Goal: Task Accomplishment & Management: Use online tool/utility

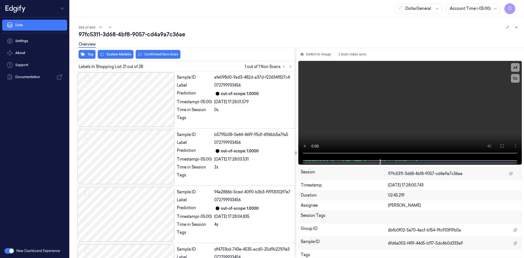
scroll to position [1114, 0]
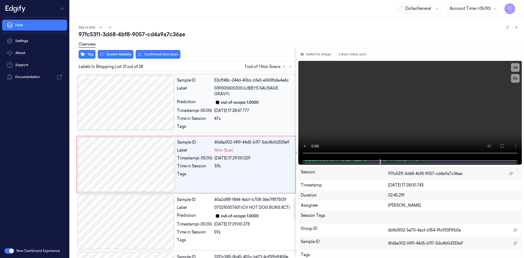
click at [244, 107] on div "Sample ID 53cff48c-244d-40bc-b1e3-e963fb6a4e6c Label 039000600200 (LIBBYS SAUSA…" at bounding box center [235, 104] width 120 height 59
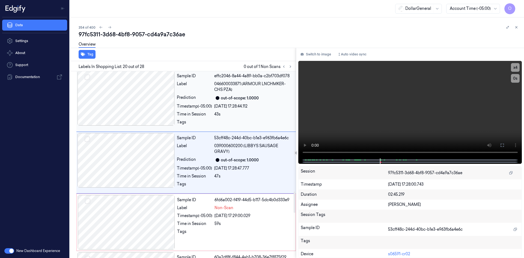
scroll to position [1055, 0]
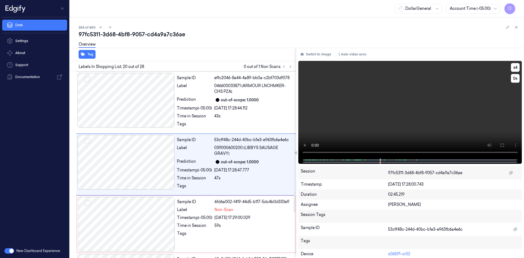
click at [420, 88] on video at bounding box center [410, 109] width 224 height 97
click at [409, 90] on video at bounding box center [410, 109] width 224 height 97
click at [397, 102] on video at bounding box center [410, 109] width 224 height 97
click at [233, 223] on div "59s" at bounding box center [254, 226] width 78 height 6
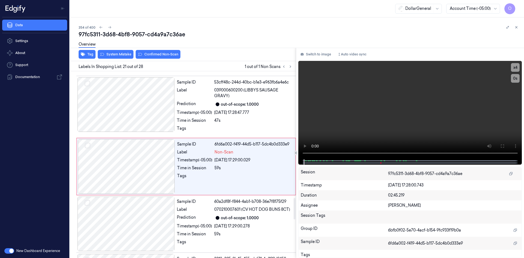
scroll to position [1114, 0]
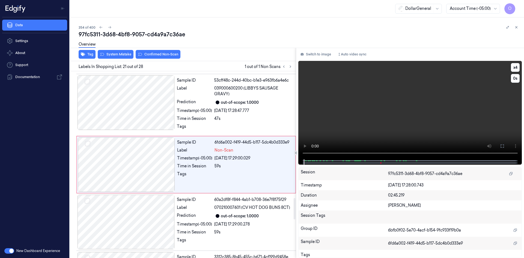
click at [368, 74] on video at bounding box center [410, 110] width 224 height 98
click at [518, 26] on icon at bounding box center [517, 27] width 4 height 4
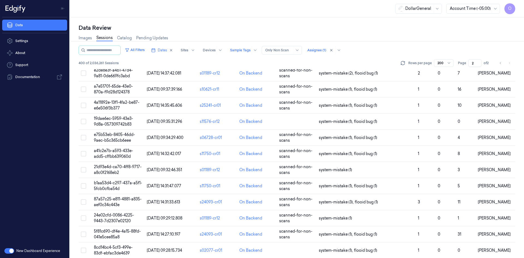
scroll to position [2390, 0]
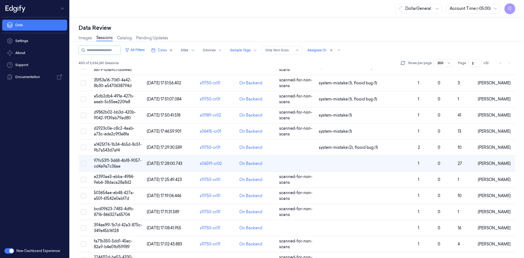
click at [302, 165] on td at bounding box center [297, 164] width 40 height 16
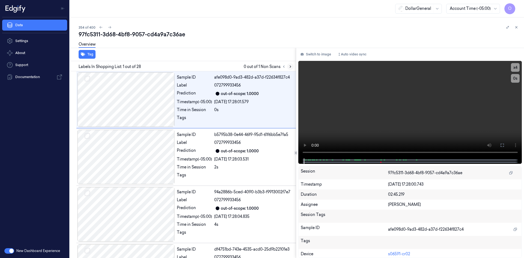
click at [292, 69] on button at bounding box center [290, 66] width 7 height 7
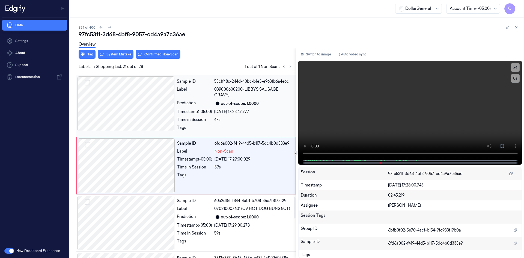
scroll to position [1114, 0]
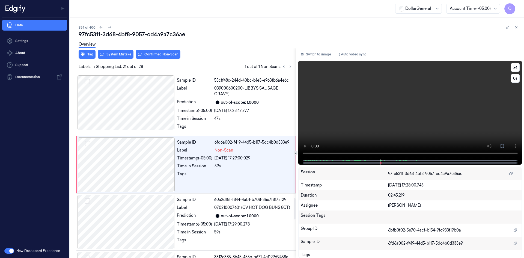
click at [368, 86] on video at bounding box center [410, 110] width 224 height 98
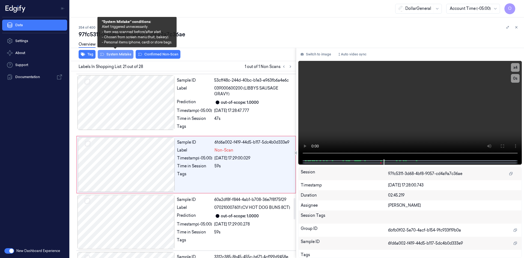
click at [119, 52] on button "System Mistake" at bounding box center [116, 54] width 36 height 9
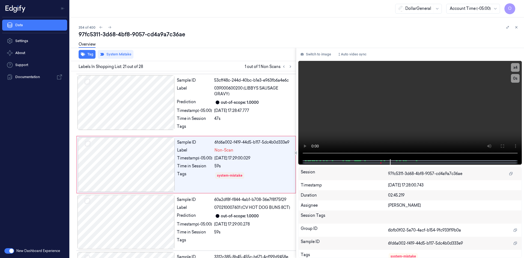
click at [200, 29] on div "354 of 400" at bounding box center [299, 27] width 441 height 7
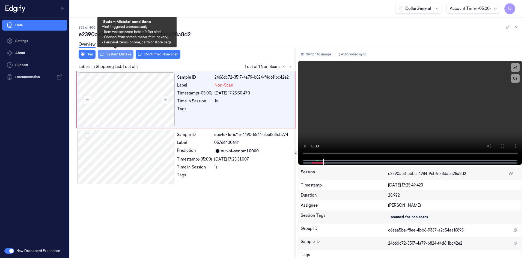
click at [128, 52] on button "System Mistake" at bounding box center [116, 54] width 36 height 9
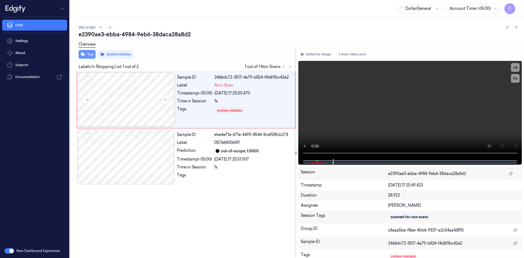
click at [84, 53] on icon "button" at bounding box center [83, 54] width 4 height 4
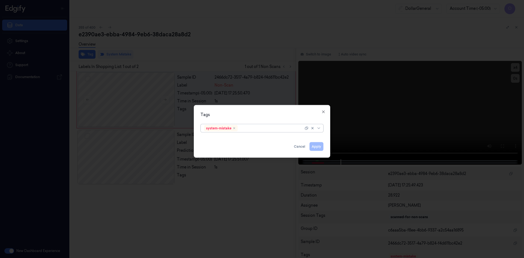
click at [274, 126] on div at bounding box center [271, 128] width 65 height 6
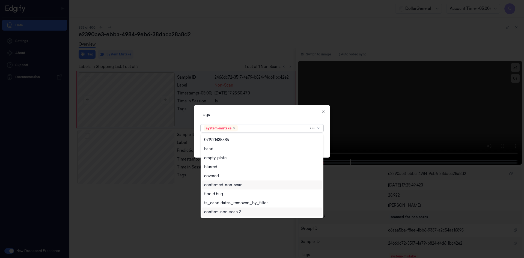
scroll to position [116, 0]
click at [226, 171] on div "flooid bug" at bounding box center [262, 166] width 120 height 9
click at [283, 117] on div "Tags option flooid bug , selected. 21 results available. Use Up and Down to cho…" at bounding box center [262, 131] width 137 height 53
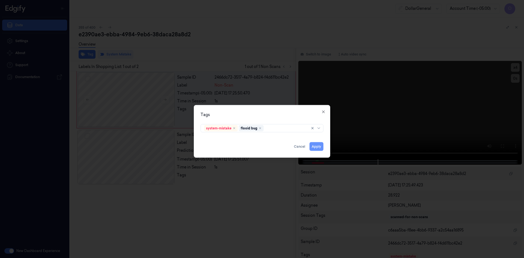
click at [318, 143] on button "Apply" at bounding box center [317, 146] width 14 height 9
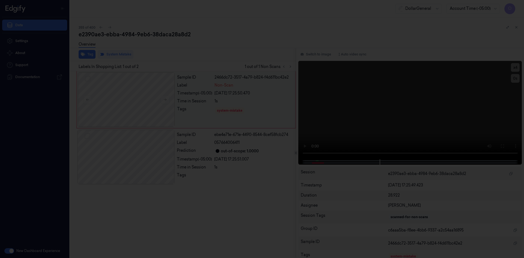
click at [246, 71] on div "Sample ID 2466dc72-3517-4a79-b824-f4d611bc42e2 Label Non-Scan Timestamp (-05:00…" at bounding box center [186, 99] width 220 height 57
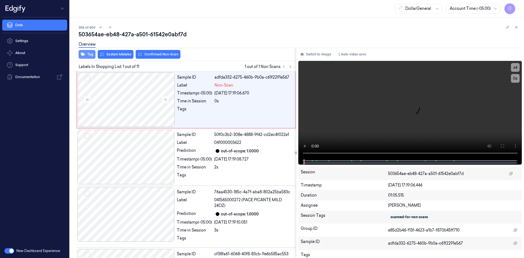
click at [87, 53] on button "Tag" at bounding box center [87, 54] width 17 height 9
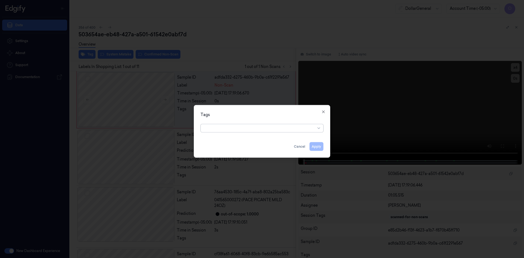
click at [287, 128] on div at bounding box center [259, 128] width 111 height 6
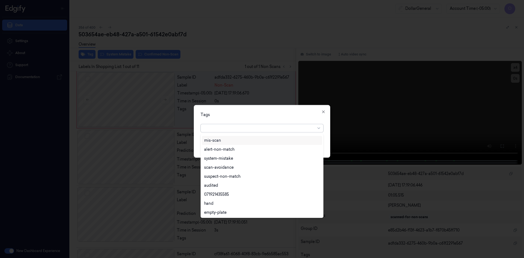
scroll to position [98, 0]
click at [225, 194] on div "flooid bug" at bounding box center [262, 194] width 116 height 6
click at [256, 115] on div "Tags" at bounding box center [262, 115] width 123 height 6
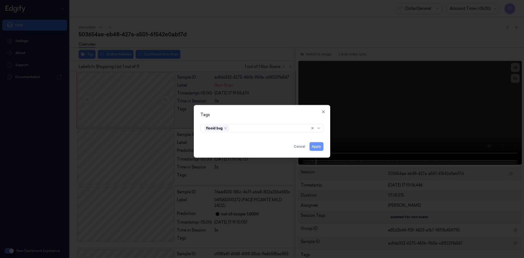
click at [316, 149] on button "Apply" at bounding box center [317, 146] width 14 height 9
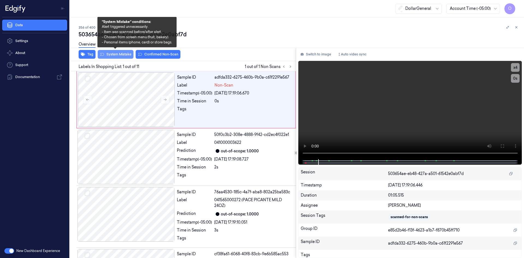
click at [126, 54] on button "System Mistake" at bounding box center [116, 54] width 36 height 9
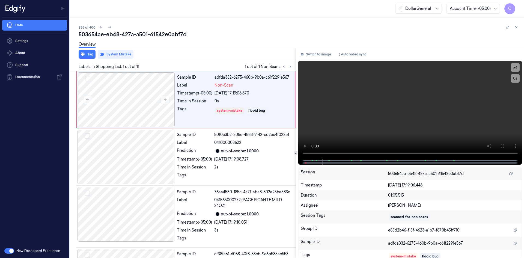
click at [211, 36] on div "503654ae-eb48-427a-a501-61542e0abf7d" at bounding box center [299, 35] width 441 height 8
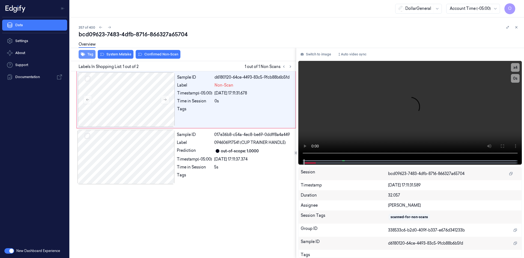
click at [85, 57] on button "Tag" at bounding box center [87, 54] width 17 height 9
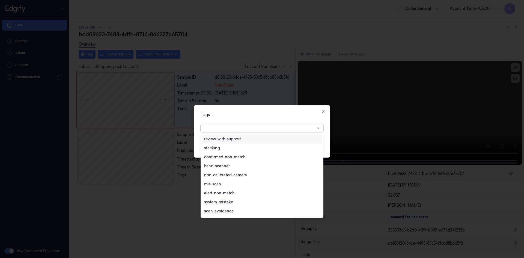
click at [217, 128] on div at bounding box center [259, 128] width 111 height 6
click at [218, 192] on div "flooid bug" at bounding box center [213, 194] width 19 height 6
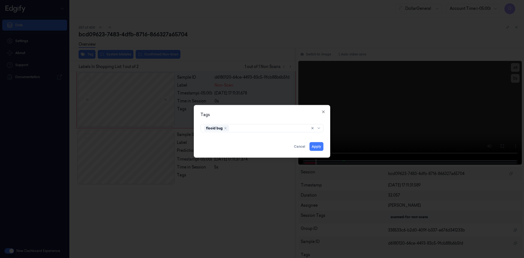
click at [279, 121] on div "Tags flooid bug Apply Cancel Close" at bounding box center [262, 131] width 137 height 53
click at [316, 146] on button "Apply" at bounding box center [317, 146] width 14 height 9
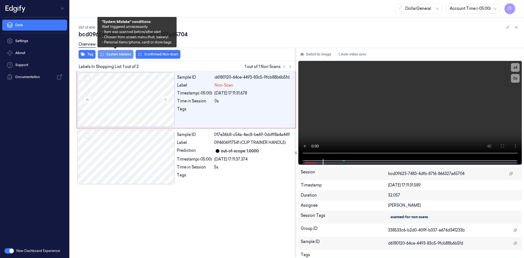
click at [119, 52] on button "System Mistake" at bounding box center [116, 54] width 36 height 9
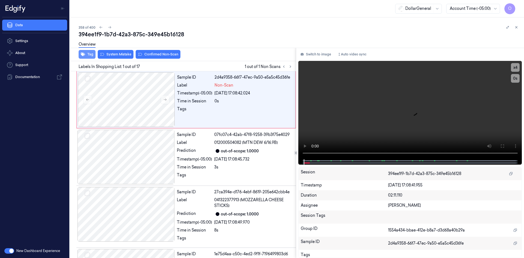
click at [88, 56] on button "Tag" at bounding box center [87, 54] width 17 height 9
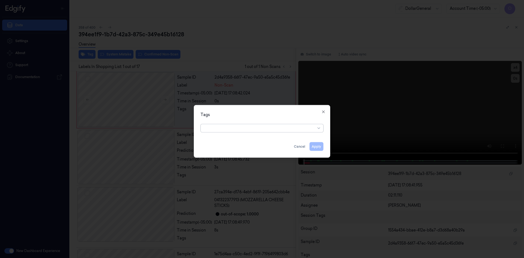
click at [238, 126] on div at bounding box center [259, 128] width 111 height 6
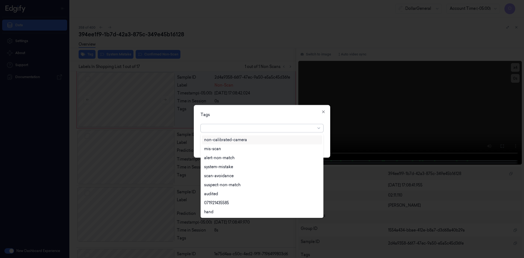
scroll to position [98, 0]
click at [228, 197] on div "flooid bug" at bounding box center [262, 194] width 120 height 9
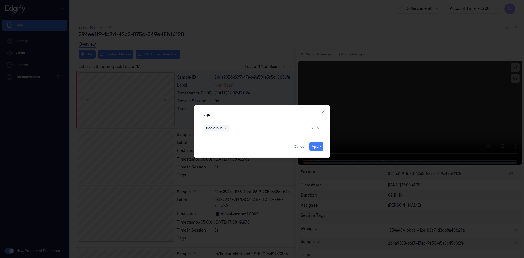
click at [281, 119] on div "Tags flooid bug Apply Cancel Close" at bounding box center [262, 131] width 137 height 53
click at [318, 146] on button "Apply" at bounding box center [317, 146] width 14 height 9
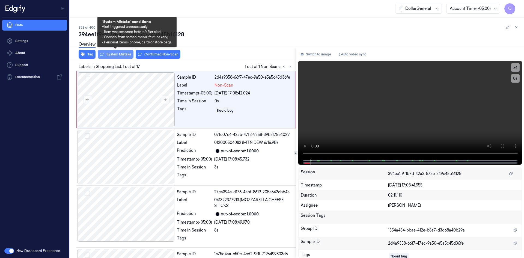
click at [113, 55] on button "System Mistake" at bounding box center [116, 54] width 36 height 9
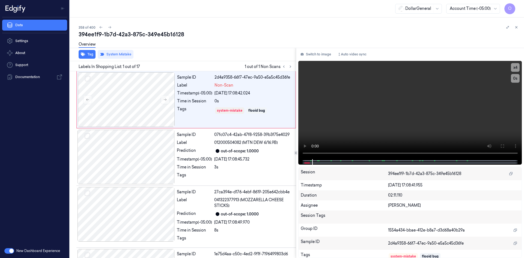
click at [212, 45] on div "Overview" at bounding box center [299, 45] width 441 height 14
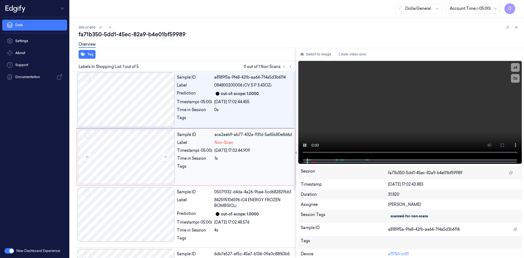
click at [226, 143] on span "Non-Scan" at bounding box center [224, 143] width 19 height 6
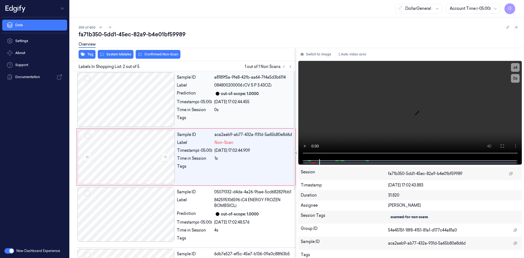
click at [213, 112] on div "Time in Session 0s" at bounding box center [235, 110] width 116 height 6
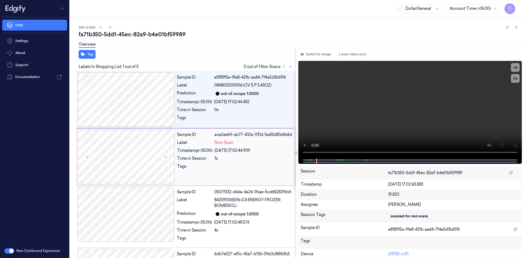
click at [231, 148] on div "[DATE] 17:02:44.909" at bounding box center [254, 151] width 78 height 6
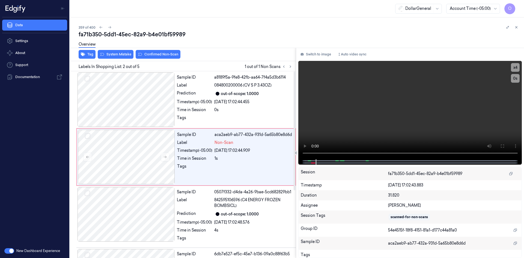
click at [93, 52] on div "Overview" at bounding box center [87, 45] width 17 height 14
click at [87, 51] on div "Overview" at bounding box center [87, 45] width 17 height 14
click at [91, 54] on button "Tag" at bounding box center [87, 54] width 17 height 9
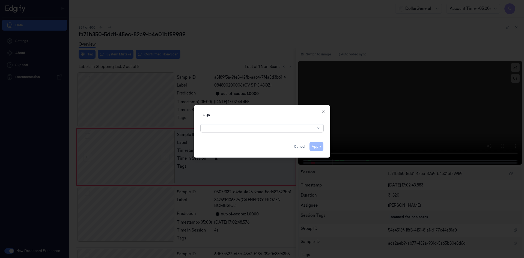
click at [264, 127] on div at bounding box center [259, 128] width 111 height 6
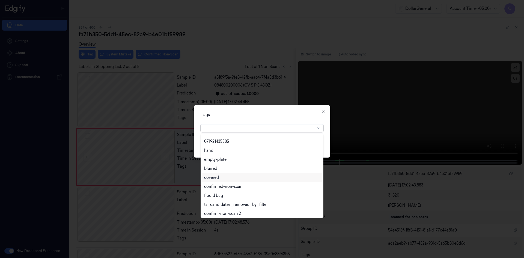
scroll to position [98, 0]
click at [226, 193] on div "flooid bug" at bounding box center [262, 194] width 116 height 6
click at [270, 114] on div "Tags" at bounding box center [262, 115] width 123 height 6
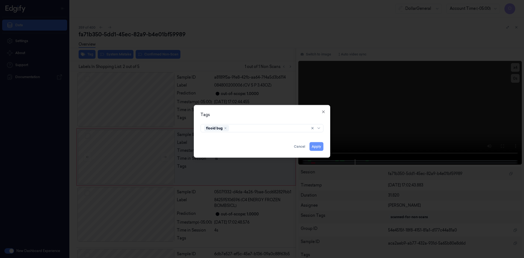
click at [316, 147] on button "Apply" at bounding box center [317, 146] width 14 height 9
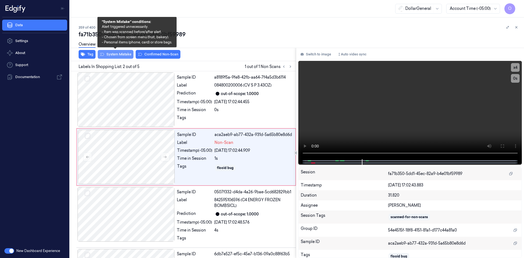
click at [125, 55] on button "System Mistake" at bounding box center [116, 54] width 36 height 9
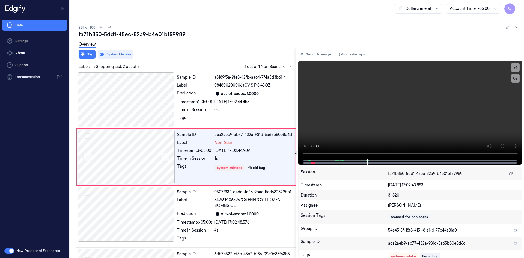
click at [242, 30] on div "359 of 400" at bounding box center [299, 27] width 441 height 7
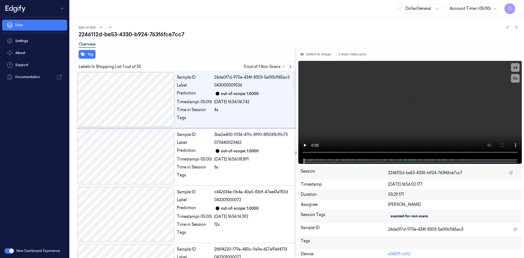
click at [289, 68] on icon at bounding box center [291, 67] width 4 height 4
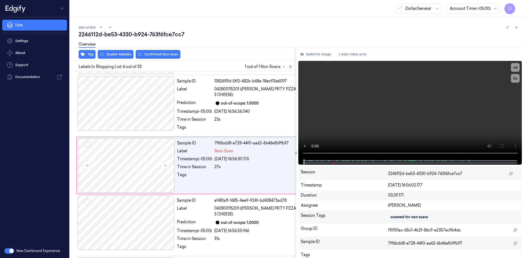
scroll to position [226, 0]
click at [227, 154] on div "Sample ID 7ff6bdd8-e728-44f0-aa62-6b46efb9fb97 Label Non-Scan Timestamp (-05:00…" at bounding box center [236, 164] width 123 height 55
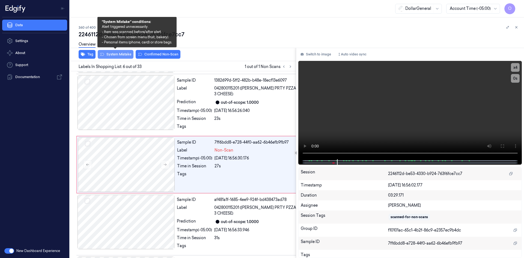
click at [123, 54] on button "System Mistake" at bounding box center [116, 54] width 36 height 9
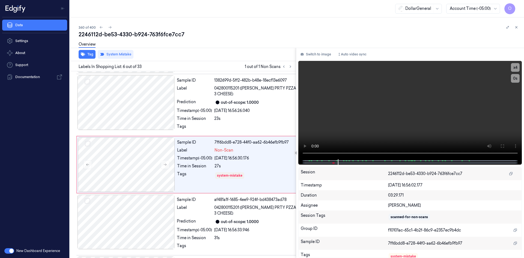
click at [228, 40] on div "Overview" at bounding box center [299, 45] width 441 height 14
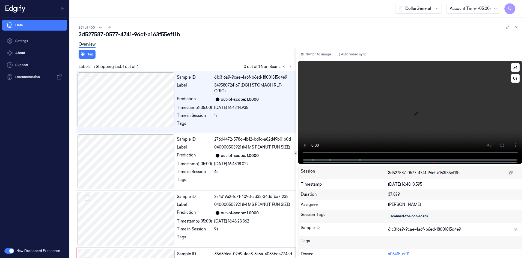
click at [397, 92] on video at bounding box center [410, 109] width 224 height 97
click at [291, 67] on icon at bounding box center [291, 67] width 4 height 4
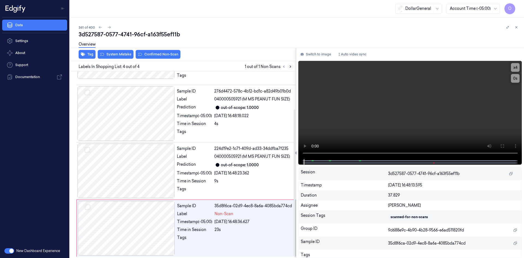
scroll to position [49, 0]
click at [227, 227] on div "23s" at bounding box center [254, 229] width 78 height 6
click at [369, 116] on video at bounding box center [410, 110] width 224 height 98
click at [392, 104] on video at bounding box center [410, 110] width 224 height 98
click at [451, 108] on video at bounding box center [410, 110] width 224 height 98
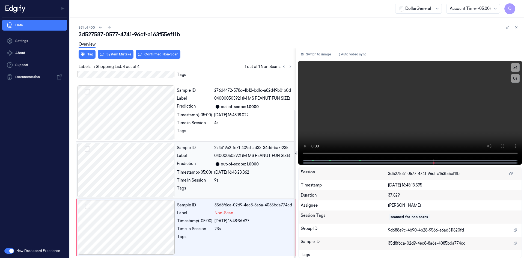
click at [214, 179] on div "Time in Session 9s" at bounding box center [235, 180] width 116 height 6
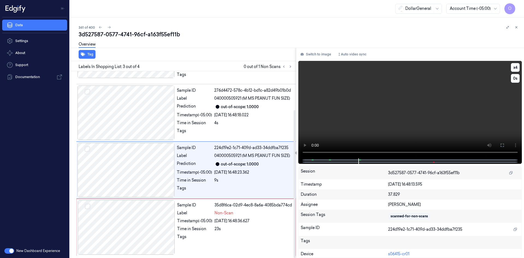
click at [440, 119] on video at bounding box center [410, 109] width 224 height 97
click at [261, 223] on div "[DATE] 16:48:36.627" at bounding box center [254, 221] width 78 height 6
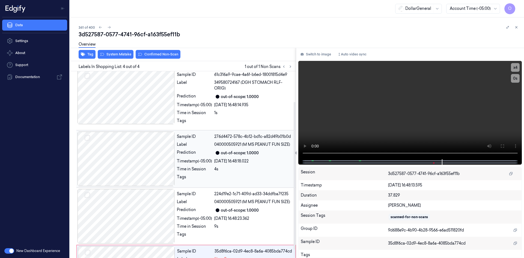
scroll to position [0, 0]
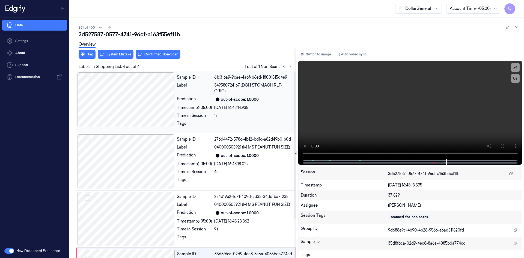
click at [235, 117] on div "1s" at bounding box center [253, 116] width 78 height 6
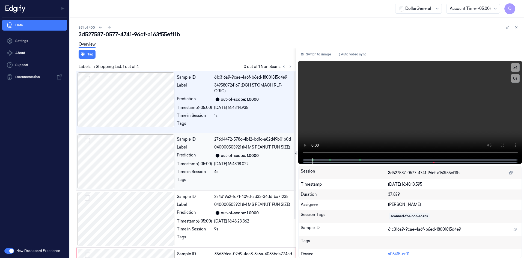
click at [245, 142] on div "Sample ID 276d4472-578c-4b12-bd1c-a82d49b01b0d Label 040000505921 (M MS PEANUT …" at bounding box center [235, 161] width 120 height 55
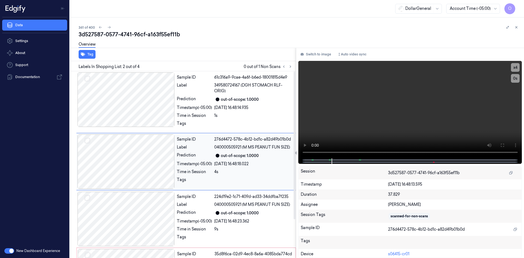
click at [244, 179] on div at bounding box center [253, 181] width 78 height 9
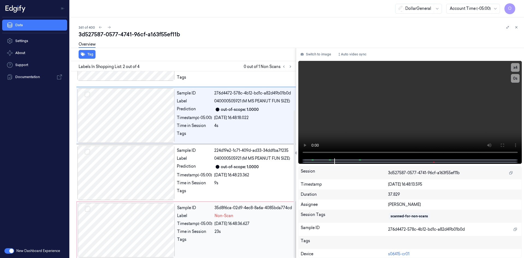
scroll to position [49, 0]
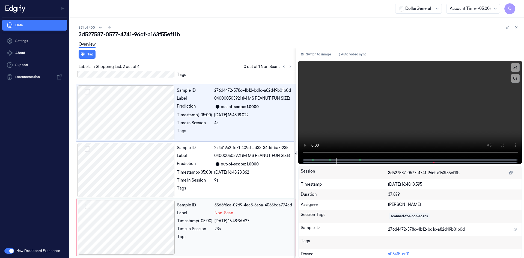
click at [224, 217] on div "Sample ID 35d8f6ca-02d9-4ec8-8a6a-4085bda774cd Label Non-Scan Timestamp (-05:00…" at bounding box center [235, 227] width 120 height 55
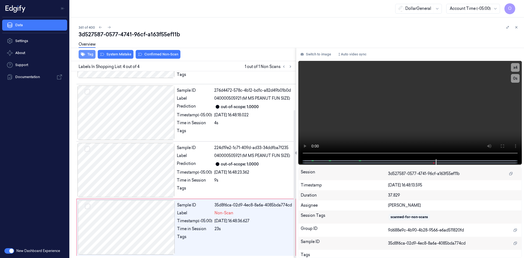
click at [93, 54] on button "Tag" at bounding box center [87, 54] width 17 height 9
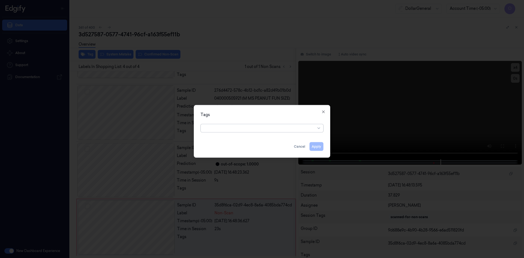
click at [258, 130] on div at bounding box center [259, 128] width 111 height 6
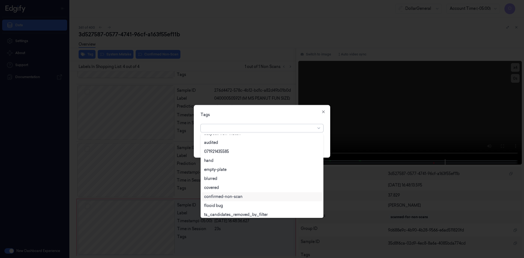
scroll to position [98, 0]
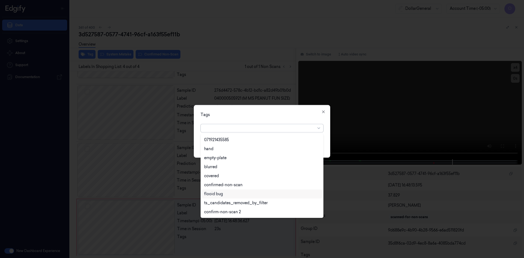
click at [223, 192] on div "flooid bug" at bounding box center [213, 194] width 19 height 6
click at [284, 114] on div "Tags" at bounding box center [262, 115] width 123 height 6
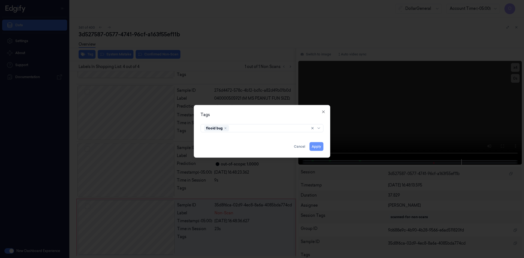
click at [321, 146] on button "Apply" at bounding box center [317, 146] width 14 height 9
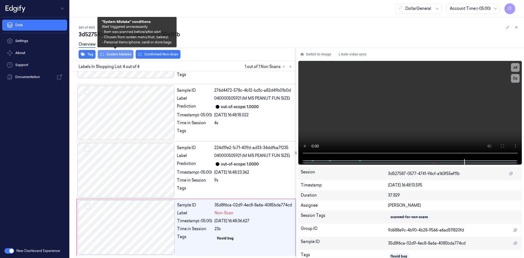
click at [116, 54] on button "System Mistake" at bounding box center [116, 54] width 36 height 9
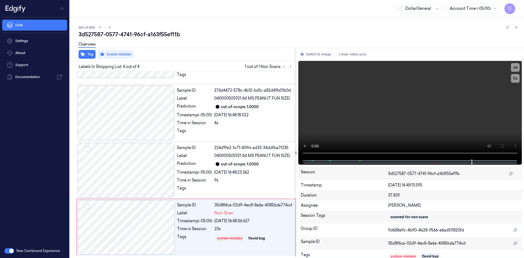
click at [285, 41] on div "Overview" at bounding box center [299, 45] width 441 height 14
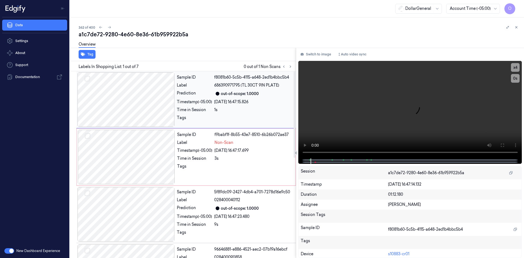
click at [258, 105] on div "Sample ID f8081b60-5c5b-4115-a648-2ed1b4bbc5b4 Label 686390971795 (TL 30CT 9IN …" at bounding box center [235, 99] width 120 height 55
click at [263, 150] on div "[DATE] 16:47:17.699" at bounding box center [254, 151] width 78 height 6
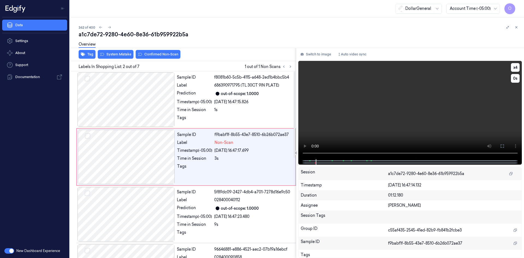
click at [474, 106] on video at bounding box center [410, 110] width 224 height 98
click at [227, 99] on div "[DATE] 16:47:15.826" at bounding box center [253, 102] width 78 height 6
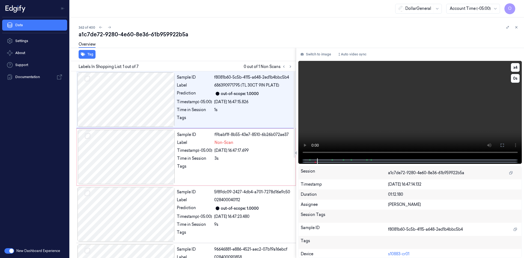
click at [403, 99] on video at bounding box center [410, 109] width 224 height 97
drag, startPoint x: 424, startPoint y: 102, endPoint x: 395, endPoint y: 103, distance: 28.4
click at [424, 102] on video at bounding box center [410, 109] width 224 height 97
click at [158, 163] on div at bounding box center [126, 157] width 97 height 55
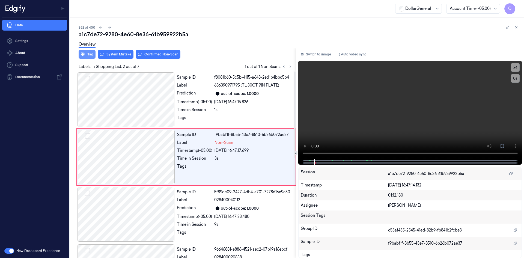
click at [90, 55] on button "Tag" at bounding box center [87, 54] width 17 height 9
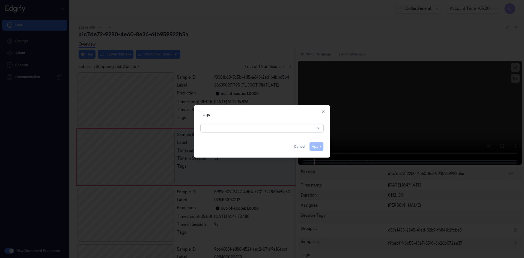
click at [249, 133] on div "option , selected. Select is focused ,type to refine list, press Down to open t…" at bounding box center [262, 127] width 132 height 11
click at [258, 133] on div "Tags Apply Cancel Close" at bounding box center [262, 131] width 137 height 53
click at [262, 129] on div at bounding box center [259, 128] width 111 height 6
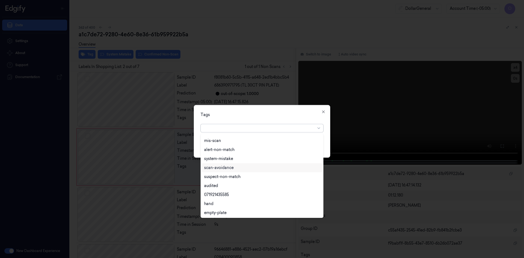
scroll to position [98, 0]
click at [224, 193] on div "flooid bug" at bounding box center [262, 194] width 116 height 6
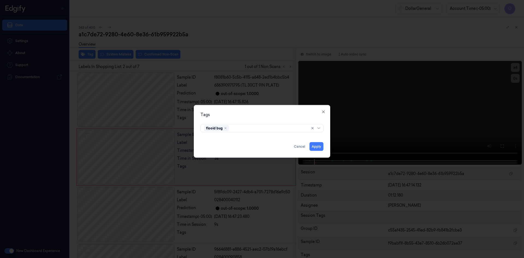
click at [274, 121] on div "Tags flooid bug Apply Cancel Close" at bounding box center [262, 131] width 137 height 53
click at [316, 146] on button "Apply" at bounding box center [317, 146] width 14 height 9
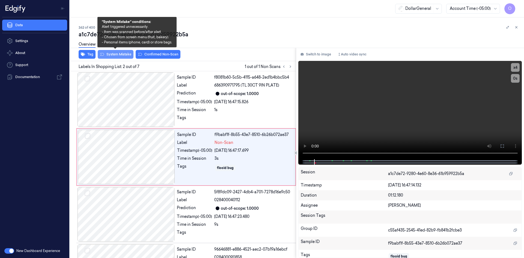
click at [125, 56] on button "System Mistake" at bounding box center [116, 54] width 36 height 9
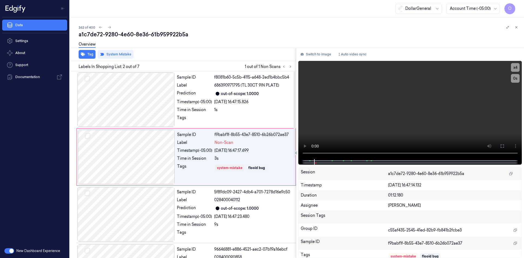
click at [266, 57] on div "Tag System Mistake" at bounding box center [182, 54] width 228 height 13
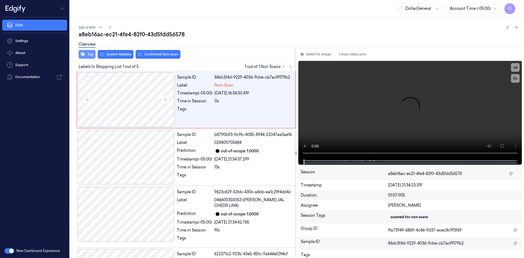
click at [93, 56] on button "Tag" at bounding box center [87, 54] width 17 height 9
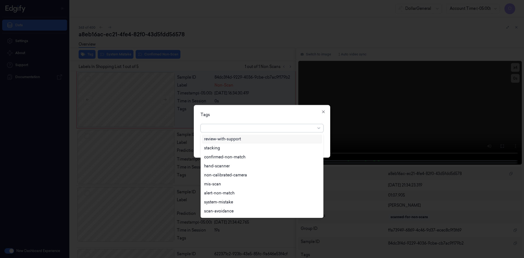
click at [263, 127] on div at bounding box center [259, 128] width 111 height 6
click at [228, 170] on div "flooid bug" at bounding box center [262, 167] width 116 height 6
click at [276, 121] on div "Tags option flooid bug , selected. 22 results available. Use Up and Down to cho…" at bounding box center [262, 131] width 137 height 53
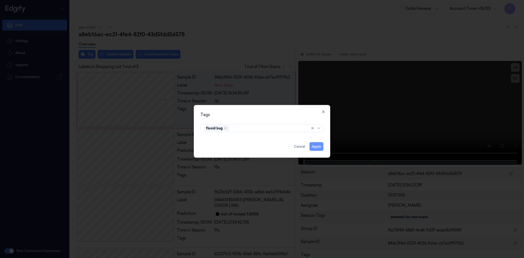
click at [318, 146] on button "Apply" at bounding box center [317, 146] width 14 height 9
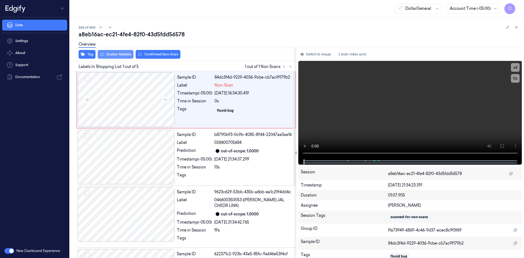
click at [117, 56] on button "System Mistake" at bounding box center [116, 54] width 36 height 9
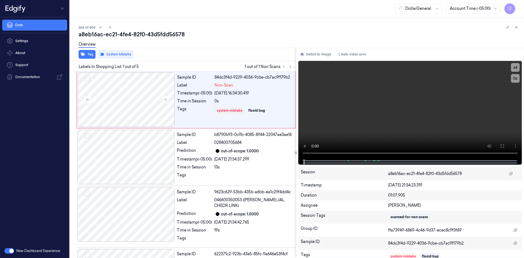
click at [217, 40] on div "Overview" at bounding box center [299, 45] width 441 height 14
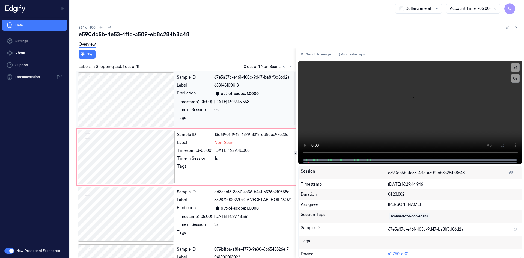
click at [232, 103] on div "[DATE] 16:29:45.558" at bounding box center [253, 102] width 78 height 6
click at [348, 107] on video at bounding box center [410, 109] width 224 height 97
drag, startPoint x: 357, startPoint y: 111, endPoint x: 326, endPoint y: 114, distance: 31.8
click at [350, 113] on video at bounding box center [410, 109] width 224 height 97
click at [193, 157] on div "Time in Session" at bounding box center [194, 159] width 35 height 6
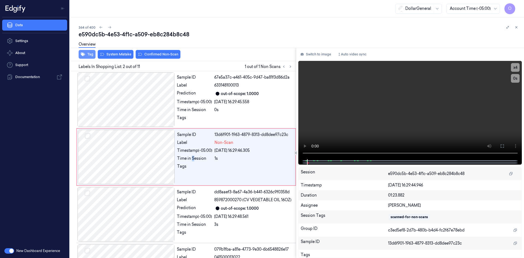
click at [90, 56] on button "Tag" at bounding box center [87, 54] width 17 height 9
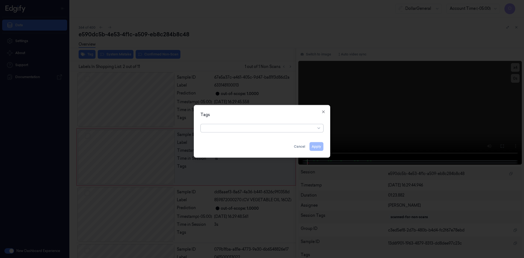
click at [273, 135] on div "Tags option , selected. Select is focused ,type to refine list, press Down to o…" at bounding box center [262, 131] width 137 height 53
click at [268, 131] on div at bounding box center [259, 128] width 111 height 6
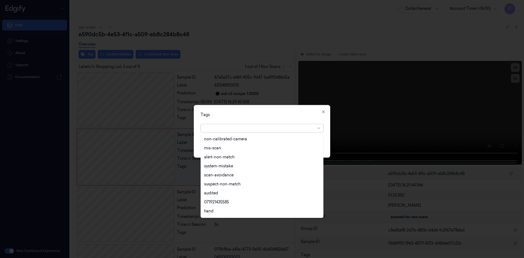
scroll to position [98, 0]
drag, startPoint x: 226, startPoint y: 192, endPoint x: 241, endPoint y: 166, distance: 29.8
click at [226, 192] on div "flooid bug" at bounding box center [262, 194] width 116 height 6
click at [266, 117] on div "Tags" at bounding box center [262, 115] width 123 height 6
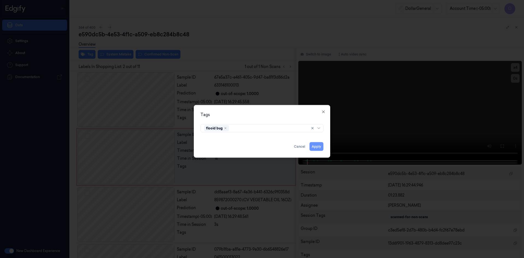
click at [321, 147] on button "Apply" at bounding box center [317, 146] width 14 height 9
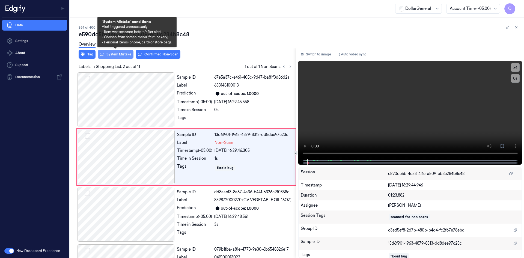
click at [114, 56] on button "System Mistake" at bounding box center [116, 54] width 36 height 9
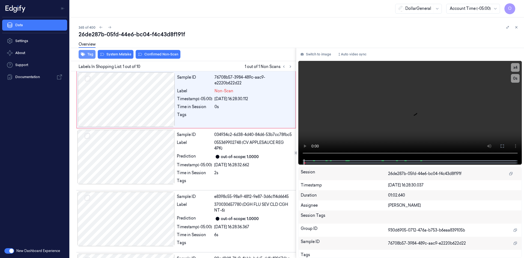
click at [87, 54] on button "Tag" at bounding box center [87, 54] width 17 height 9
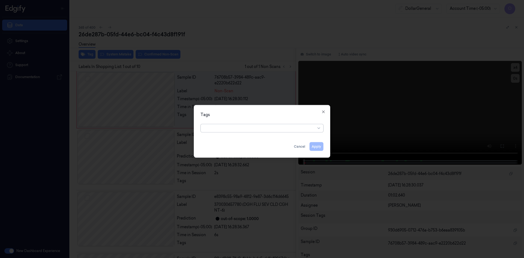
drag, startPoint x: 271, startPoint y: 124, endPoint x: 269, endPoint y: 128, distance: 3.8
click at [271, 125] on div at bounding box center [259, 128] width 111 height 8
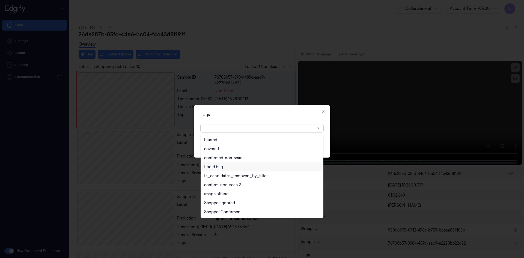
click at [221, 169] on div "flooid bug" at bounding box center [213, 167] width 19 height 6
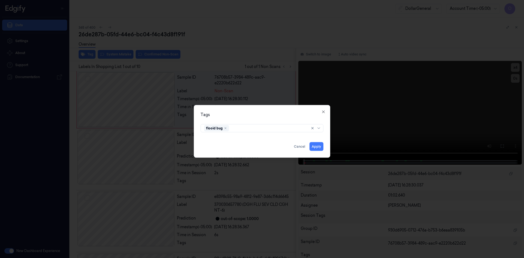
click at [293, 117] on div "Tags" at bounding box center [262, 115] width 123 height 6
click at [312, 144] on button "Apply" at bounding box center [317, 146] width 14 height 9
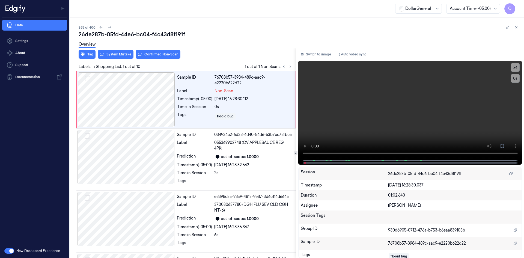
click at [111, 51] on div "Overview" at bounding box center [299, 45] width 441 height 14
click at [117, 55] on button "System Mistake" at bounding box center [116, 54] width 36 height 9
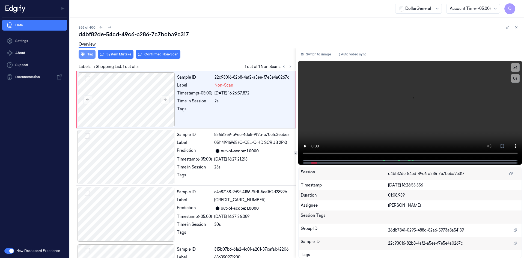
click at [90, 52] on button "Tag" at bounding box center [87, 54] width 17 height 9
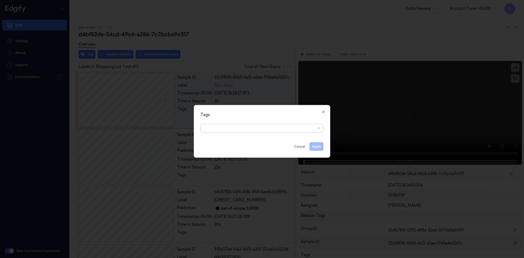
click at [250, 126] on div at bounding box center [259, 128] width 111 height 6
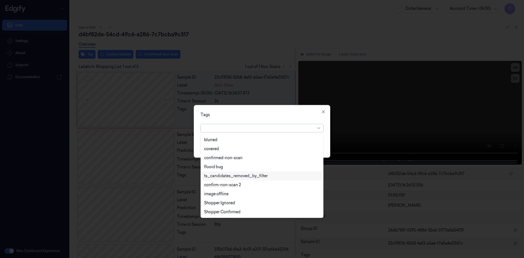
click at [225, 172] on div "ts_candidates_removed_by_filter" at bounding box center [262, 175] width 120 height 9
click at [267, 128] on div "ts_candidates_removed_by_filter" at bounding box center [236, 128] width 64 height 7
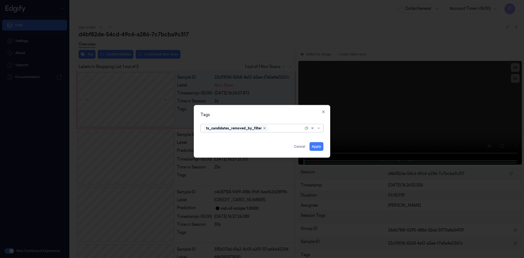
click at [265, 126] on icon "Remove ,ts_candidates_removed_by_filter" at bounding box center [264, 127] width 3 height 3
click at [264, 129] on div at bounding box center [259, 128] width 111 height 6
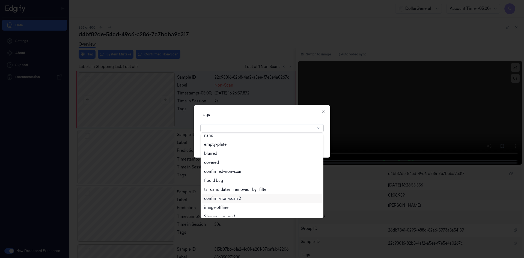
scroll to position [125, 0]
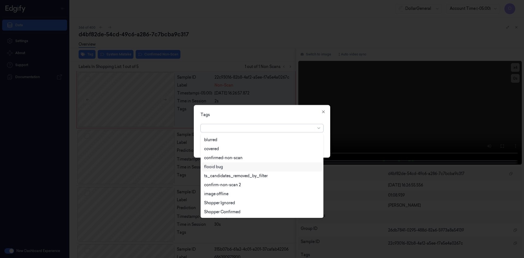
click at [229, 169] on div "flooid bug" at bounding box center [262, 167] width 116 height 6
click at [279, 120] on div "Tags option flooid bug , selected. 22 results available. Use Up and Down to cho…" at bounding box center [262, 131] width 137 height 53
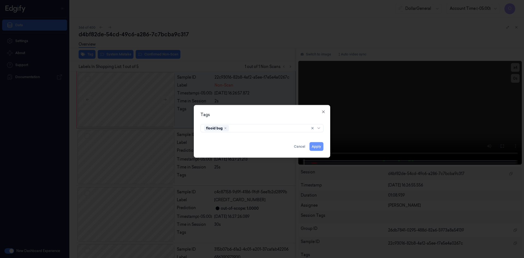
click at [312, 145] on button "Apply" at bounding box center [317, 146] width 14 height 9
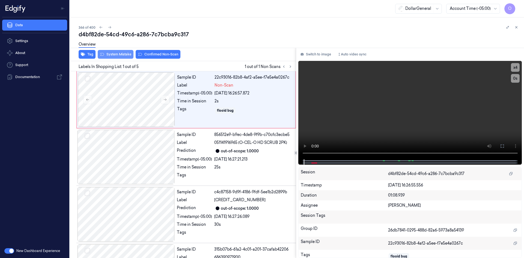
click at [115, 58] on button "System Mistake" at bounding box center [116, 54] width 36 height 9
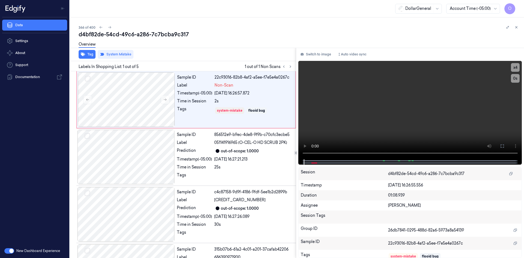
click at [288, 42] on div "Overview" at bounding box center [299, 45] width 441 height 14
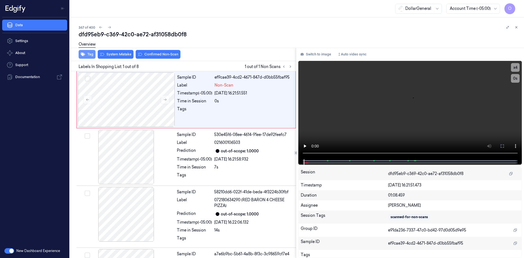
click at [90, 53] on button "Tag" at bounding box center [87, 54] width 17 height 9
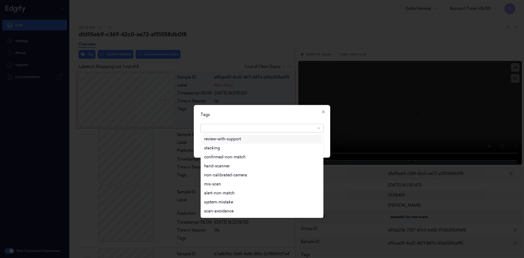
click at [269, 129] on div at bounding box center [259, 128] width 111 height 6
click at [229, 194] on div "flooid bug" at bounding box center [262, 194] width 116 height 6
click at [270, 116] on div "Tags" at bounding box center [262, 115] width 123 height 6
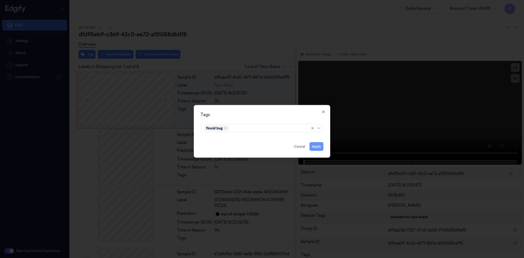
click at [320, 144] on button "Apply" at bounding box center [317, 146] width 14 height 9
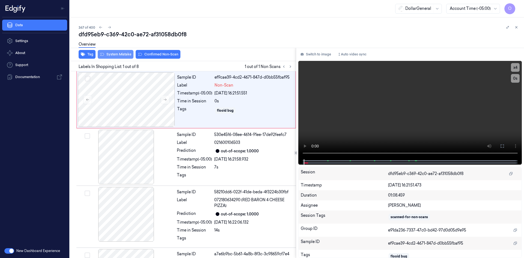
click at [128, 54] on button "System Mistake" at bounding box center [116, 54] width 36 height 9
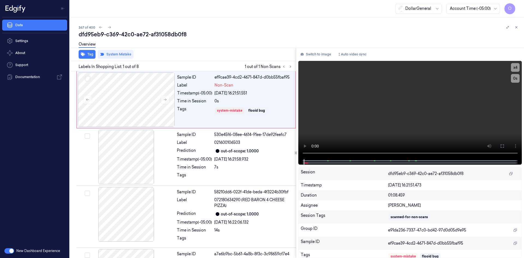
click at [218, 49] on div "Overview" at bounding box center [299, 45] width 441 height 14
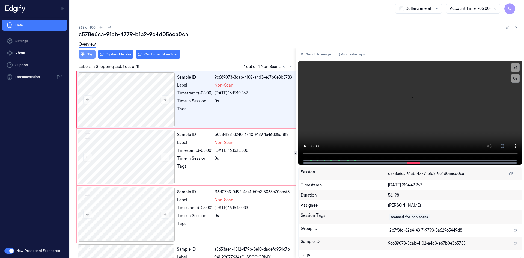
click at [91, 57] on button "Tag" at bounding box center [87, 54] width 17 height 9
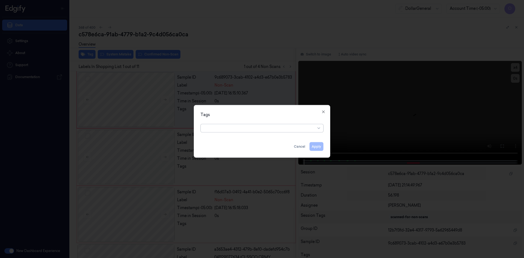
click at [255, 128] on div at bounding box center [259, 128] width 111 height 6
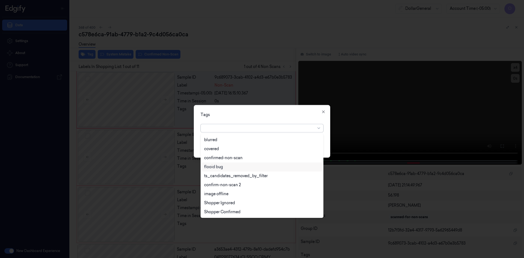
click at [228, 167] on div "flooid bug" at bounding box center [262, 167] width 116 height 6
click at [266, 119] on div "Tags option flooid bug , selected. 22 results available. Use Up and Down to cho…" at bounding box center [262, 131] width 137 height 53
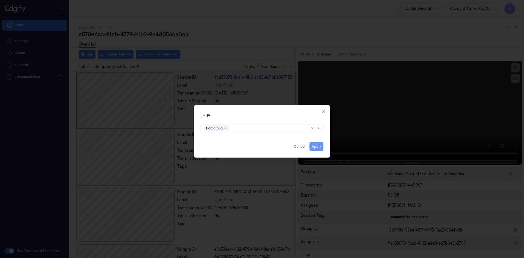
click at [320, 147] on button "Apply" at bounding box center [317, 146] width 14 height 9
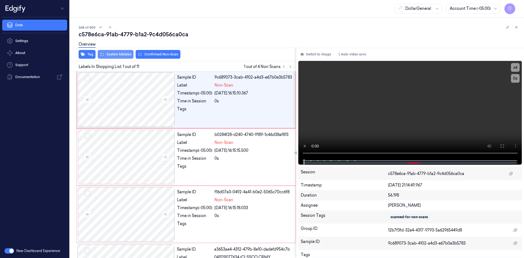
click at [122, 55] on button "System Mistake" at bounding box center [116, 54] width 36 height 9
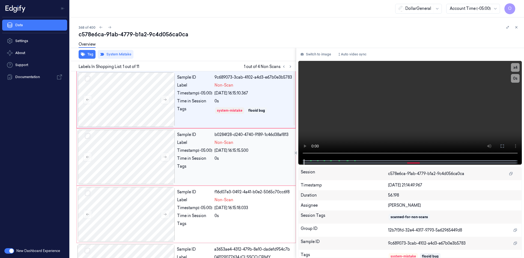
click at [229, 140] on span "Non-Scan" at bounding box center [224, 143] width 19 height 6
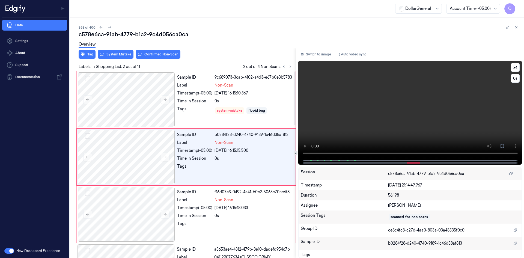
click at [364, 101] on video at bounding box center [410, 110] width 224 height 98
click at [247, 144] on div "Non-Scan" at bounding box center [254, 143] width 78 height 6
click at [253, 201] on div "Non-Scan" at bounding box center [254, 200] width 78 height 6
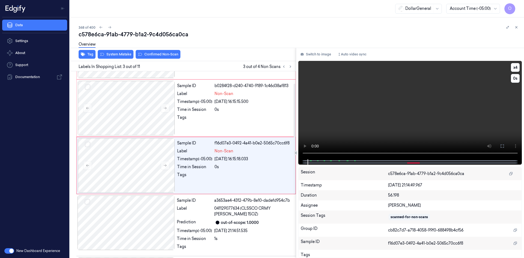
scroll to position [50, 0]
click at [356, 97] on video at bounding box center [410, 110] width 224 height 98
click at [108, 54] on button "System Mistake" at bounding box center [116, 54] width 36 height 9
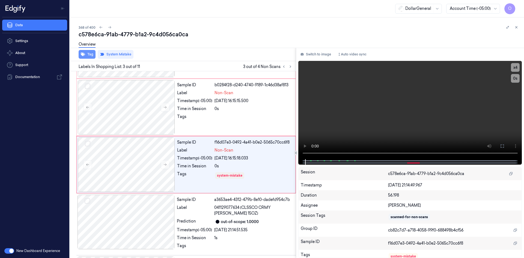
click at [89, 54] on button "Tag" at bounding box center [87, 54] width 17 height 9
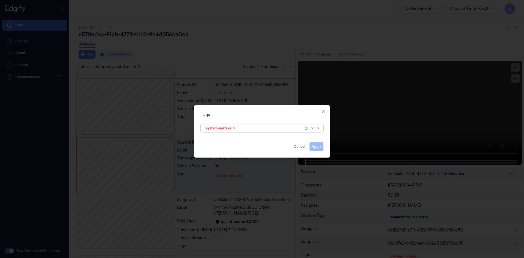
click at [247, 126] on div at bounding box center [271, 128] width 65 height 6
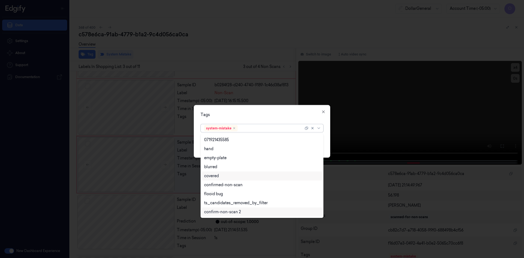
scroll to position [116, 0]
click at [220, 170] on div "flooid bug" at bounding box center [262, 166] width 120 height 9
click at [288, 116] on div "Tags" at bounding box center [262, 115] width 123 height 6
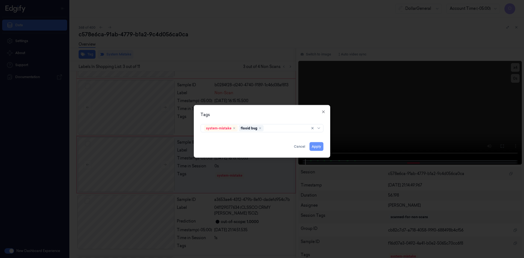
click at [315, 145] on button "Apply" at bounding box center [317, 146] width 14 height 9
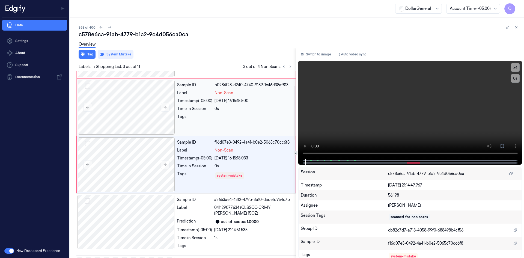
click at [228, 115] on div at bounding box center [254, 118] width 78 height 9
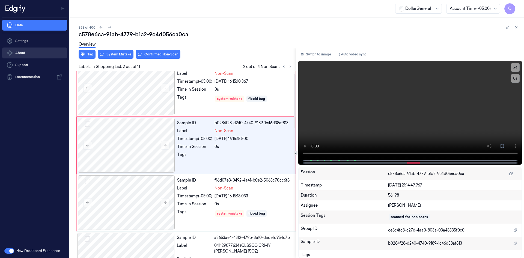
scroll to position [0, 0]
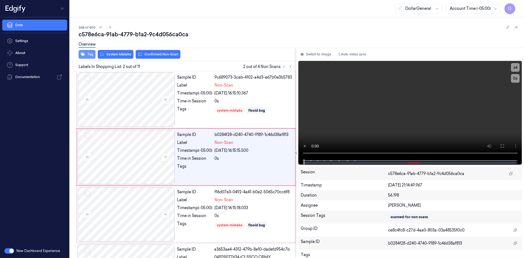
click at [82, 54] on icon "button" at bounding box center [83, 55] width 4 height 4
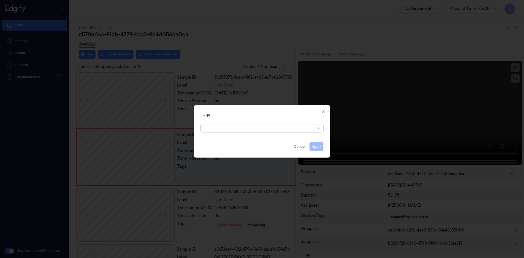
click at [243, 130] on div at bounding box center [259, 128] width 111 height 6
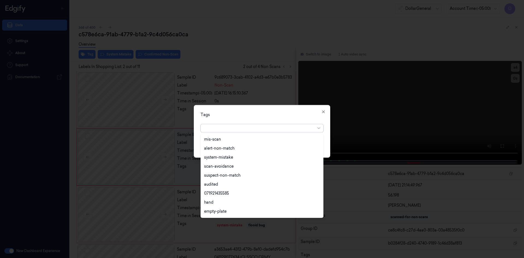
scroll to position [98, 0]
click at [229, 193] on div "flooid bug" at bounding box center [262, 194] width 116 height 6
click at [273, 118] on div "Tags option flooid bug , selected. 22 results available. Use Up and Down to cho…" at bounding box center [262, 131] width 137 height 53
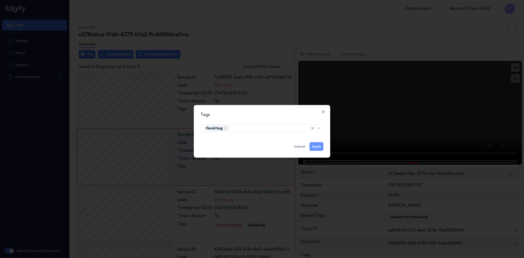
click at [317, 146] on button "Apply" at bounding box center [317, 146] width 14 height 9
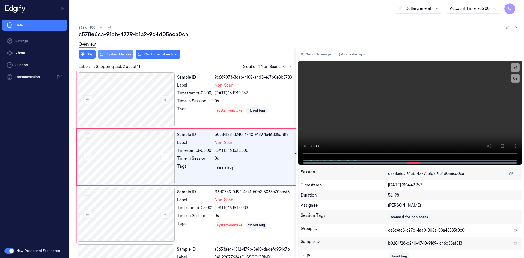
click at [118, 56] on button "System Mistake" at bounding box center [116, 54] width 36 height 9
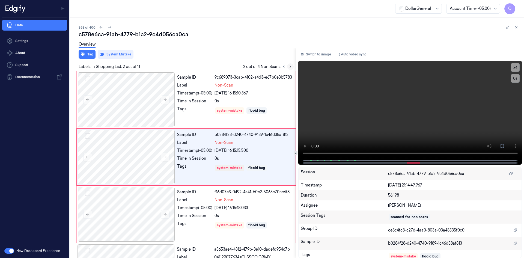
click at [289, 66] on icon at bounding box center [291, 67] width 4 height 4
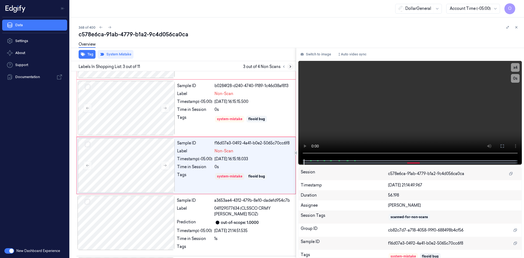
scroll to position [50, 0]
click at [230, 163] on div "Sample ID f16d07e3-0492-4a41-b0e2-5065c70cc6f8 Label Non-Scan Timestamp (-05:00…" at bounding box center [235, 164] width 120 height 55
click at [328, 123] on video at bounding box center [410, 110] width 224 height 98
click at [327, 123] on video at bounding box center [410, 110] width 224 height 98
click at [291, 67] on icon at bounding box center [291, 67] width 4 height 4
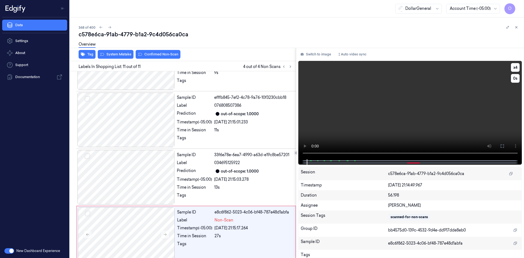
scroll to position [460, 0]
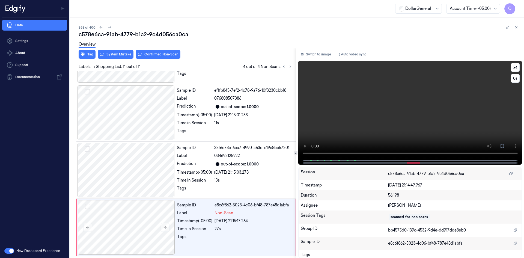
click at [367, 90] on video at bounding box center [410, 110] width 224 height 98
click at [368, 94] on video at bounding box center [410, 110] width 224 height 98
click at [218, 170] on div "[DATE] 21:15:03.278" at bounding box center [253, 173] width 78 height 6
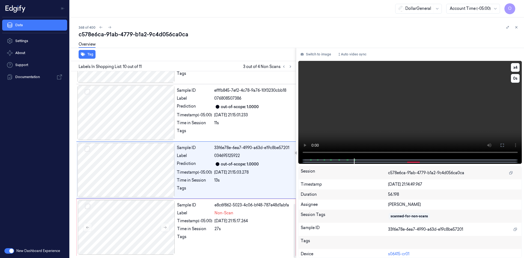
click at [436, 108] on video at bounding box center [410, 109] width 224 height 97
click at [238, 208] on div "Sample ID e8c6f862-5023-4c06-bf48-787e48d1abfa Label Non-Scan Timestamp (-05:00…" at bounding box center [235, 227] width 120 height 55
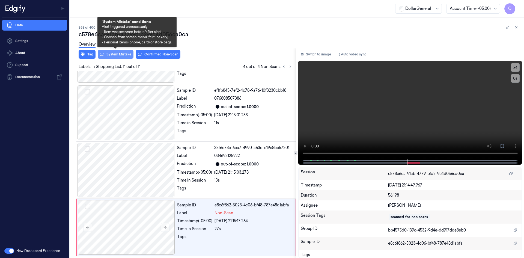
click at [122, 55] on button "System Mistake" at bounding box center [116, 54] width 36 height 9
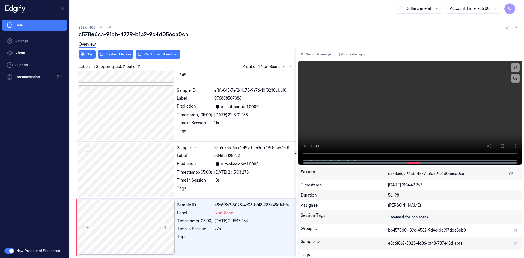
click at [238, 42] on div "Overview" at bounding box center [299, 45] width 441 height 14
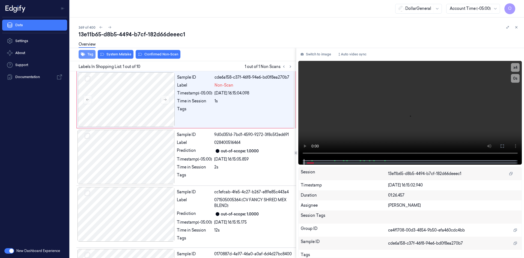
click at [94, 55] on button "Tag" at bounding box center [87, 54] width 17 height 9
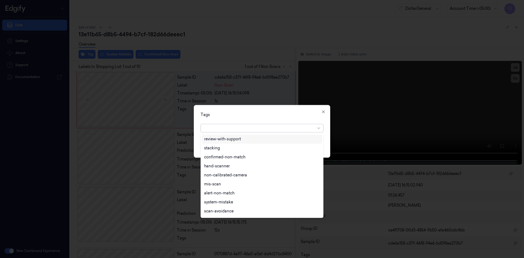
click at [245, 125] on div at bounding box center [259, 128] width 111 height 8
click at [244, 169] on div "flooid bug" at bounding box center [262, 167] width 116 height 6
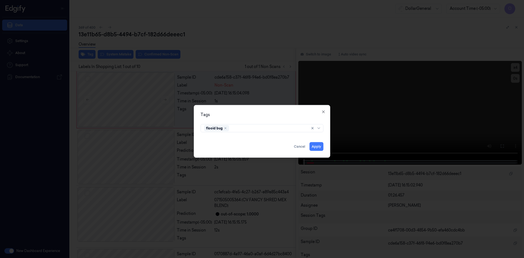
click at [303, 109] on div "Tags flooid bug Apply Cancel Close" at bounding box center [262, 131] width 137 height 53
click at [313, 145] on button "Apply" at bounding box center [317, 146] width 14 height 9
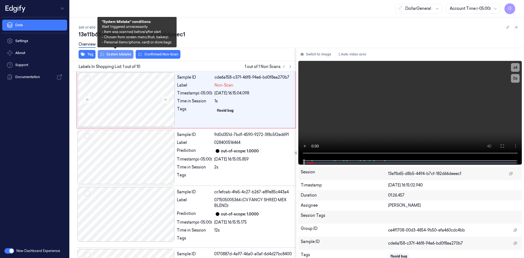
click at [126, 56] on button "System Mistake" at bounding box center [116, 54] width 36 height 9
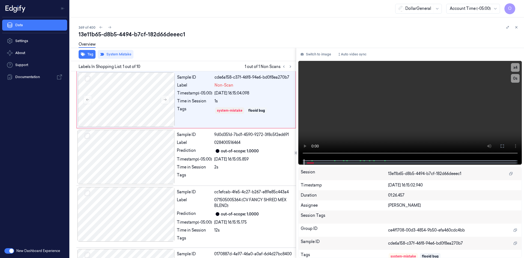
click at [173, 40] on div "Overview" at bounding box center [299, 45] width 441 height 14
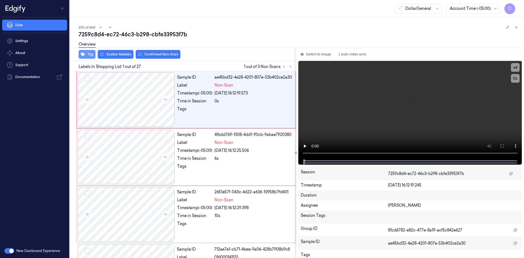
click at [91, 56] on button "Tag" at bounding box center [87, 54] width 17 height 9
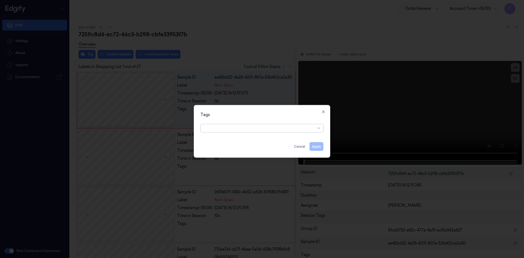
click at [275, 126] on div at bounding box center [259, 128] width 111 height 6
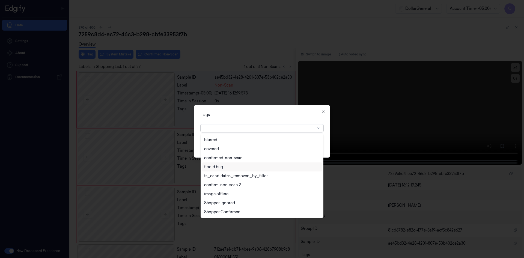
click at [239, 164] on div "flooid bug" at bounding box center [262, 167] width 116 height 6
click at [268, 110] on div "Tags option flooid bug , selected. 22 results available. Use Up and Down to cho…" at bounding box center [262, 131] width 137 height 53
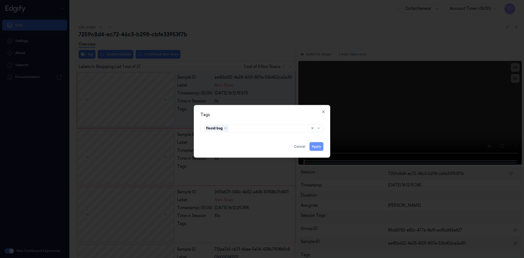
click at [319, 144] on button "Apply" at bounding box center [317, 146] width 14 height 9
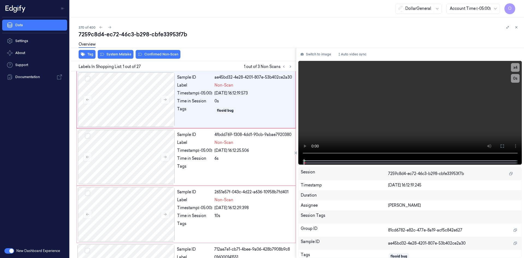
click at [129, 52] on div "Overview" at bounding box center [299, 45] width 441 height 14
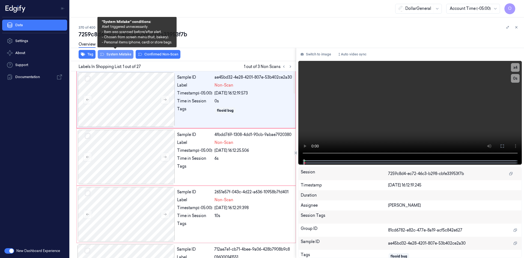
click at [112, 54] on button "System Mistake" at bounding box center [116, 54] width 36 height 9
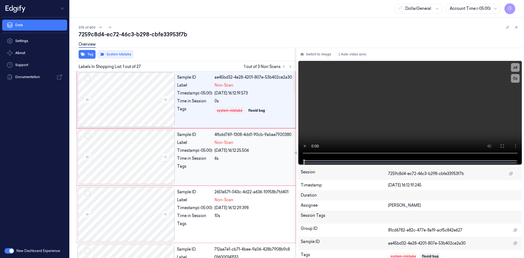
click at [221, 148] on div "[DATE] 16:12:25.506" at bounding box center [254, 151] width 78 height 6
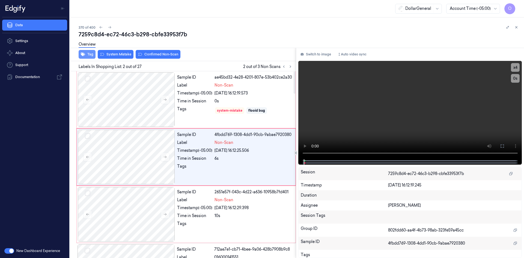
click at [86, 58] on button "Tag" at bounding box center [87, 54] width 17 height 9
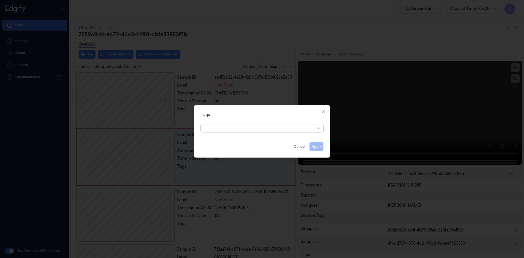
click at [248, 128] on div at bounding box center [259, 128] width 111 height 6
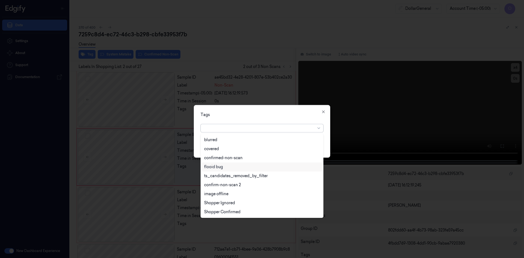
click at [265, 169] on div "flooid bug" at bounding box center [262, 167] width 116 height 6
click at [291, 113] on div "Tags" at bounding box center [262, 115] width 123 height 6
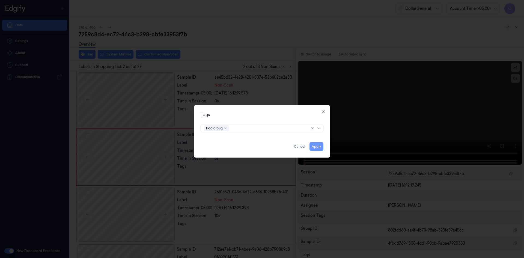
click at [319, 145] on button "Apply" at bounding box center [317, 146] width 14 height 9
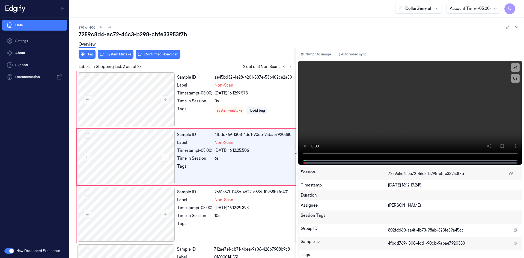
drag, startPoint x: 107, startPoint y: 45, endPoint x: 111, endPoint y: 51, distance: 7.4
click at [108, 46] on div "Overview" at bounding box center [299, 45] width 441 height 14
click at [112, 54] on button "System Mistake" at bounding box center [116, 54] width 36 height 9
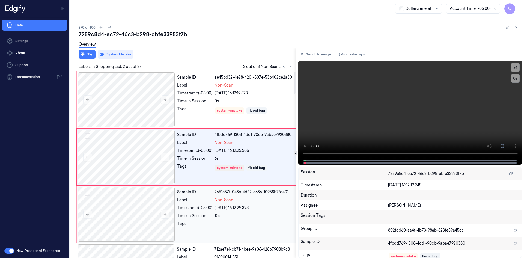
click at [181, 202] on div "Label" at bounding box center [194, 200] width 35 height 6
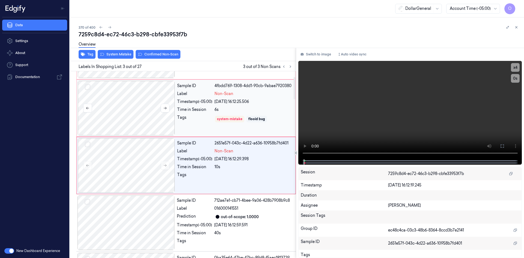
scroll to position [50, 0]
click at [81, 54] on icon "button" at bounding box center [83, 54] width 4 height 4
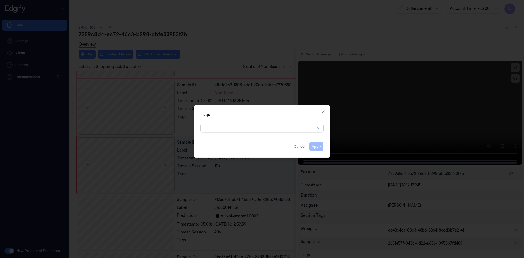
click at [281, 126] on div at bounding box center [259, 128] width 111 height 6
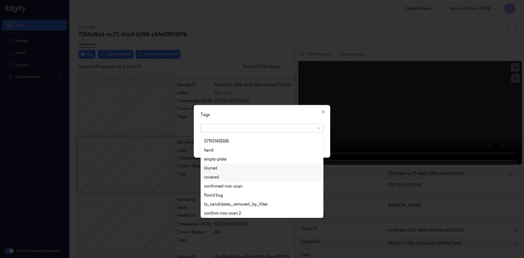
scroll to position [98, 0]
click at [235, 193] on div "flooid bug" at bounding box center [262, 194] width 116 height 6
click at [259, 118] on div "Tags option flooid bug , selected. 22 results available. Use Up and Down to cho…" at bounding box center [262, 131] width 137 height 53
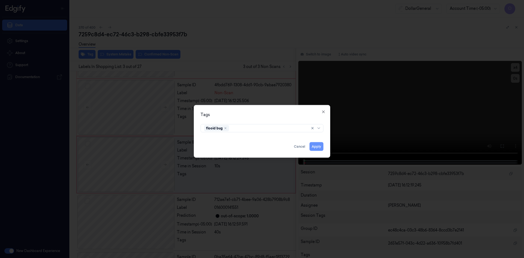
click at [318, 145] on button "Apply" at bounding box center [317, 146] width 14 height 9
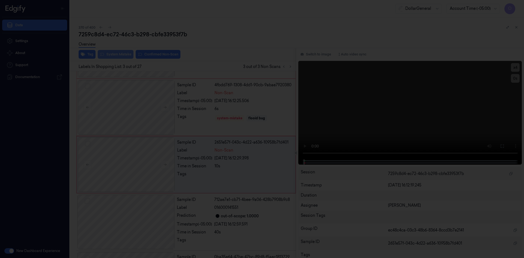
click at [129, 55] on button "System Mistake" at bounding box center [116, 54] width 36 height 9
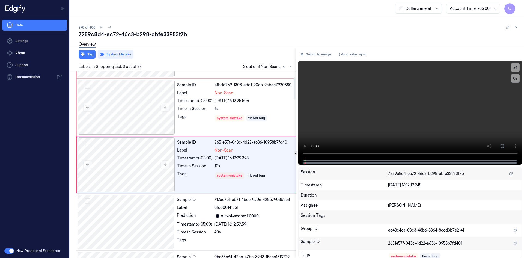
click at [248, 58] on div "Tag System Mistake" at bounding box center [182, 54] width 228 height 13
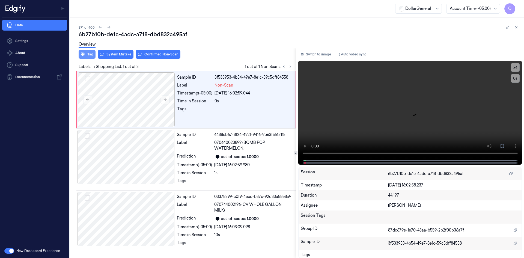
click at [81, 57] on button "Tag" at bounding box center [87, 54] width 17 height 9
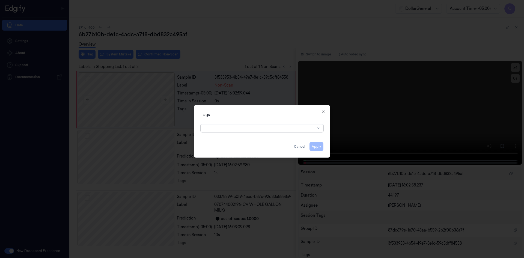
drag, startPoint x: 265, startPoint y: 126, endPoint x: 266, endPoint y: 133, distance: 6.3
click at [265, 127] on div at bounding box center [259, 128] width 111 height 6
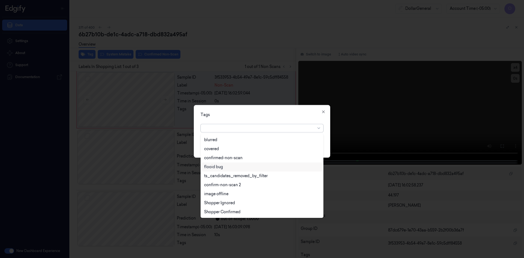
click at [236, 170] on div "flooid bug" at bounding box center [262, 166] width 120 height 9
click at [280, 117] on div "Tags" at bounding box center [262, 115] width 123 height 6
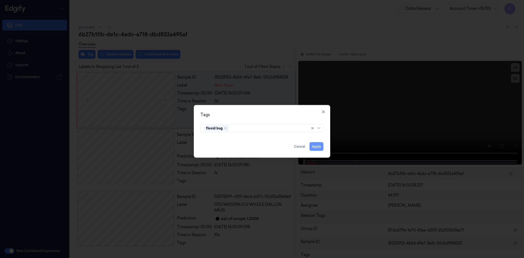
click at [319, 145] on button "Apply" at bounding box center [317, 146] width 14 height 9
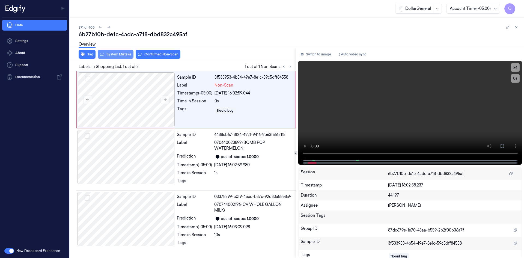
click at [121, 55] on button "System Mistake" at bounding box center [116, 54] width 36 height 9
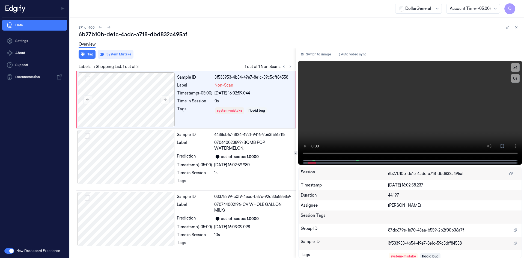
click at [194, 48] on div "Overview" at bounding box center [299, 45] width 441 height 14
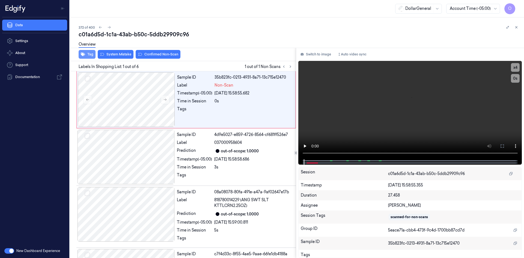
click at [93, 53] on button "Tag" at bounding box center [87, 54] width 17 height 9
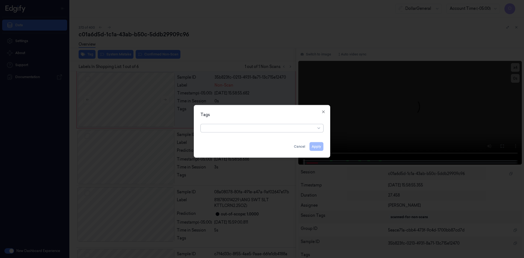
click at [246, 128] on div at bounding box center [259, 128] width 111 height 6
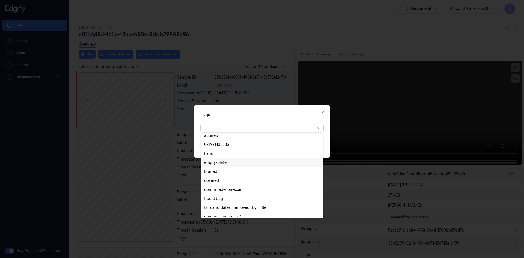
scroll to position [98, 0]
click at [227, 191] on div "flooid bug" at bounding box center [262, 194] width 120 height 9
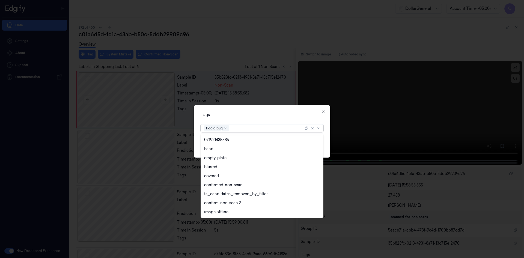
click at [261, 117] on div "Tags" at bounding box center [262, 115] width 123 height 6
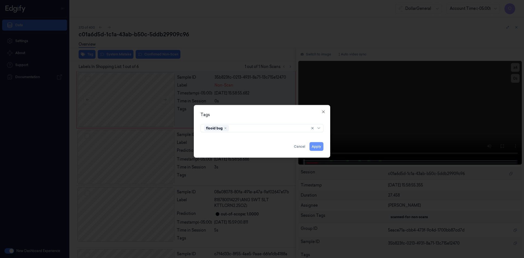
click at [317, 148] on button "Apply" at bounding box center [317, 146] width 14 height 9
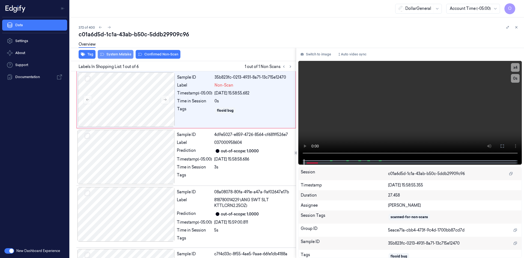
click at [117, 55] on button "System Mistake" at bounding box center [116, 54] width 36 height 9
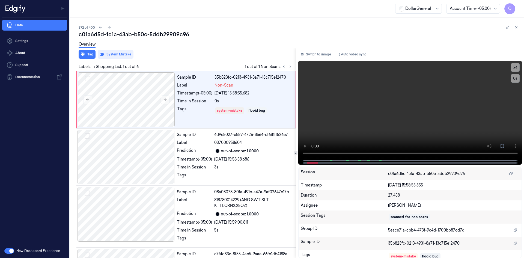
click at [204, 47] on div "Overview" at bounding box center [299, 45] width 441 height 14
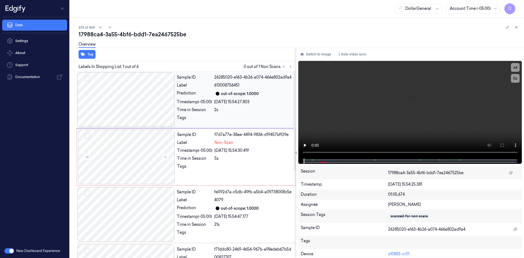
click at [258, 104] on div "[DATE] 15:54:27.803" at bounding box center [253, 102] width 78 height 6
click at [332, 115] on video at bounding box center [410, 109] width 224 height 97
click at [247, 173] on div "Sample ID f7d7a77e-38ee-4494-9836-d19457bff29e Label Non-Scan Timestamp (-05:00…" at bounding box center [235, 157] width 120 height 55
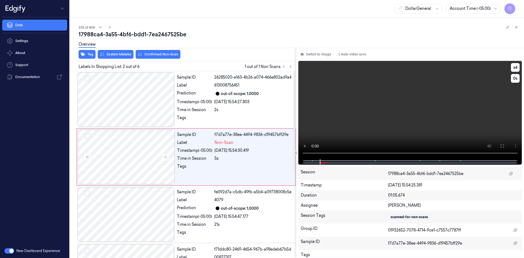
click at [349, 107] on video at bounding box center [410, 110] width 224 height 98
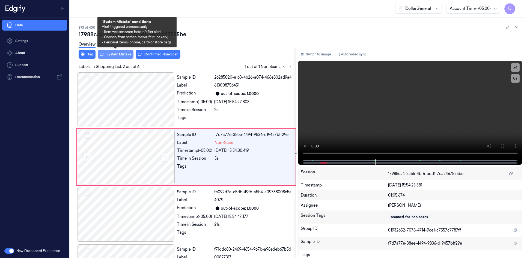
click at [117, 55] on button "System Mistake" at bounding box center [116, 54] width 36 height 9
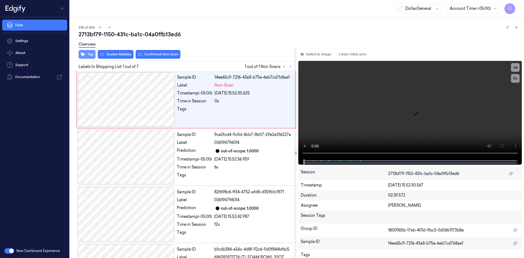
click at [90, 58] on button "Tag" at bounding box center [87, 54] width 17 height 9
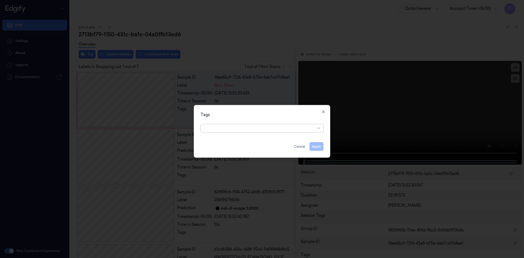
click at [256, 131] on div at bounding box center [259, 128] width 111 height 6
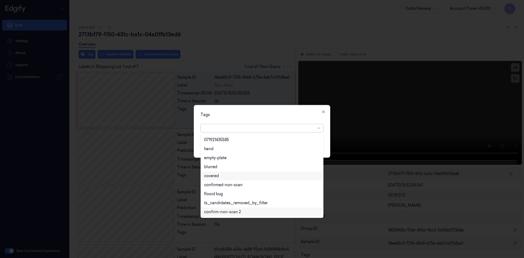
scroll to position [125, 0]
click at [224, 170] on div "flooid bug" at bounding box center [262, 166] width 120 height 9
click at [283, 120] on div "Tags option flooid bug , selected. 22 results available. Use Up and Down to cho…" at bounding box center [262, 131] width 137 height 53
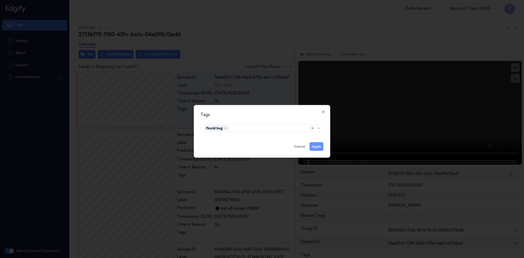
click at [315, 145] on button "Apply" at bounding box center [317, 146] width 14 height 9
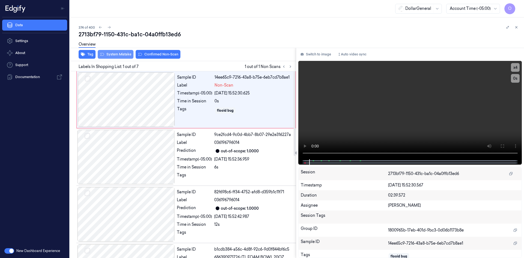
click at [118, 55] on button "System Mistake" at bounding box center [116, 54] width 36 height 9
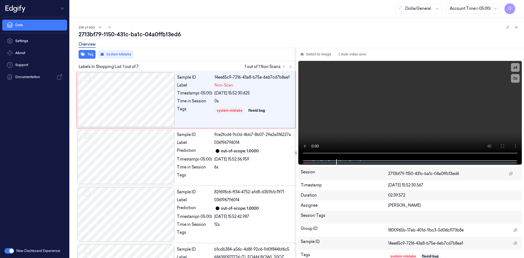
click at [246, 57] on div "Tag System Mistake" at bounding box center [182, 54] width 228 height 13
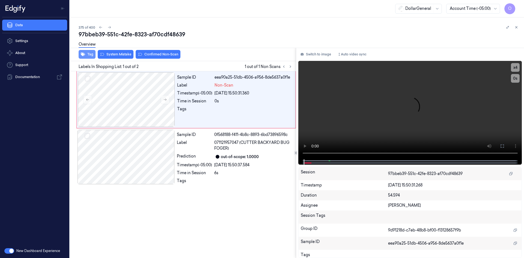
click at [80, 55] on button "Tag" at bounding box center [87, 54] width 17 height 9
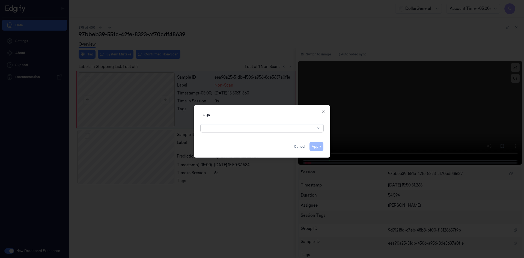
click at [249, 130] on div at bounding box center [259, 128] width 111 height 6
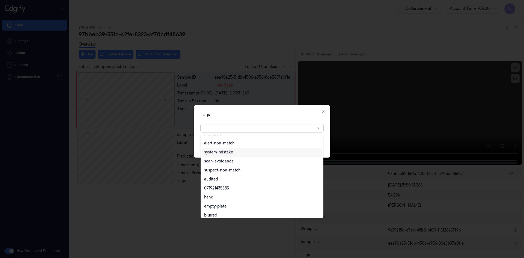
scroll to position [98, 0]
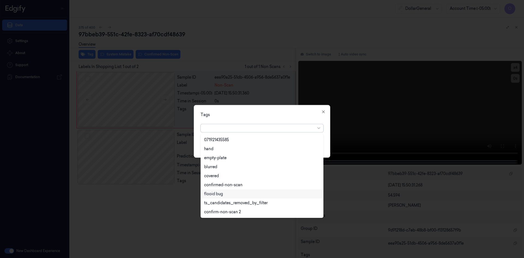
click at [222, 197] on div "flooid bug" at bounding box center [213, 194] width 19 height 6
click at [286, 120] on div "Tags option flooid bug , selected. 22 results available. Use Up and Down to cho…" at bounding box center [262, 131] width 137 height 53
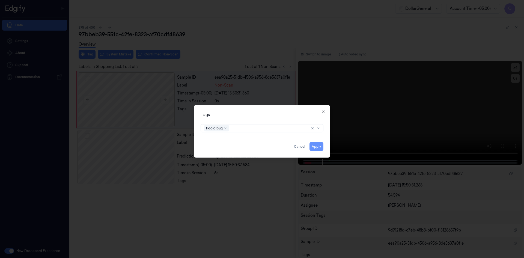
click at [313, 146] on button "Apply" at bounding box center [317, 146] width 14 height 9
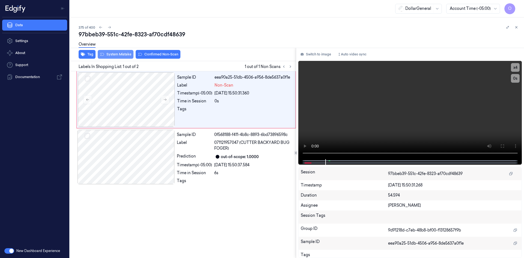
click at [123, 56] on button "System Mistake" at bounding box center [116, 54] width 36 height 9
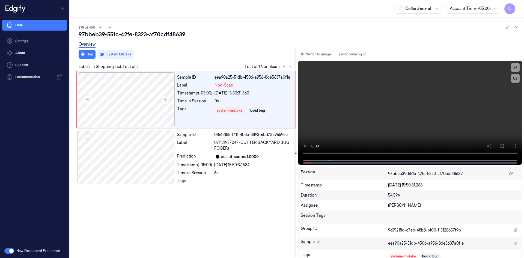
click at [281, 52] on div "Tag System Mistake" at bounding box center [182, 54] width 228 height 13
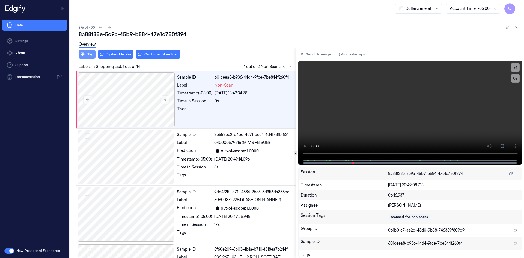
click at [91, 53] on button "Tag" at bounding box center [87, 54] width 17 height 9
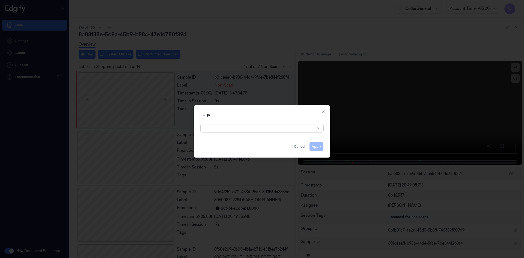
click at [264, 128] on div at bounding box center [259, 128] width 111 height 6
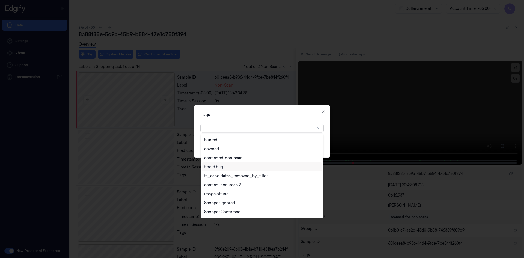
click at [224, 163] on div "flooid bug" at bounding box center [262, 166] width 120 height 9
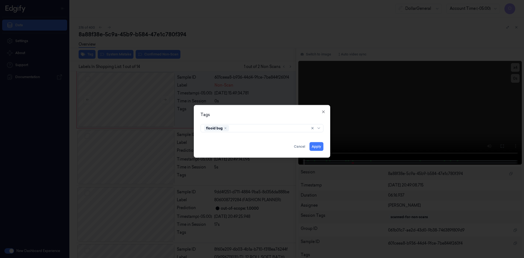
click at [267, 119] on div "Tags flooid bug Apply Cancel Close" at bounding box center [262, 131] width 137 height 53
drag, startPoint x: 322, startPoint y: 145, endPoint x: 319, endPoint y: 146, distance: 3.2
click at [321, 146] on button "Apply" at bounding box center [317, 146] width 14 height 9
click at [318, 146] on button "Apply" at bounding box center [317, 146] width 14 height 9
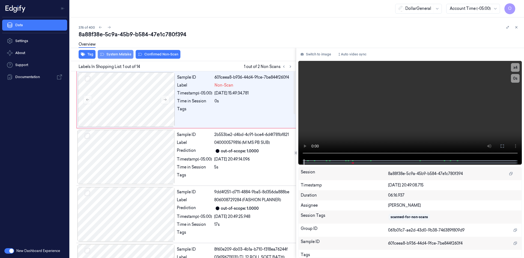
click at [120, 57] on button "System Mistake" at bounding box center [116, 54] width 36 height 9
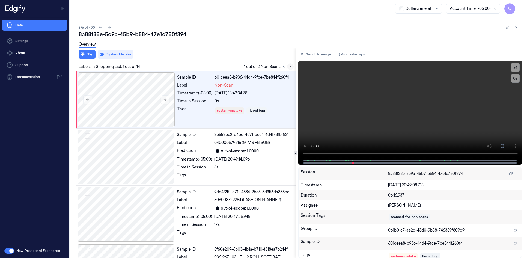
click at [288, 67] on button at bounding box center [290, 66] width 7 height 7
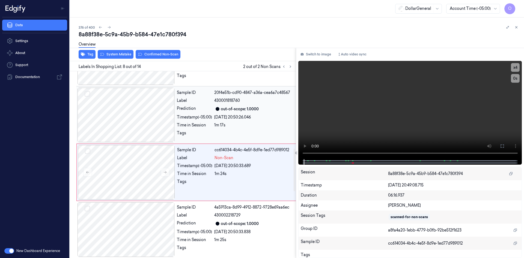
scroll to position [341, 0]
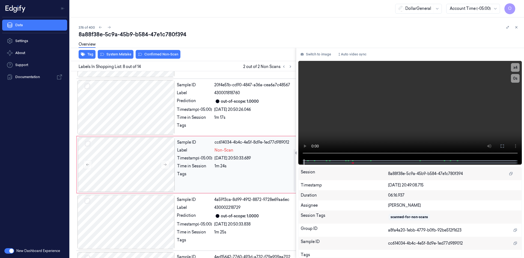
click at [246, 154] on div "Sample ID cc614034-4b4c-4e5f-8d9e-1ed77d989012 Label Non-Scan Timestamp (-05:00…" at bounding box center [236, 164] width 123 height 55
click at [353, 107] on video at bounding box center [410, 110] width 224 height 98
click at [347, 103] on video at bounding box center [410, 110] width 224 height 98
click at [104, 56] on button "System Mistake" at bounding box center [116, 54] width 36 height 9
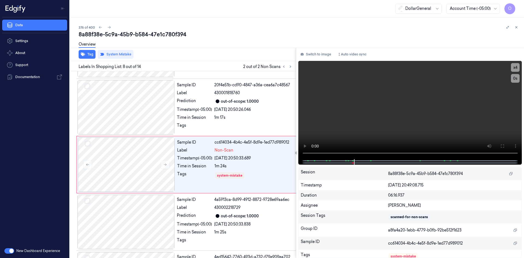
click at [258, 51] on div "Overview" at bounding box center [299, 45] width 441 height 14
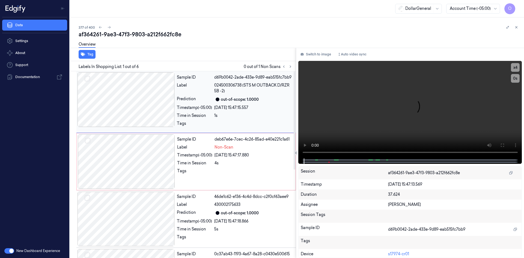
click at [251, 107] on div "[DATE] 15:47:15.557" at bounding box center [253, 108] width 78 height 6
click at [242, 144] on div "Sample ID deb67e6e-7cec-4c26-85ad-e40e221c1a61 Label Non-Scan Timestamp (-05:00…" at bounding box center [235, 161] width 120 height 55
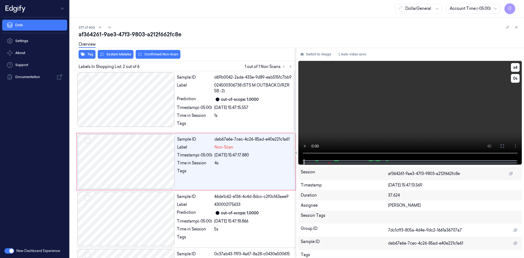
click at [343, 100] on video at bounding box center [410, 110] width 224 height 98
click at [345, 97] on video at bounding box center [410, 110] width 224 height 98
click at [367, 97] on video at bounding box center [410, 110] width 224 height 98
click at [216, 151] on div "Sample ID deb67e6e-7cec-4c26-85ad-e40e221c1a61 Label Non-Scan Timestamp (-05:00…" at bounding box center [235, 161] width 120 height 55
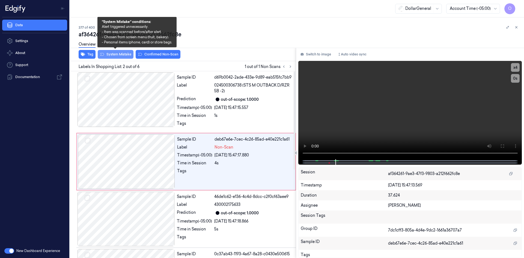
click at [128, 53] on button "System Mistake" at bounding box center [116, 54] width 36 height 9
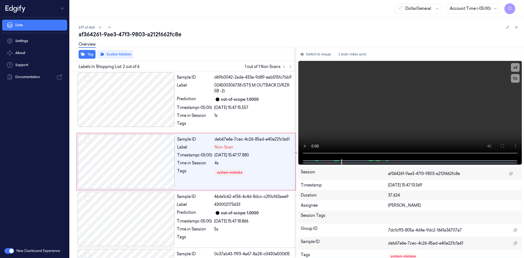
click at [239, 32] on div "af364261-9ae3-47f3-9803-a212f662fc8e" at bounding box center [299, 35] width 441 height 8
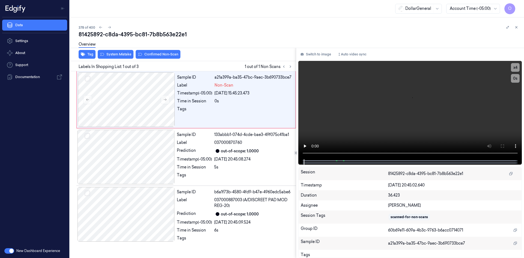
click at [85, 52] on div "Overview" at bounding box center [87, 45] width 17 height 14
click at [90, 54] on button "Tag" at bounding box center [87, 54] width 17 height 9
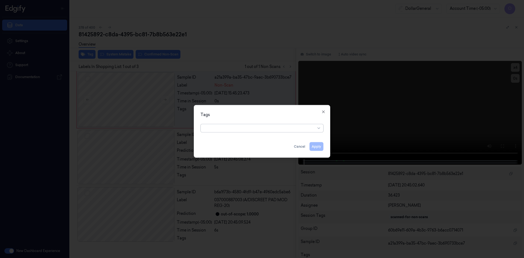
click at [285, 132] on div at bounding box center [259, 128] width 111 height 8
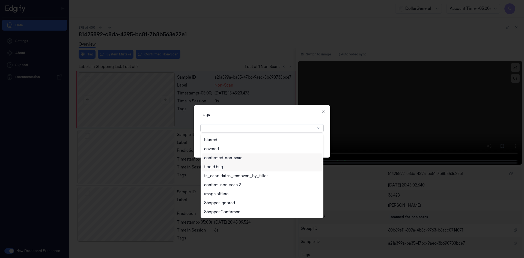
click at [247, 169] on div "flooid bug" at bounding box center [262, 167] width 116 height 6
click at [309, 109] on div "Tags option flooid bug , selected. 22 results available. Use Up and Down to cho…" at bounding box center [262, 131] width 137 height 53
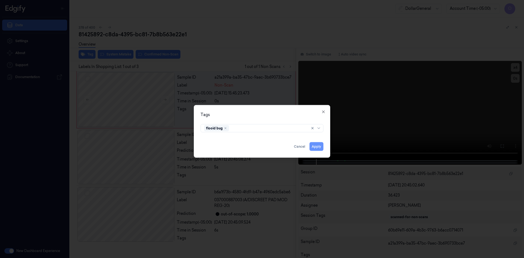
click at [319, 146] on button "Apply" at bounding box center [317, 146] width 14 height 9
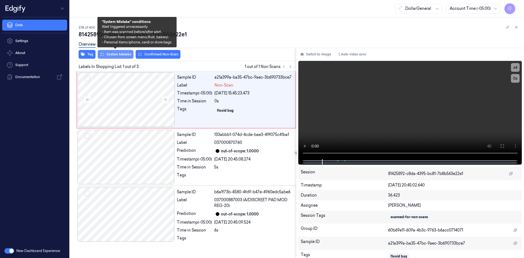
click at [115, 55] on button "System Mistake" at bounding box center [116, 54] width 36 height 9
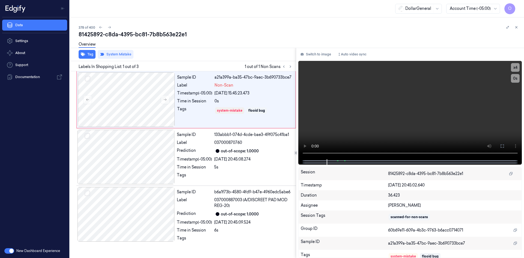
click at [236, 35] on div "81425892-c8da-4395-bc81-7b8b563e22e1" at bounding box center [299, 35] width 441 height 8
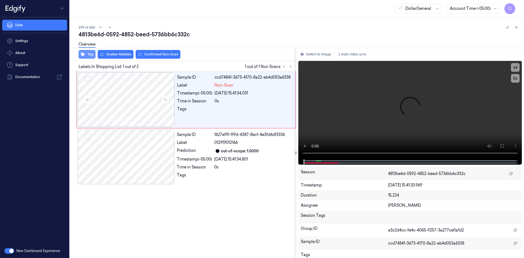
click at [95, 53] on button "Tag" at bounding box center [87, 54] width 17 height 9
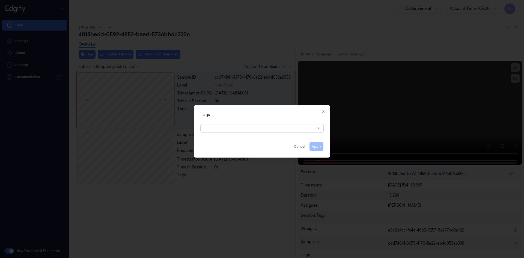
click at [238, 125] on div at bounding box center [259, 128] width 111 height 8
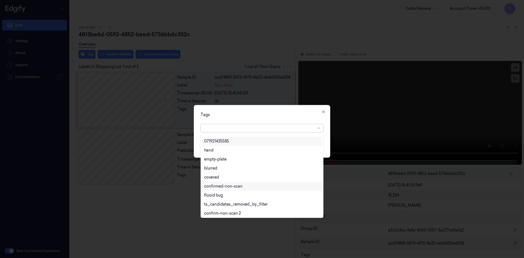
scroll to position [98, 0]
click at [217, 193] on div "flooid bug" at bounding box center [213, 194] width 19 height 6
click at [266, 116] on div "Tags" at bounding box center [262, 115] width 123 height 6
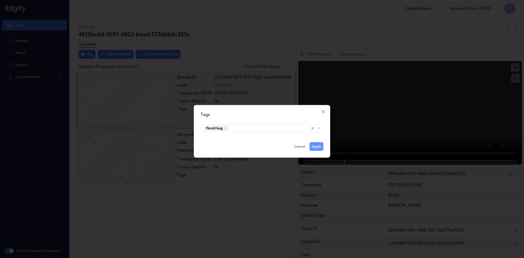
click at [314, 148] on button "Apply" at bounding box center [317, 146] width 14 height 9
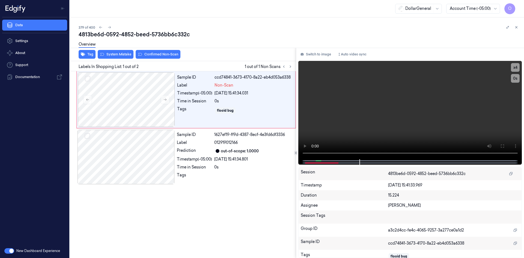
click at [126, 52] on div "Overview" at bounding box center [299, 45] width 441 height 14
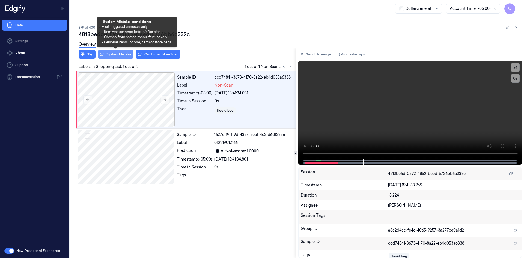
click at [124, 54] on button "System Mistake" at bounding box center [116, 54] width 36 height 9
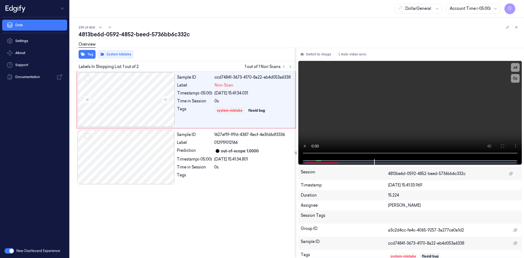
click at [191, 37] on div "4813be6d-0592-4852-beed-5736bb6c332c" at bounding box center [299, 35] width 441 height 8
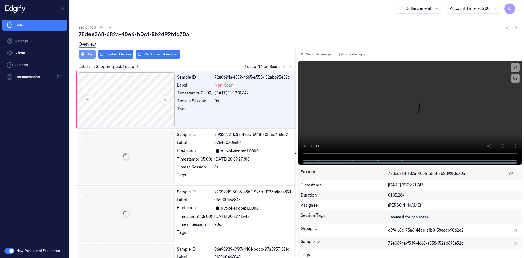
click at [85, 58] on button "Tag" at bounding box center [87, 54] width 17 height 9
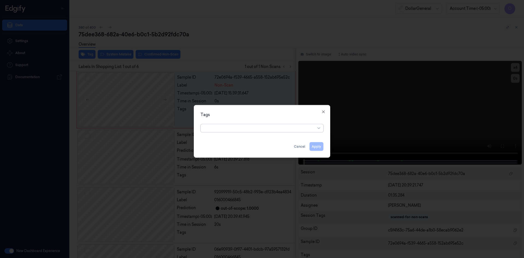
click at [250, 124] on div at bounding box center [259, 128] width 111 height 8
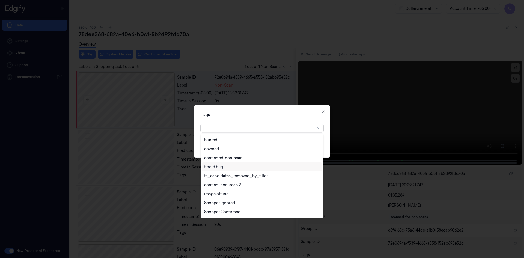
click at [230, 169] on div "flooid bug" at bounding box center [262, 167] width 116 height 6
click at [273, 109] on div "Tags option flooid bug , selected. 22 results available. Use Up and Down to cho…" at bounding box center [262, 131] width 137 height 53
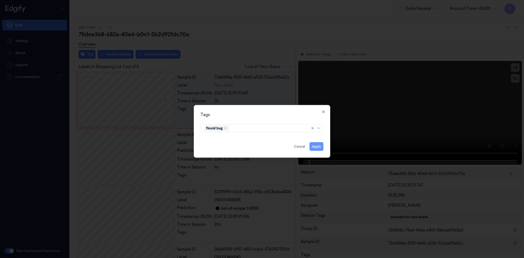
click at [321, 146] on button "Apply" at bounding box center [317, 146] width 14 height 9
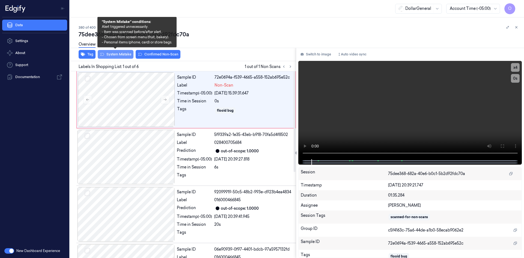
click at [127, 58] on button "System Mistake" at bounding box center [116, 54] width 36 height 9
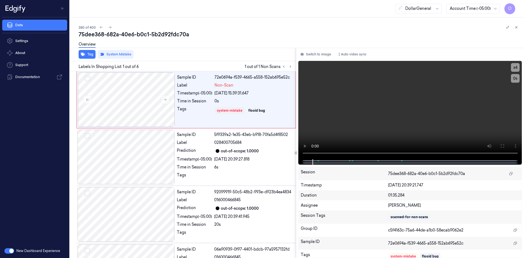
click at [229, 52] on div "Overview" at bounding box center [299, 45] width 441 height 14
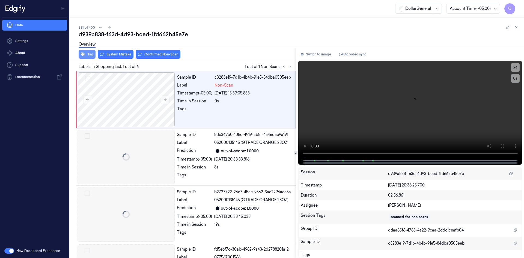
click at [88, 53] on button "Tag" at bounding box center [87, 54] width 17 height 9
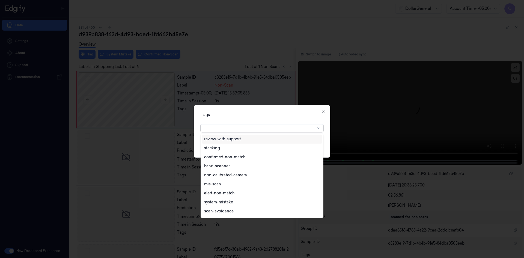
click at [254, 129] on div at bounding box center [259, 128] width 111 height 6
click at [227, 170] on div "flooid bug" at bounding box center [262, 166] width 120 height 9
click at [286, 108] on div "Tags option flooid bug , selected. 22 results available. Use Up and Down to cho…" at bounding box center [262, 131] width 137 height 53
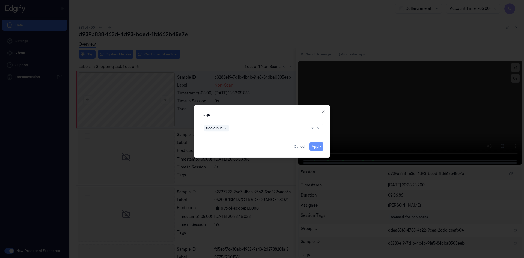
click at [319, 146] on button "Apply" at bounding box center [317, 146] width 14 height 9
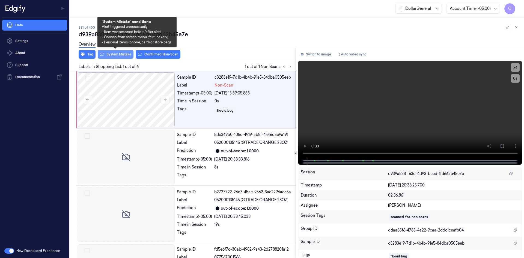
click at [129, 53] on button "System Mistake" at bounding box center [116, 54] width 36 height 9
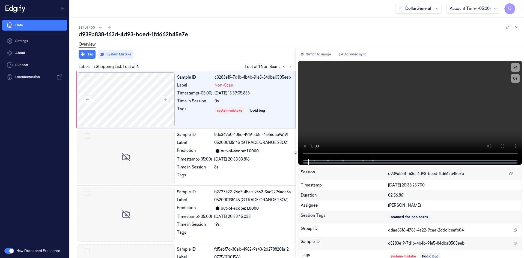
click at [209, 42] on div "Overview" at bounding box center [299, 45] width 441 height 14
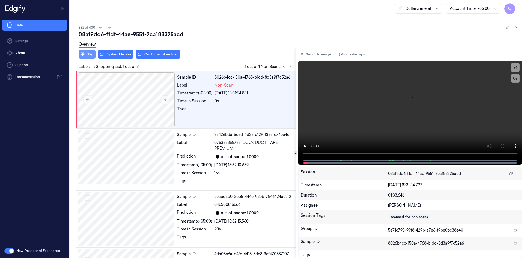
click at [93, 54] on button "Tag" at bounding box center [87, 54] width 17 height 9
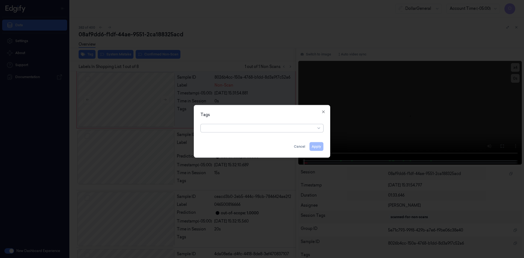
click at [249, 133] on div at bounding box center [262, 127] width 132 height 11
click at [264, 128] on div at bounding box center [259, 128] width 111 height 6
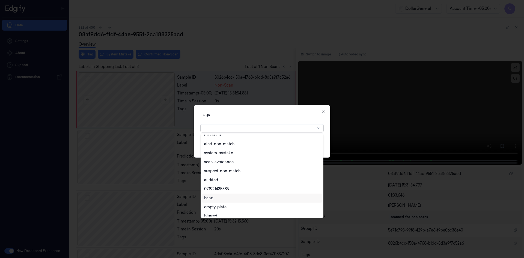
scroll to position [98, 0]
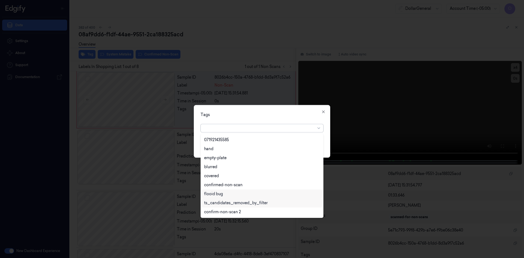
click at [223, 193] on div "flooid bug" at bounding box center [262, 194] width 116 height 6
click at [276, 115] on div "Tags" at bounding box center [262, 115] width 123 height 6
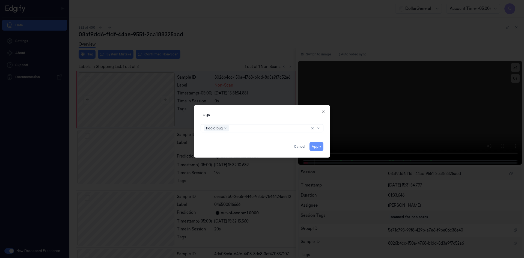
click at [314, 147] on button "Apply" at bounding box center [317, 146] width 14 height 9
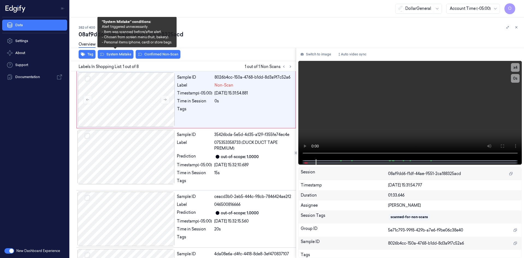
click at [119, 53] on button "System Mistake" at bounding box center [116, 54] width 36 height 9
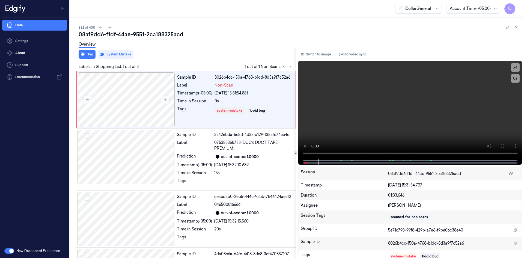
click at [222, 50] on div "Overview" at bounding box center [299, 45] width 441 height 14
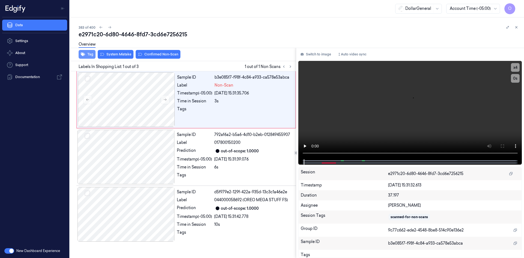
click at [88, 54] on button "Tag" at bounding box center [87, 54] width 17 height 9
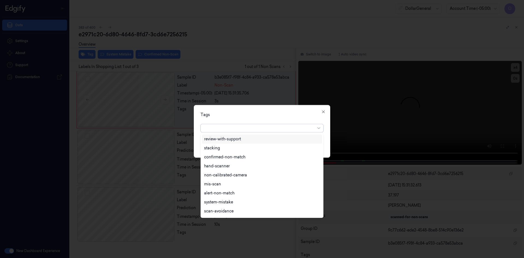
click at [245, 125] on div at bounding box center [259, 128] width 111 height 6
click at [227, 166] on div "flooid bug" at bounding box center [262, 167] width 116 height 6
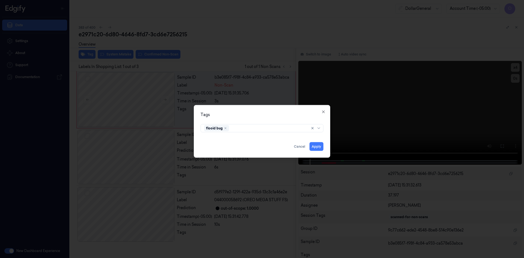
click at [261, 113] on div "Tags" at bounding box center [262, 115] width 123 height 6
click at [318, 146] on button "Apply" at bounding box center [317, 146] width 14 height 9
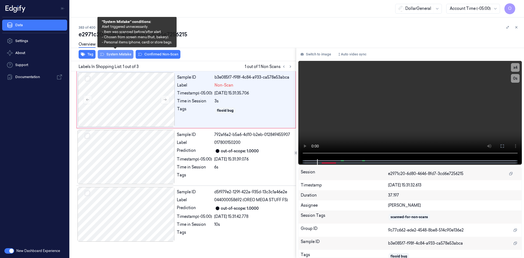
click at [114, 58] on button "System Mistake" at bounding box center [116, 54] width 36 height 9
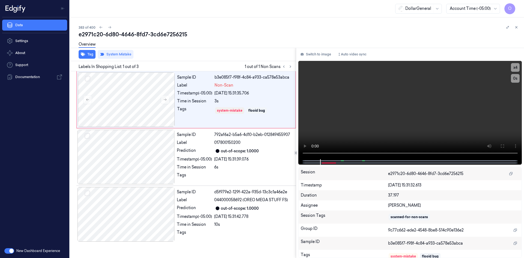
click at [187, 43] on div "Overview" at bounding box center [299, 45] width 441 height 14
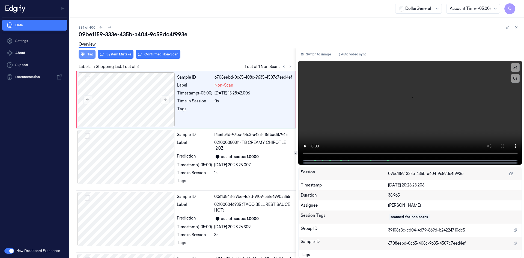
click at [87, 55] on button "Tag" at bounding box center [87, 54] width 17 height 9
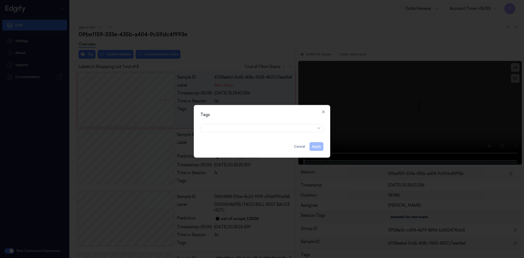
drag, startPoint x: 227, startPoint y: 125, endPoint x: 230, endPoint y: 126, distance: 3.5
click at [228, 125] on div at bounding box center [262, 127] width 123 height 10
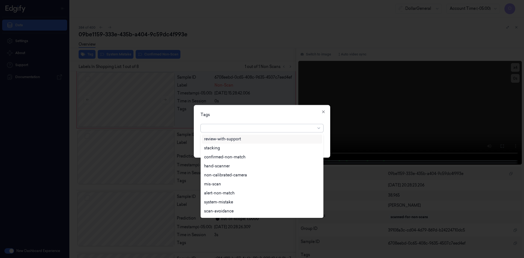
click at [231, 127] on div at bounding box center [259, 128] width 111 height 6
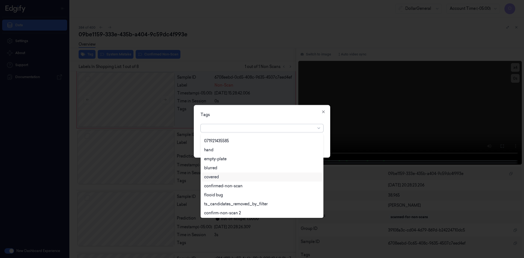
scroll to position [98, 0]
click at [214, 194] on div "flooid bug" at bounding box center [213, 194] width 19 height 6
click at [264, 110] on div "Tags option flooid bug , selected. 22 results available. Use Up and Down to cho…" at bounding box center [262, 131] width 137 height 53
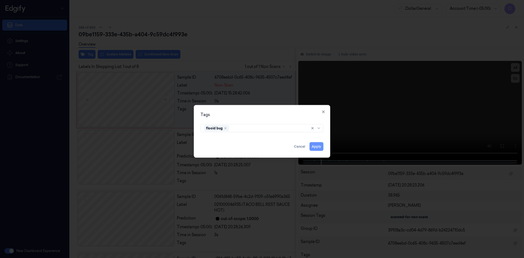
click at [321, 148] on button "Apply" at bounding box center [317, 146] width 14 height 9
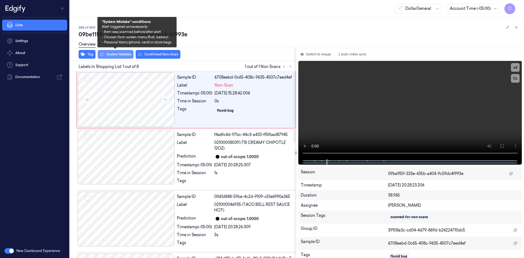
click at [122, 54] on button "System Mistake" at bounding box center [116, 54] width 36 height 9
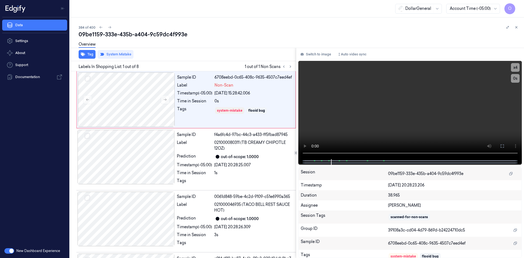
click at [196, 35] on div "09be1159-333e-435b-a404-9c59dc4f993e" at bounding box center [299, 35] width 441 height 8
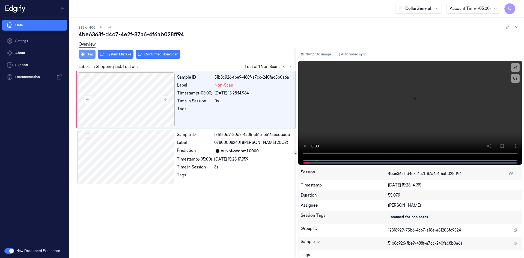
click at [93, 54] on button "Tag" at bounding box center [87, 54] width 17 height 9
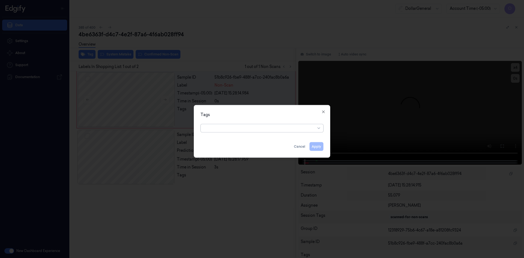
click at [239, 134] on div "Tags Apply Cancel Close" at bounding box center [262, 131] width 137 height 53
click at [242, 129] on div at bounding box center [259, 128] width 111 height 6
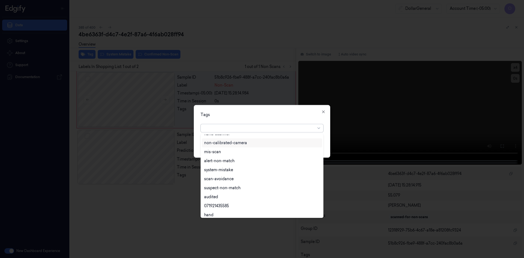
scroll to position [98, 0]
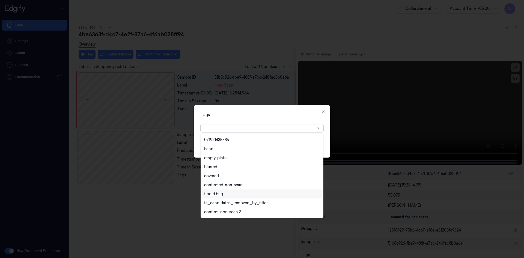
click at [228, 193] on div "flooid bug" at bounding box center [262, 194] width 116 height 6
click at [268, 106] on div "Tags option flooid bug , selected. 22 results available. Use Up and Down to cho…" at bounding box center [262, 131] width 137 height 53
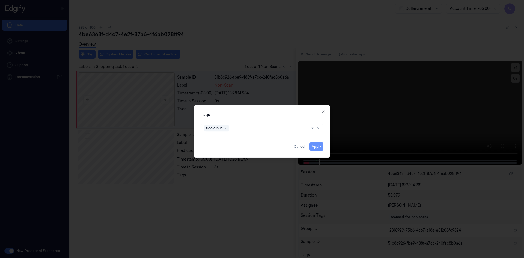
click at [318, 147] on button "Apply" at bounding box center [317, 146] width 14 height 9
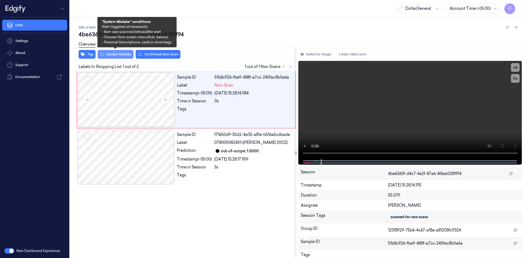
click at [130, 54] on button "System Mistake" at bounding box center [116, 54] width 36 height 9
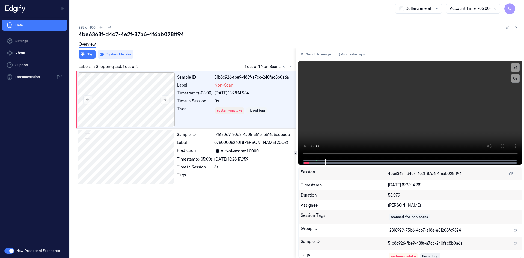
click at [214, 38] on div "4be6363f-d4c7-4e2f-87a6-4f6ab028ff94" at bounding box center [299, 35] width 441 height 8
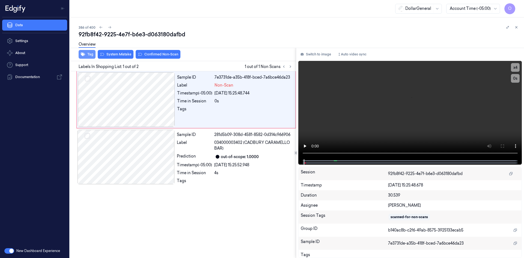
click at [90, 56] on button "Tag" at bounding box center [87, 54] width 17 height 9
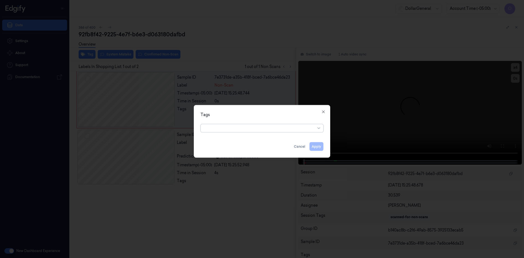
click at [236, 131] on div at bounding box center [259, 128] width 111 height 8
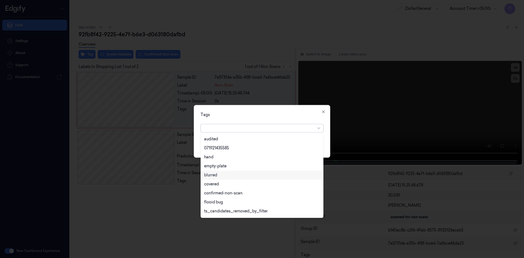
scroll to position [98, 0]
click at [228, 192] on div "flooid bug" at bounding box center [262, 194] width 116 height 6
click at [262, 112] on div "Tags" at bounding box center [262, 115] width 123 height 6
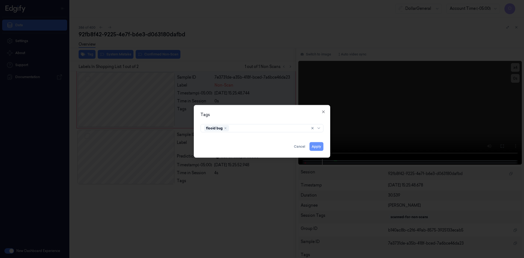
click at [315, 145] on button "Apply" at bounding box center [317, 146] width 14 height 9
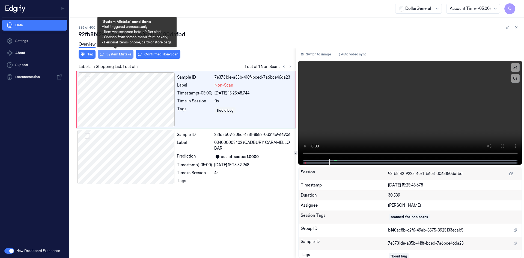
click at [118, 55] on button "System Mistake" at bounding box center [116, 54] width 36 height 9
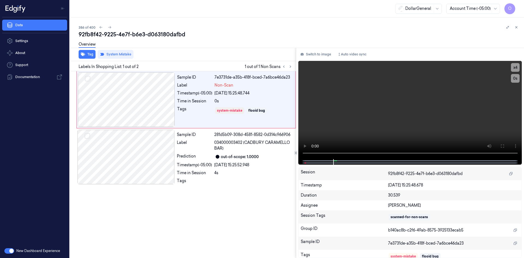
click at [240, 39] on div "Overview" at bounding box center [299, 45] width 441 height 14
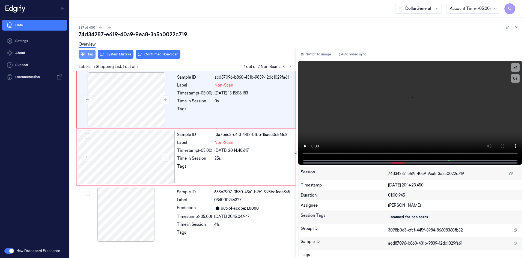
click at [84, 58] on button "Tag" at bounding box center [87, 54] width 17 height 9
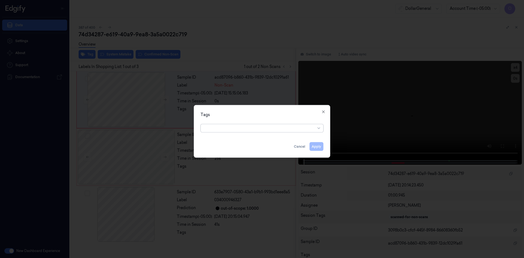
click at [261, 130] on div at bounding box center [259, 128] width 111 height 6
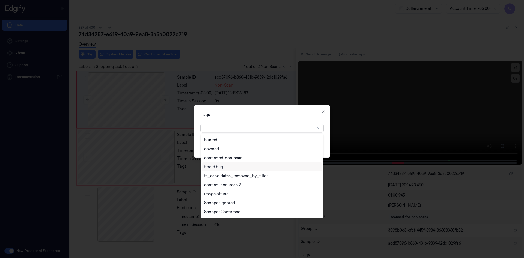
click at [233, 168] on div "flooid bug" at bounding box center [262, 167] width 116 height 6
click at [278, 118] on div "Tags option flooid bug , selected. 22 results available. Use Up and Down to cho…" at bounding box center [262, 131] width 137 height 53
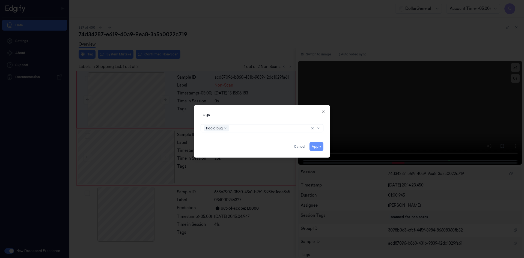
click at [318, 149] on button "Apply" at bounding box center [317, 146] width 14 height 9
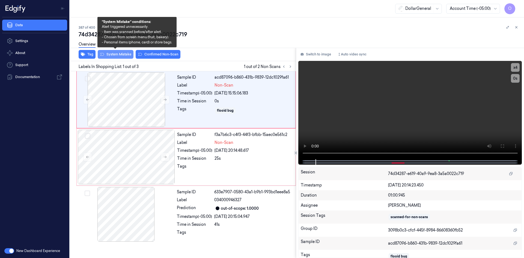
click at [127, 54] on button "System Mistake" at bounding box center [116, 54] width 36 height 9
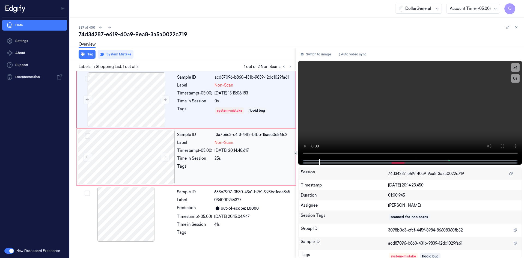
click at [225, 149] on div "[DATE] 20:14:48.617" at bounding box center [254, 151] width 78 height 6
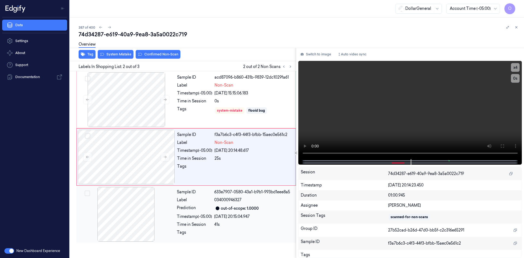
click at [244, 233] on div at bounding box center [253, 234] width 78 height 9
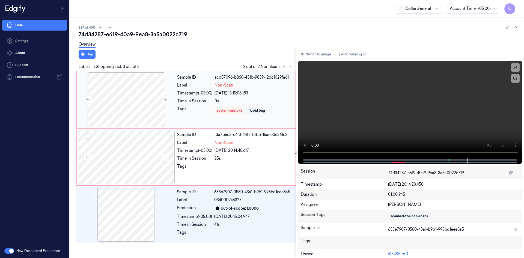
click at [215, 106] on div "system-mistake flooid bug" at bounding box center [254, 110] width 78 height 9
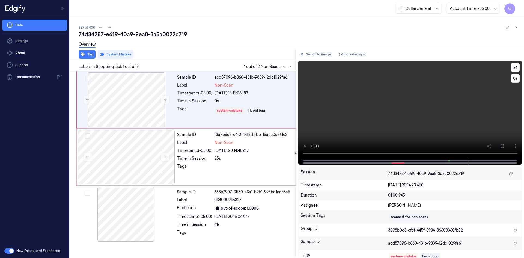
click at [347, 91] on video at bounding box center [410, 110] width 224 height 98
click at [225, 140] on div "Sample ID f3a7b6c3-c4f3-44f3-bfbb-15aec0e561c2 Label Non-Scan Timestamp (-05:00…" at bounding box center [235, 157] width 120 height 55
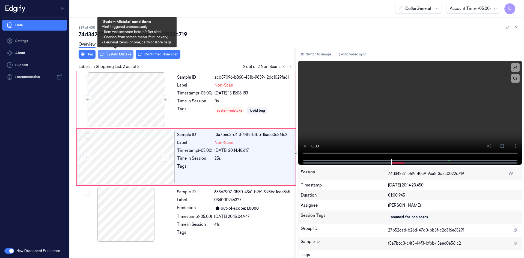
click at [116, 52] on button "System Mistake" at bounding box center [116, 54] width 36 height 9
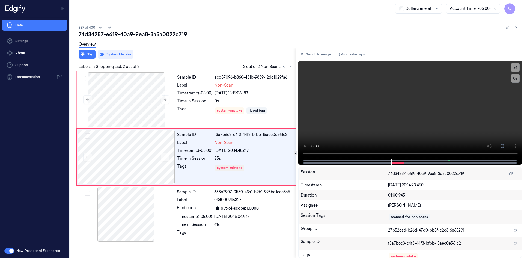
click at [233, 43] on div "Overview" at bounding box center [299, 45] width 441 height 14
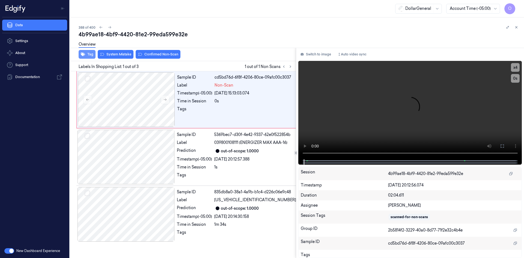
click at [90, 57] on button "Tag" at bounding box center [87, 54] width 17 height 9
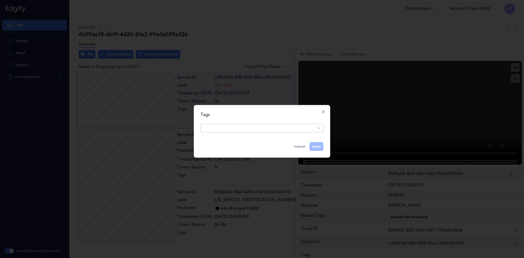
click at [283, 123] on div at bounding box center [262, 127] width 123 height 10
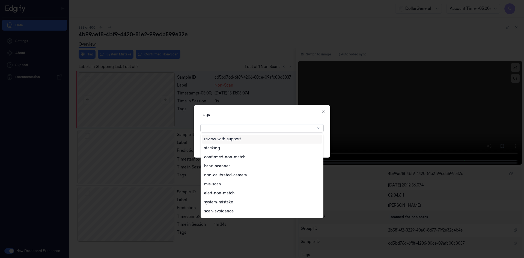
click at [283, 128] on div at bounding box center [259, 128] width 111 height 6
click at [233, 170] on div "flooid bug" at bounding box center [262, 167] width 116 height 6
click at [267, 120] on div "Tags option flooid bug , selected. 22 results available. Use Up and Down to cho…" at bounding box center [262, 131] width 137 height 53
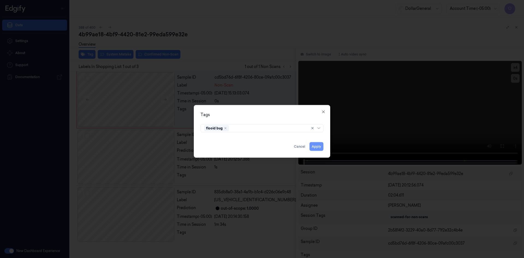
click at [315, 148] on button "Apply" at bounding box center [317, 146] width 14 height 9
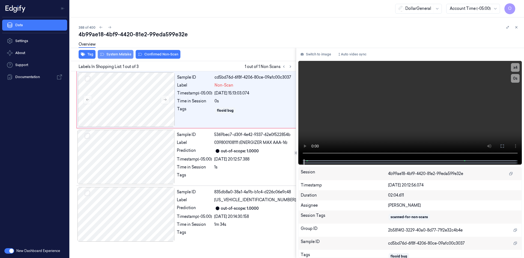
click at [108, 56] on button "System Mistake" at bounding box center [116, 54] width 36 height 9
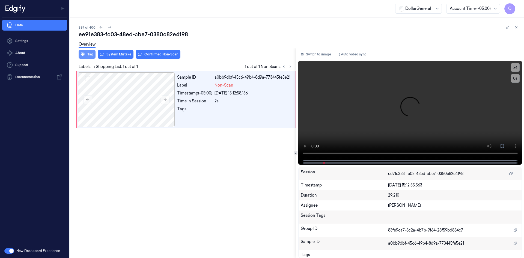
click at [82, 53] on icon "button" at bounding box center [83, 55] width 4 height 4
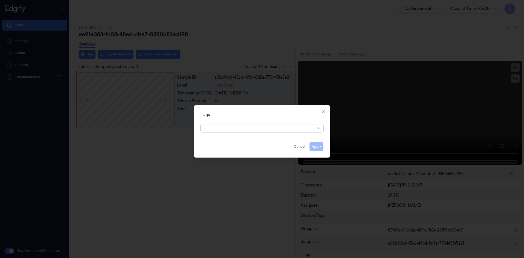
click at [229, 129] on div at bounding box center [259, 128] width 111 height 6
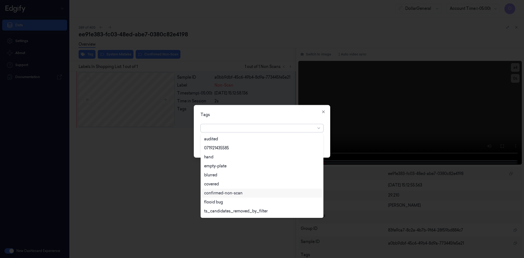
scroll to position [98, 0]
click at [226, 191] on div "flooid bug" at bounding box center [262, 194] width 116 height 6
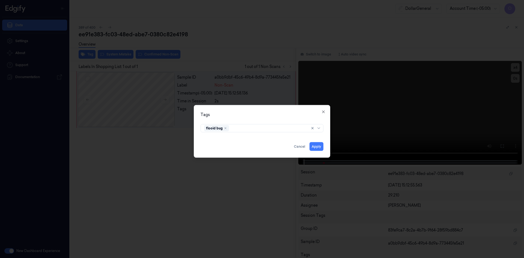
click at [260, 115] on div "Tags" at bounding box center [262, 115] width 123 height 6
click at [313, 147] on button "Apply" at bounding box center [317, 146] width 14 height 9
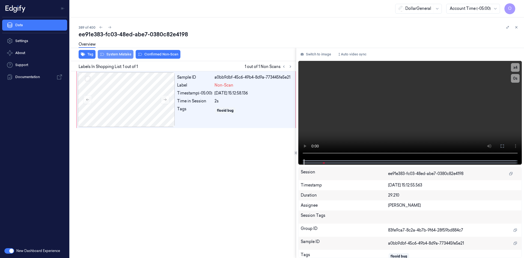
click at [122, 56] on button "System Mistake" at bounding box center [116, 54] width 36 height 9
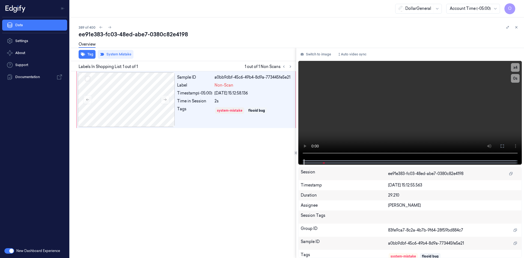
click at [220, 42] on div "Overview" at bounding box center [299, 45] width 441 height 14
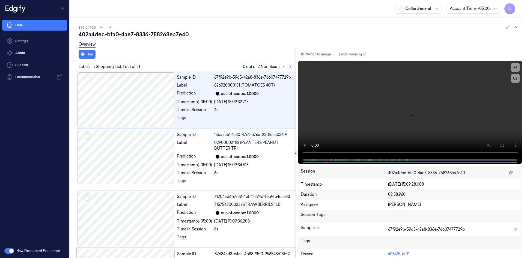
click at [291, 68] on icon at bounding box center [291, 67] width 4 height 4
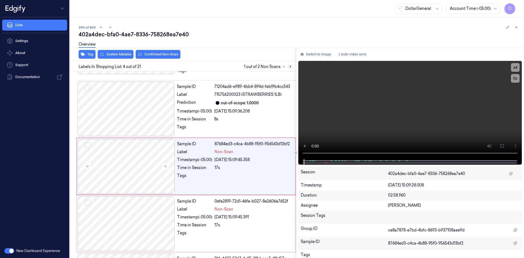
scroll to position [112, 0]
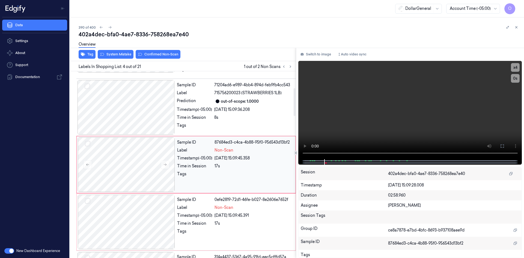
click at [247, 159] on div "[DATE] 15:09:45.358" at bounding box center [254, 158] width 78 height 6
click at [353, 97] on video at bounding box center [410, 110] width 224 height 98
click at [363, 89] on video at bounding box center [410, 110] width 224 height 98
click at [226, 105] on div "Sample ID 71204ad6-e989-4bb4-894d-feb9fb4cc543 Label 715756200023 (STRAWBERRIES…" at bounding box center [235, 107] width 120 height 55
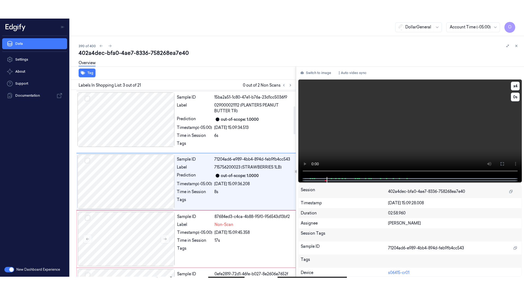
scroll to position [54, 0]
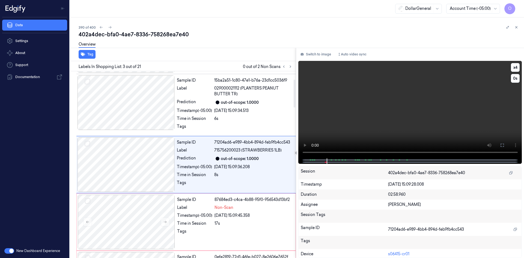
click at [390, 124] on video at bounding box center [410, 109] width 224 height 97
click at [449, 95] on video at bounding box center [410, 109] width 224 height 97
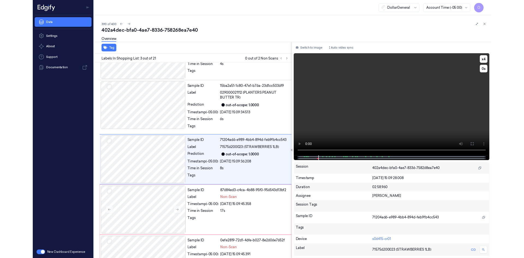
scroll to position [36, 0]
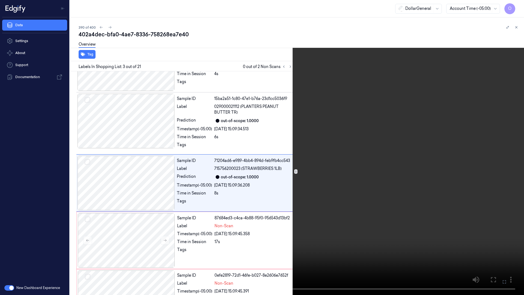
click at [309, 158] on video at bounding box center [262, 147] width 524 height 295
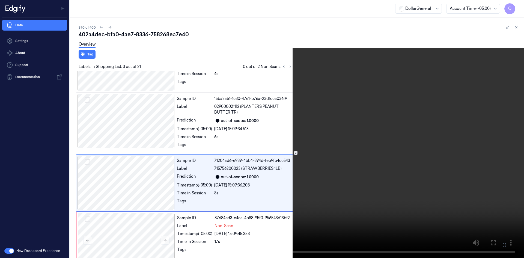
click at [344, 97] on video at bounding box center [262, 129] width 524 height 258
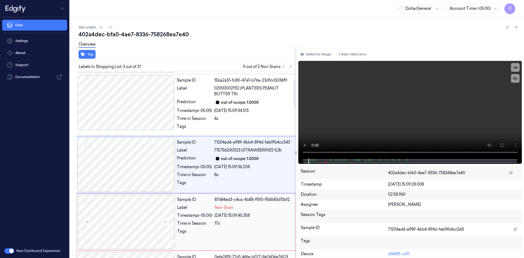
click at [215, 208] on span "Non-Scan" at bounding box center [224, 208] width 19 height 6
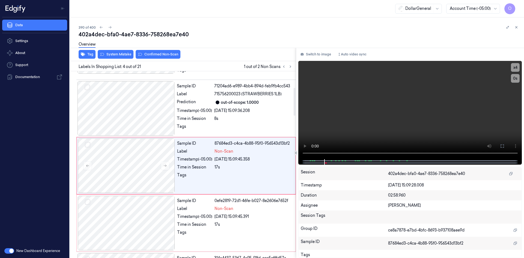
scroll to position [112, 0]
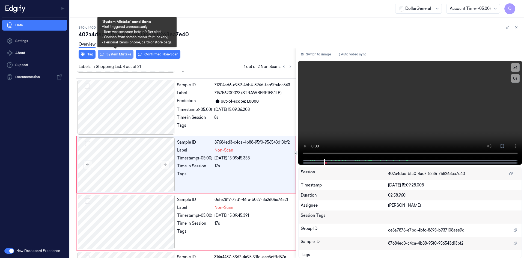
click at [126, 58] on button "System Mistake" at bounding box center [116, 54] width 36 height 9
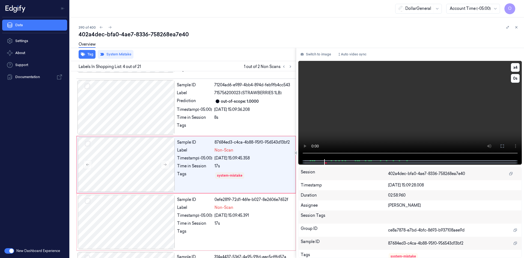
click at [334, 87] on video at bounding box center [410, 110] width 224 height 98
click at [205, 233] on div "Tags" at bounding box center [194, 233] width 35 height 9
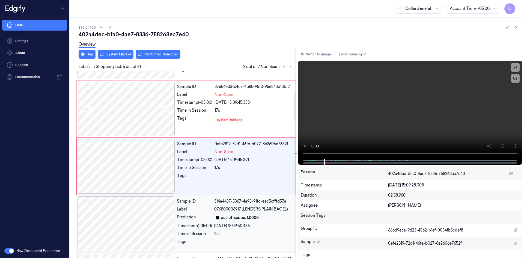
scroll to position [169, 0]
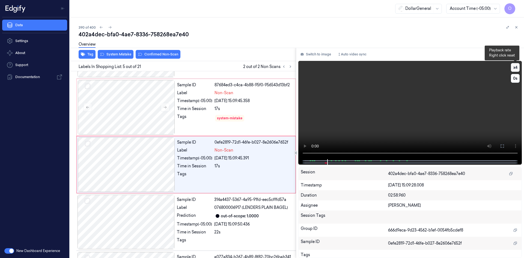
click at [517, 69] on button "x 4" at bounding box center [515, 67] width 9 height 9
click at [517, 69] on button "x 2" at bounding box center [515, 67] width 9 height 9
click at [517, 69] on button "x 4" at bounding box center [515, 67] width 9 height 9
click at [515, 68] on button "x 1" at bounding box center [515, 67] width 9 height 9
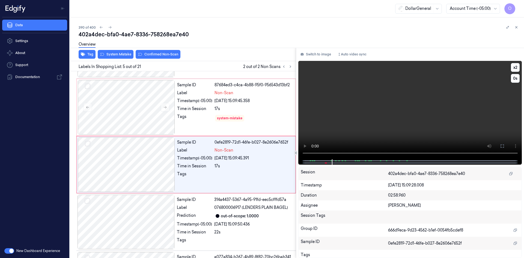
click at [442, 103] on video at bounding box center [410, 110] width 224 height 98
click at [239, 150] on div "Non-Scan" at bounding box center [254, 150] width 78 height 6
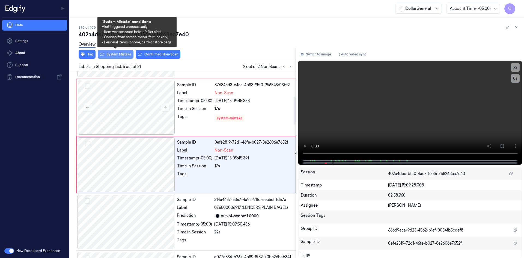
click at [119, 53] on button "System Mistake" at bounding box center [116, 54] width 36 height 9
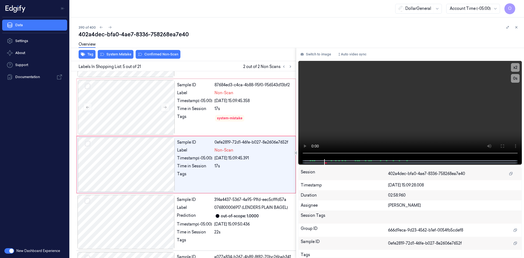
click at [297, 54] on div "Tag System Mistake Confirmed Non-Scan Labels In Shopping List: 5 out of 21 2 ou…" at bounding box center [296, 153] width 457 height 210
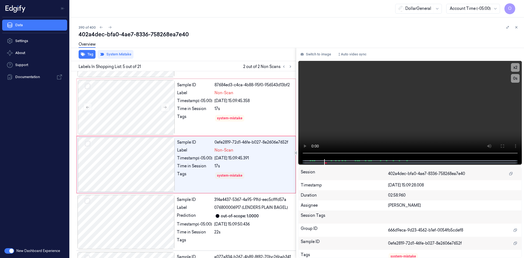
click at [288, 46] on div "Overview" at bounding box center [299, 45] width 441 height 14
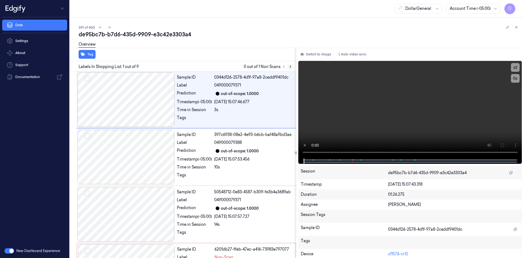
click at [290, 67] on icon at bounding box center [291, 67] width 4 height 4
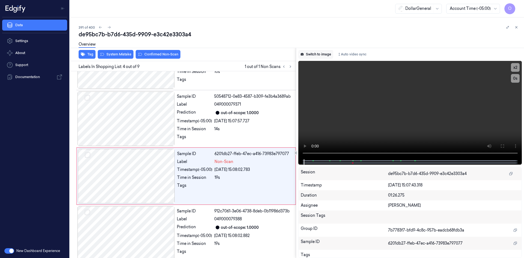
scroll to position [107, 0]
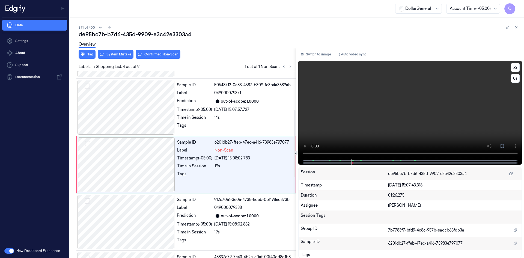
click at [354, 120] on video at bounding box center [410, 110] width 224 height 98
click at [114, 53] on button "System Mistake" at bounding box center [116, 54] width 36 height 9
click at [234, 42] on div "Overview" at bounding box center [299, 45] width 441 height 14
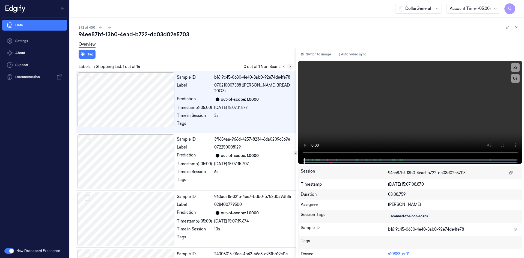
click at [292, 66] on icon at bounding box center [291, 67] width 4 height 4
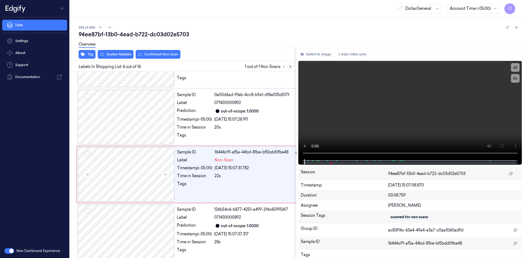
scroll to position [222, 0]
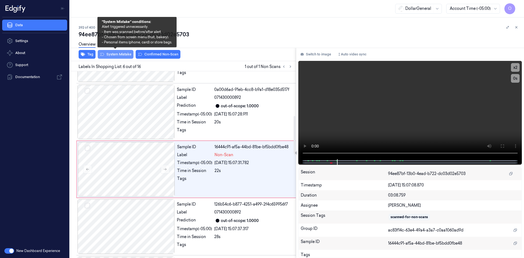
click at [113, 55] on button "System Mistake" at bounding box center [116, 54] width 36 height 9
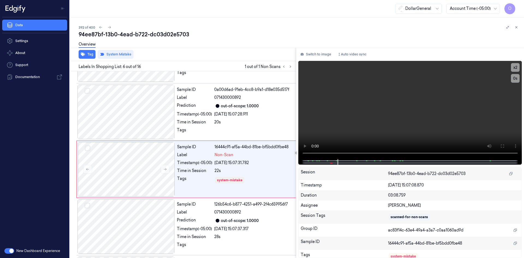
click at [258, 57] on div "Tag System Mistake" at bounding box center [182, 54] width 228 height 13
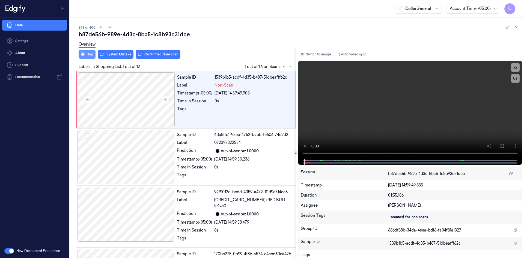
click at [92, 52] on button "Tag" at bounding box center [87, 54] width 17 height 9
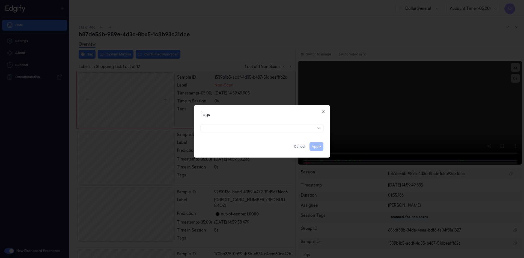
click at [277, 125] on div at bounding box center [262, 127] width 123 height 10
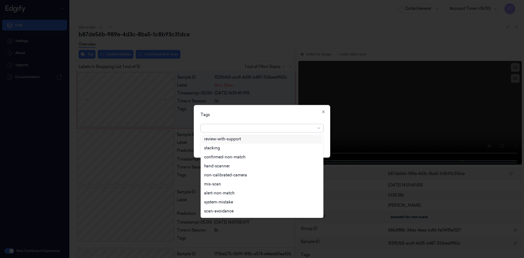
click at [277, 126] on div at bounding box center [259, 128] width 111 height 6
click at [236, 169] on div "flooid bug" at bounding box center [262, 167] width 116 height 6
click at [285, 119] on div "Tags option flooid bug , selected. 22 results available. Use Up and Down to cho…" at bounding box center [262, 131] width 137 height 53
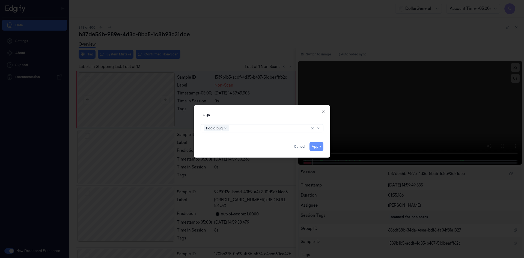
click at [322, 145] on button "Apply" at bounding box center [317, 146] width 14 height 9
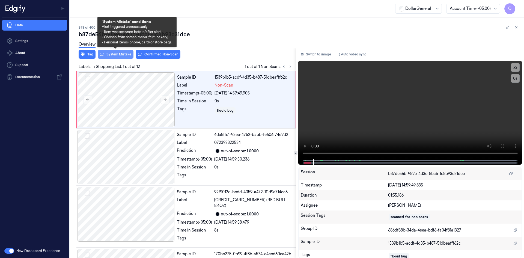
click at [125, 55] on button "System Mistake" at bounding box center [116, 54] width 36 height 9
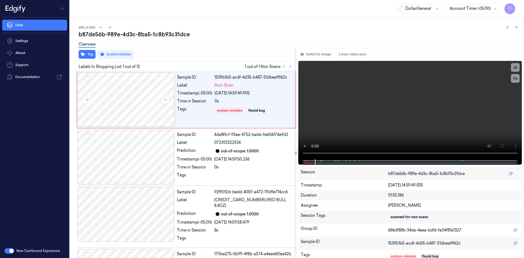
click at [226, 56] on div "Tag System Mistake" at bounding box center [182, 54] width 228 height 13
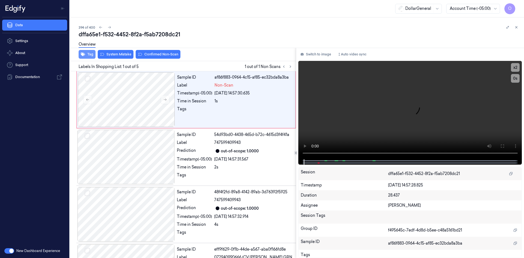
click at [81, 52] on icon "button" at bounding box center [83, 54] width 4 height 4
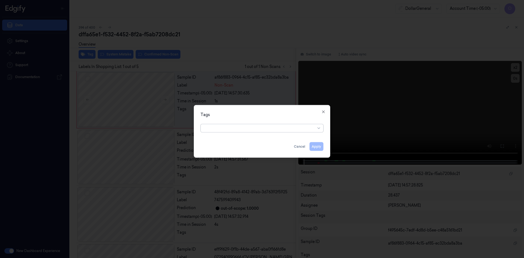
click at [246, 128] on div at bounding box center [259, 128] width 111 height 6
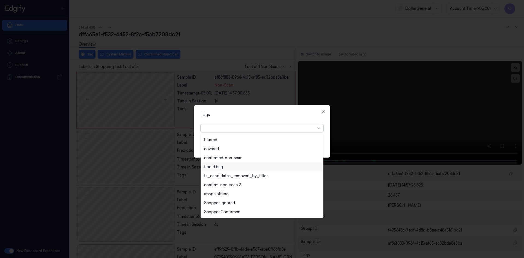
click at [225, 167] on div "flooid bug" at bounding box center [262, 167] width 116 height 6
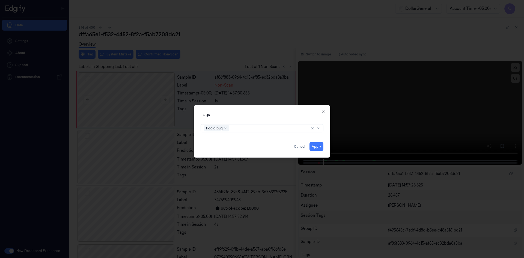
click at [268, 121] on div "Tags flooid bug Apply Cancel Close" at bounding box center [262, 131] width 137 height 53
click at [319, 149] on button "Apply" at bounding box center [317, 146] width 14 height 9
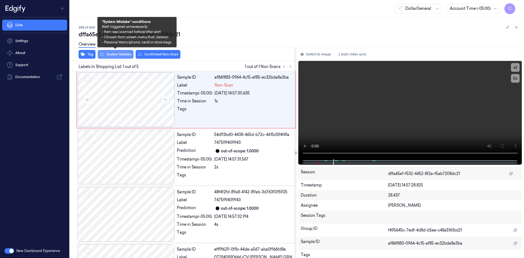
click at [126, 58] on button "System Mistake" at bounding box center [116, 54] width 36 height 9
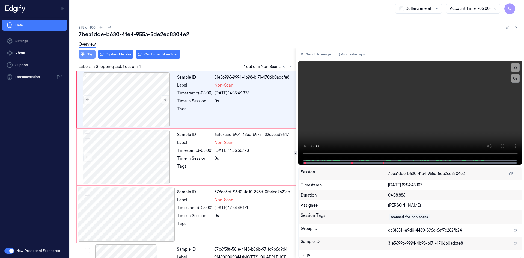
click at [86, 57] on button "Tag" at bounding box center [87, 54] width 17 height 9
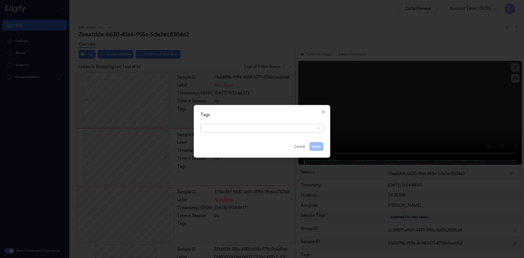
click at [255, 129] on div at bounding box center [259, 128] width 111 height 6
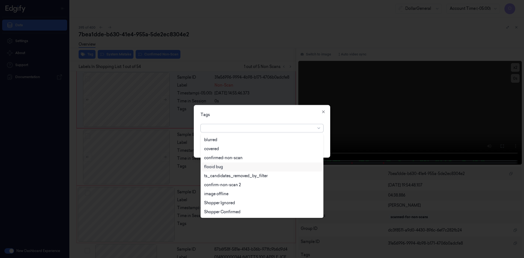
click at [244, 168] on div "flooid bug" at bounding box center [262, 167] width 116 height 6
click at [279, 116] on div "Tags" at bounding box center [262, 115] width 123 height 6
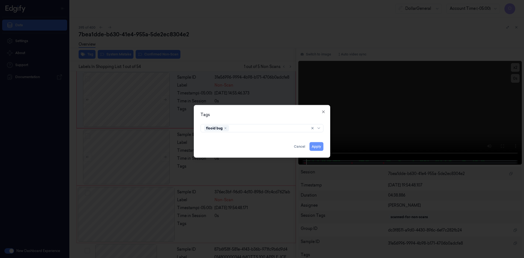
click at [320, 146] on button "Apply" at bounding box center [317, 146] width 14 height 9
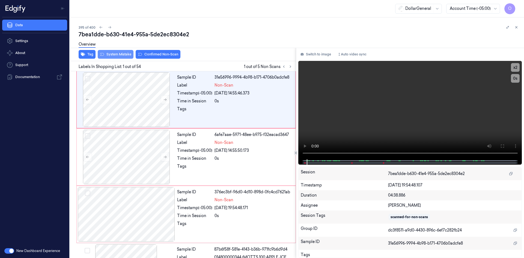
click at [118, 55] on button "System Mistake" at bounding box center [116, 54] width 36 height 9
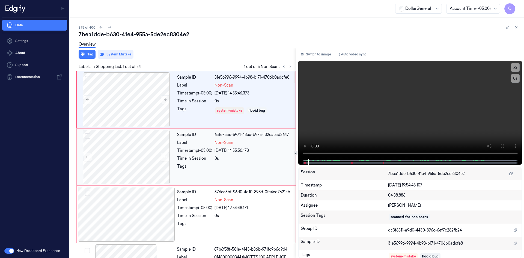
click at [212, 151] on div "Timestamp (-05:00)" at bounding box center [194, 151] width 35 height 6
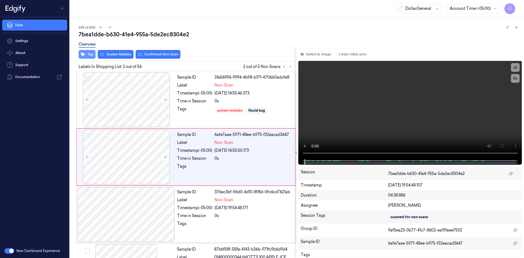
click at [85, 55] on button "Tag" at bounding box center [87, 54] width 17 height 9
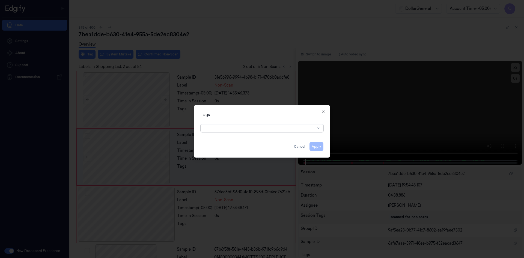
click at [231, 127] on div at bounding box center [259, 128] width 111 height 6
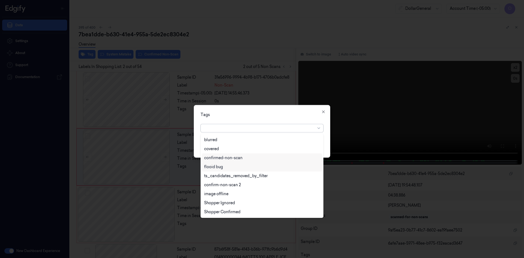
click at [228, 170] on div "flooid bug" at bounding box center [262, 166] width 120 height 9
click at [276, 114] on div "Tags" at bounding box center [262, 115] width 123 height 6
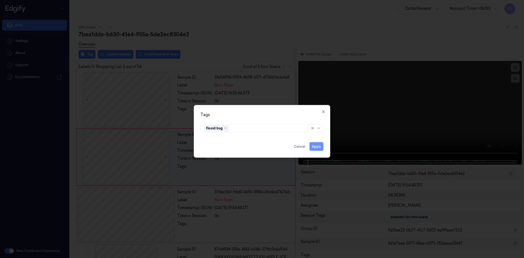
click at [317, 148] on button "Apply" at bounding box center [317, 146] width 14 height 9
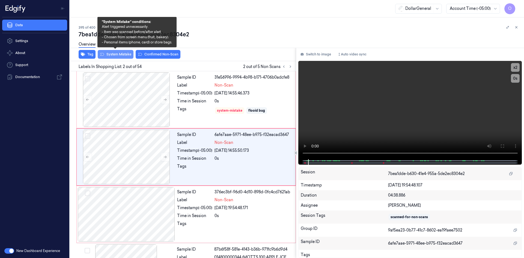
click at [119, 55] on button "System Mistake" at bounding box center [116, 54] width 36 height 9
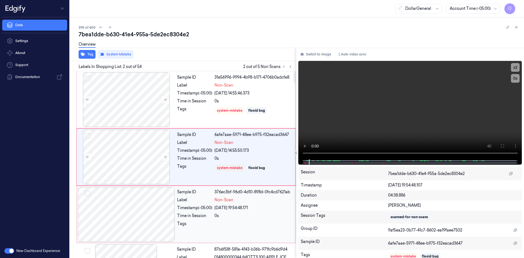
click at [233, 212] on div "Sample ID 376ec3bf-96d0-4d10-898d-0fc4cd7621ab Label Non-Scan Timestamp (-05:00…" at bounding box center [235, 214] width 120 height 55
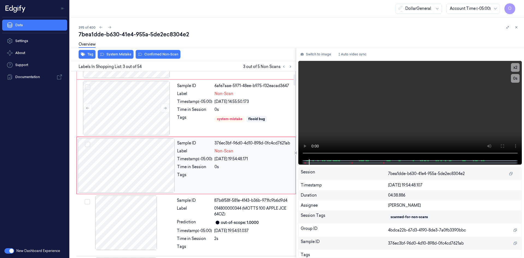
scroll to position [50, 0]
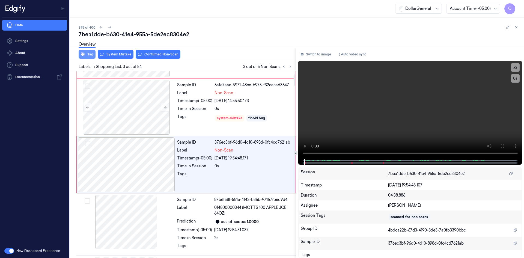
click at [90, 55] on button "Tag" at bounding box center [87, 54] width 17 height 9
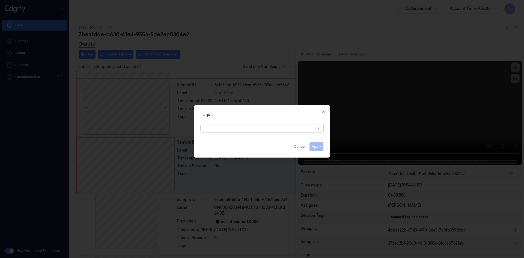
click at [282, 128] on div at bounding box center [259, 128] width 111 height 6
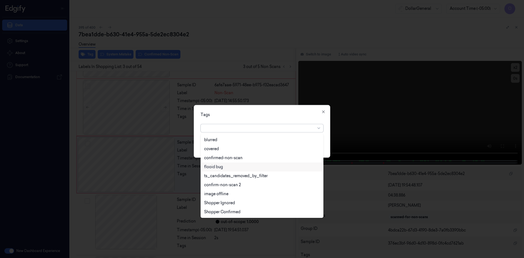
click at [237, 171] on div "flooid bug" at bounding box center [262, 166] width 120 height 9
click at [291, 120] on div "Tags option flooid bug , selected. 22 results available. Use Up and Down to cho…" at bounding box center [262, 131] width 137 height 53
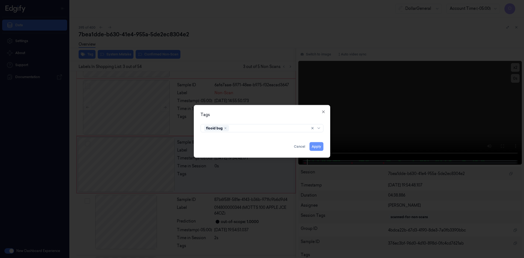
click at [321, 145] on button "Apply" at bounding box center [317, 146] width 14 height 9
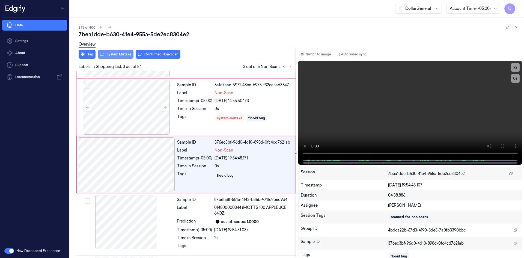
click at [109, 52] on button "System Mistake" at bounding box center [116, 54] width 36 height 9
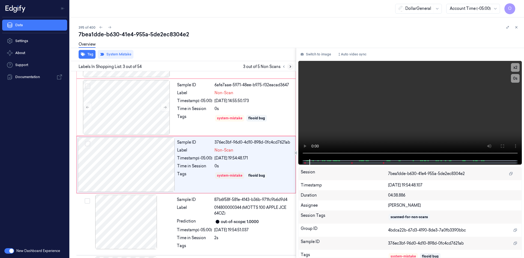
click at [288, 69] on button at bounding box center [290, 66] width 7 height 7
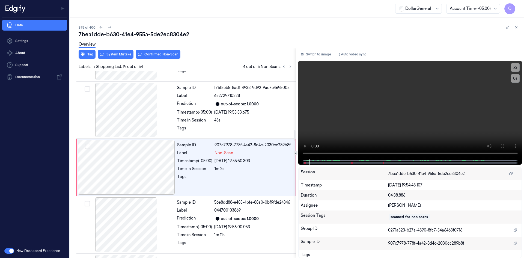
scroll to position [990, 0]
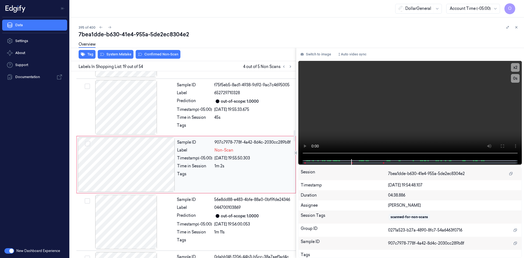
click at [237, 155] on div "Sample ID 907c7978-778f-4a42-8d4c-2030cc289b8f Label Non-Scan Timestamp (-05:00…" at bounding box center [235, 164] width 120 height 55
click at [248, 153] on div "Sample ID 907c7978-778f-4a42-8d4c-2030cc289b8f Label Non-Scan Timestamp (-05:00…" at bounding box center [235, 164] width 120 height 55
click at [261, 114] on div "Sample ID f75f5eb5-8ad1-4938-9d92-9ac7c4695005 Label 652729710328 Prediction ou…" at bounding box center [235, 107] width 120 height 55
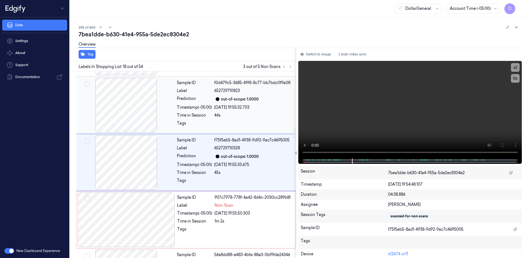
scroll to position [933, 0]
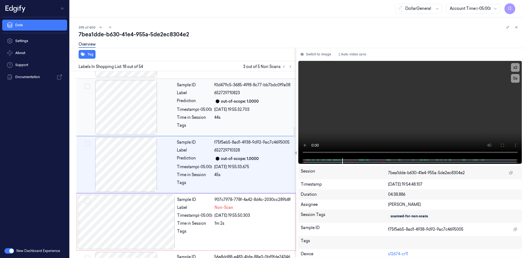
click at [240, 120] on div "Sample ID f0d479c5-3685-49f8-8c77-bb7bdc0f9a08 Label 652729710823 Prediction ou…" at bounding box center [235, 107] width 120 height 55
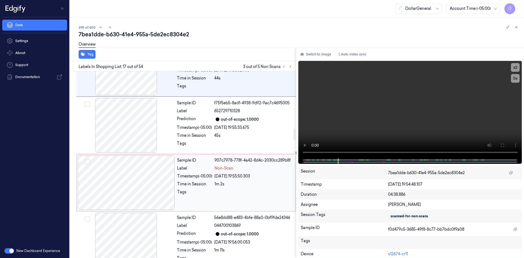
scroll to position [985, 0]
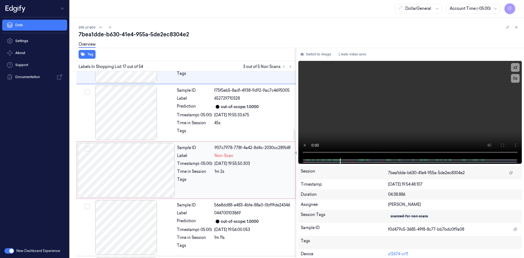
click at [229, 167] on div "Sample ID 907c7978-778f-4a42-8d4c-2030cc289b8f Label Non-Scan Timestamp (-05:00…" at bounding box center [235, 170] width 120 height 55
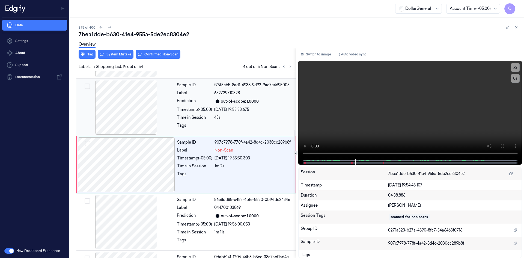
click at [250, 119] on div "45s" at bounding box center [253, 118] width 78 height 6
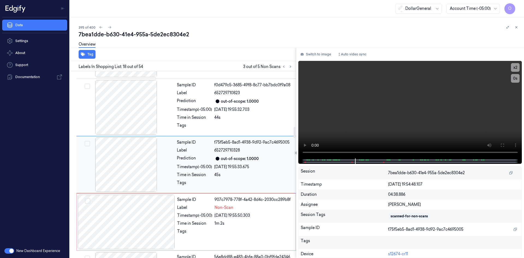
click at [250, 119] on div "44s" at bounding box center [253, 118] width 78 height 6
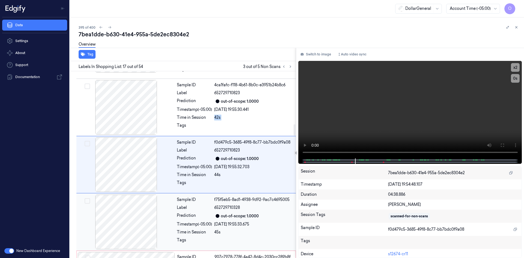
click at [250, 119] on div "42s" at bounding box center [253, 118] width 78 height 6
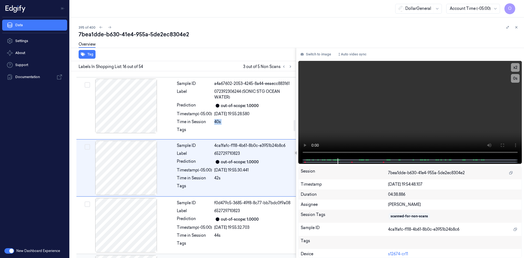
click at [250, 119] on div "40s" at bounding box center [253, 122] width 78 height 6
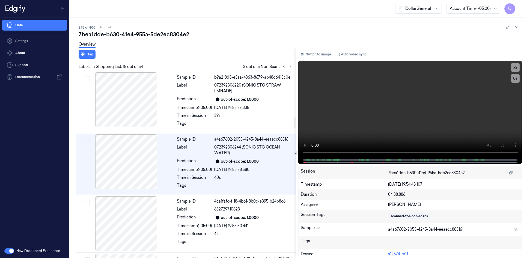
click at [250, 119] on div "Sample ID b9a218d3-e3aa-4363-8679-ab48d6413c0e Label 072392306220 (SONIC STG ST…" at bounding box center [235, 101] width 120 height 59
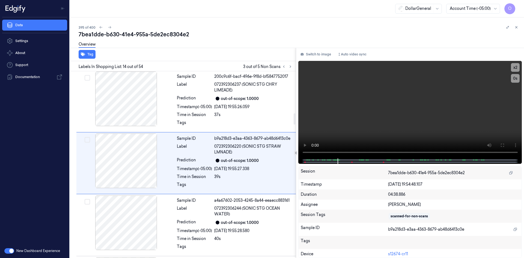
click at [250, 119] on div "Sample ID 200c9c6f-bacf-496e-9f8d-bf5847752017 Label 072392306237 (SONIC STG CH…" at bounding box center [235, 101] width 120 height 59
click at [250, 119] on div "Sample ID 09e7c218-ca64-4da4-bb1d-891a2bd199ea Label 051000224767 (CAMPBELLS TO…" at bounding box center [235, 104] width 120 height 55
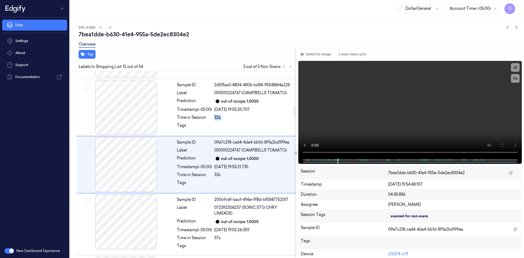
click at [250, 119] on div "32s" at bounding box center [253, 118] width 78 height 6
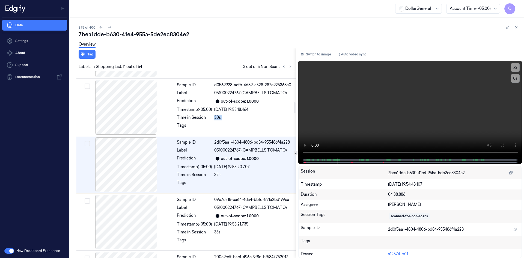
click at [250, 119] on div "30s" at bounding box center [253, 118] width 78 height 6
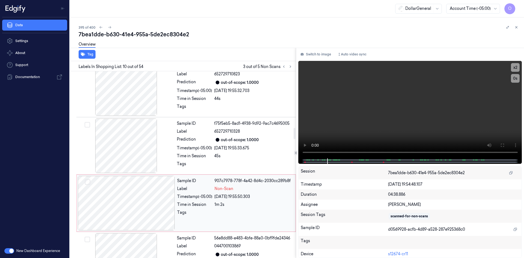
click at [198, 195] on div "Timestamp (-05:00)" at bounding box center [194, 197] width 35 height 6
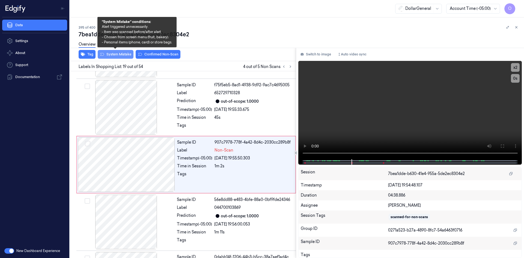
click at [111, 54] on button "System Mistake" at bounding box center [116, 54] width 36 height 9
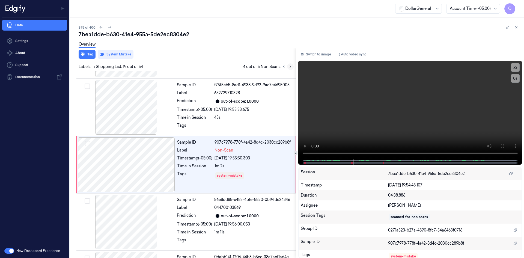
click at [293, 69] on button at bounding box center [290, 66] width 7 height 7
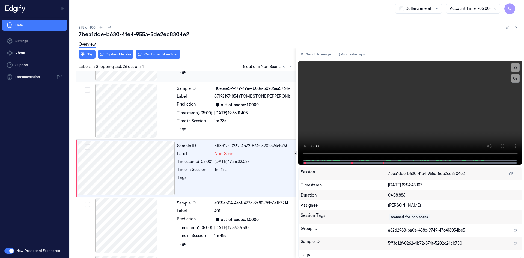
scroll to position [1392, 0]
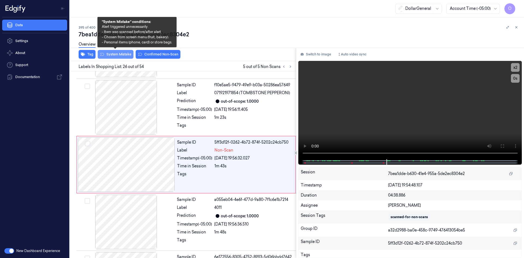
click at [124, 57] on button "System Mistake" at bounding box center [116, 54] width 36 height 9
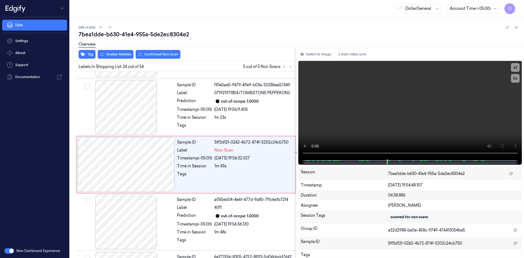
click at [219, 47] on div "Overview" at bounding box center [299, 45] width 441 height 14
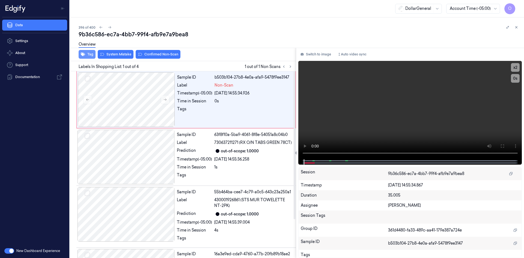
click at [92, 54] on button "Tag" at bounding box center [87, 54] width 17 height 9
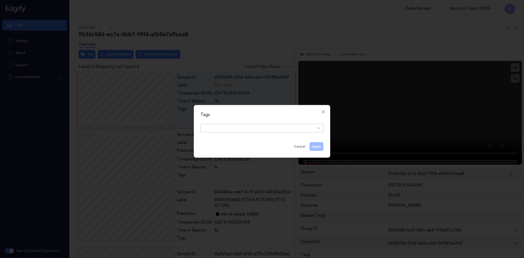
click at [257, 130] on div at bounding box center [259, 128] width 111 height 6
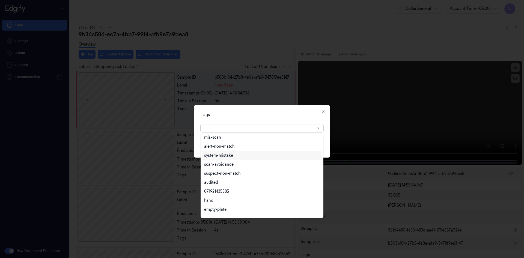
scroll to position [98, 0]
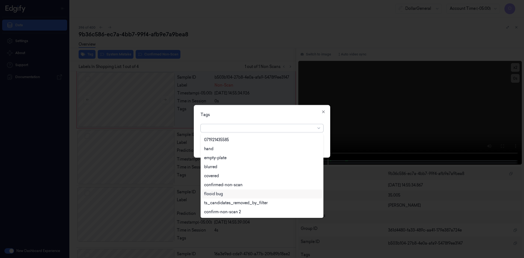
click at [228, 193] on div "flooid bug" at bounding box center [262, 194] width 116 height 6
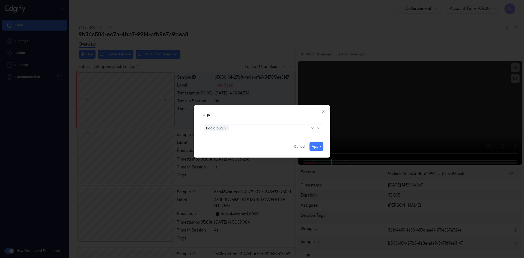
click at [269, 115] on div "Tags" at bounding box center [262, 115] width 123 height 6
click at [320, 147] on button "Apply" at bounding box center [317, 146] width 14 height 9
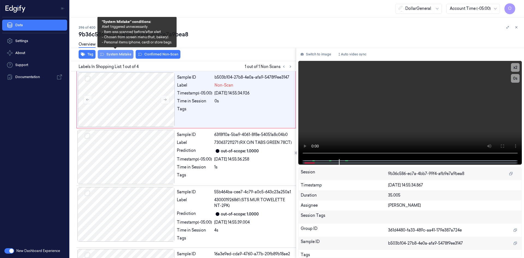
click at [120, 54] on button "System Mistake" at bounding box center [116, 54] width 36 height 9
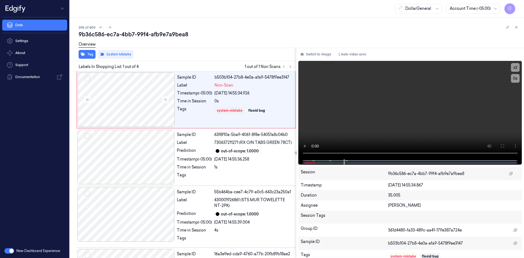
click at [214, 64] on div "Labels In Shopping List: 1 out of 4 1 out of 1 Non Scans" at bounding box center [182, 66] width 228 height 10
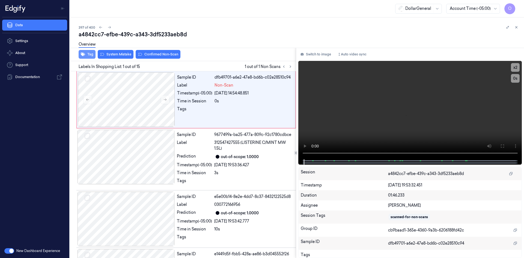
click at [95, 55] on button "Tag" at bounding box center [87, 54] width 17 height 9
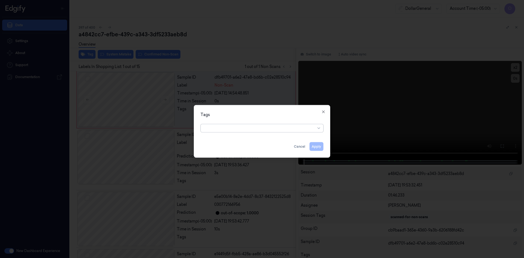
click at [256, 126] on div at bounding box center [259, 128] width 111 height 6
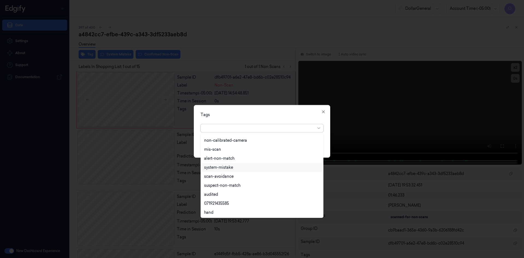
scroll to position [98, 0]
click at [229, 192] on div "flooid bug" at bounding box center [262, 194] width 116 height 6
click at [256, 111] on div "Tags option flooid bug , selected. 22 results available. Use Up and Down to cho…" at bounding box center [262, 131] width 137 height 53
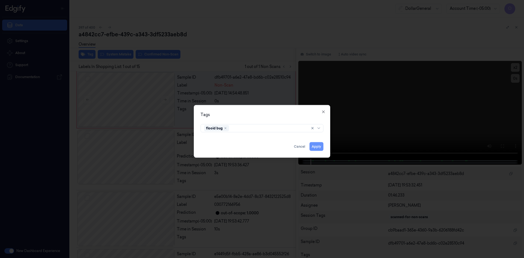
click at [316, 143] on button "Apply" at bounding box center [317, 146] width 14 height 9
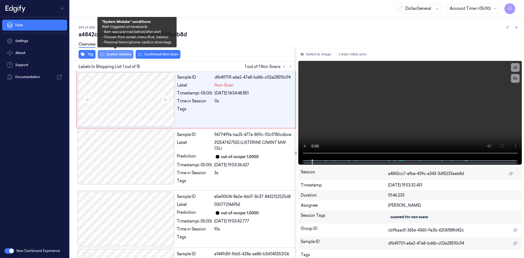
click at [114, 57] on button "System Mistake" at bounding box center [116, 54] width 36 height 9
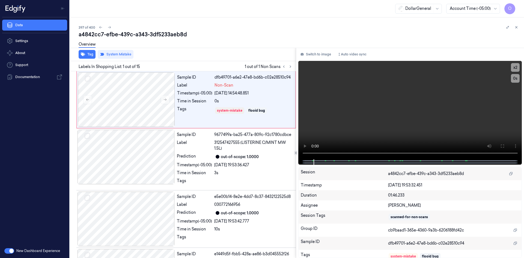
click at [247, 49] on div "Overview" at bounding box center [299, 45] width 441 height 14
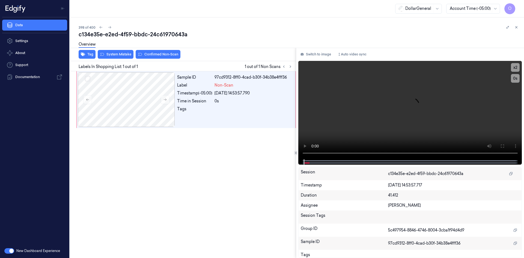
click at [88, 52] on div "Overview" at bounding box center [87, 45] width 17 height 14
click at [97, 58] on div "Tag System Mistake Confirmed Non-Scan" at bounding box center [182, 54] width 228 height 13
click at [92, 55] on button "Tag" at bounding box center [87, 54] width 17 height 9
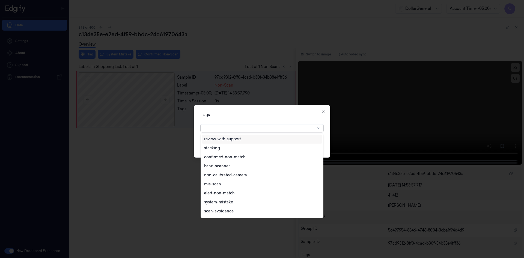
click at [229, 129] on div at bounding box center [259, 128] width 111 height 6
click at [215, 168] on div "flooid bug" at bounding box center [213, 167] width 19 height 6
click at [258, 122] on div "option flooid bug , selected. 22 results available. Use Up and Down to choose o…" at bounding box center [262, 127] width 123 height 10
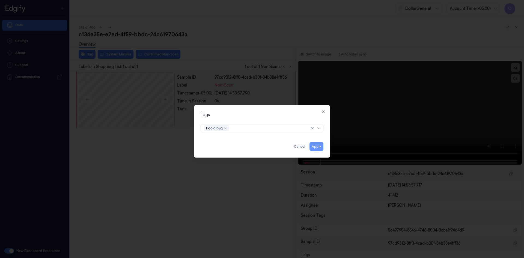
click at [318, 147] on button "Apply" at bounding box center [317, 146] width 14 height 9
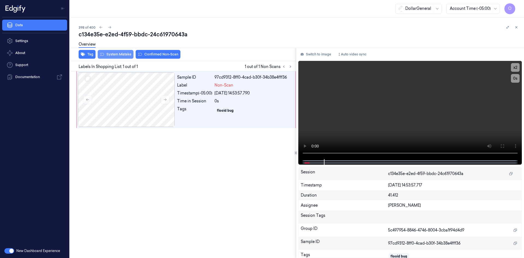
click at [120, 57] on button "System Mistake" at bounding box center [116, 54] width 36 height 9
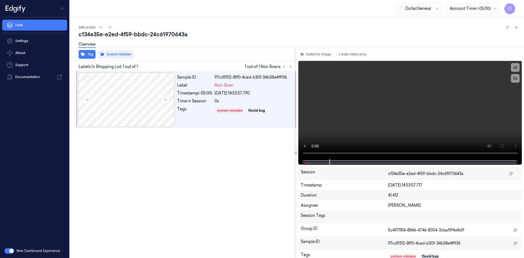
click at [194, 47] on div "Overview" at bounding box center [299, 45] width 441 height 14
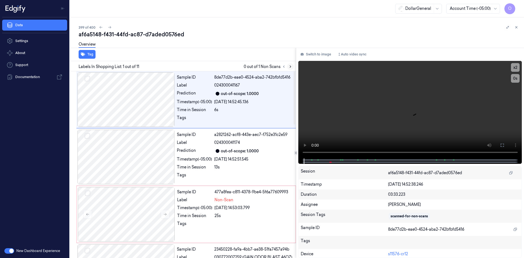
click at [291, 68] on icon at bounding box center [291, 67] width 4 height 4
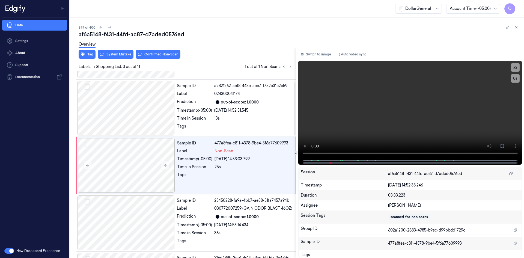
scroll to position [50, 0]
drag, startPoint x: 367, startPoint y: 122, endPoint x: 343, endPoint y: 128, distance: 24.4
click at [367, 122] on video at bounding box center [410, 110] width 224 height 98
click at [247, 165] on div "25s" at bounding box center [254, 166] width 78 height 6
click at [355, 95] on video at bounding box center [410, 110] width 224 height 98
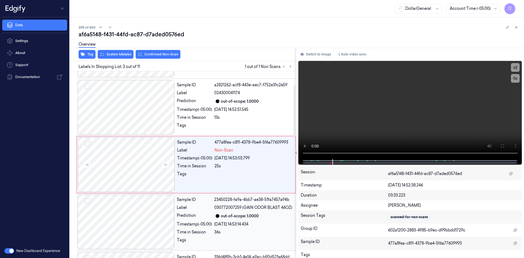
click at [227, 235] on div "Sample ID 23450228-fa9a-4bb7-ae38-51fa7457a94b Label 030772007259 (GAIN ODOR BL…" at bounding box center [235, 222] width 120 height 55
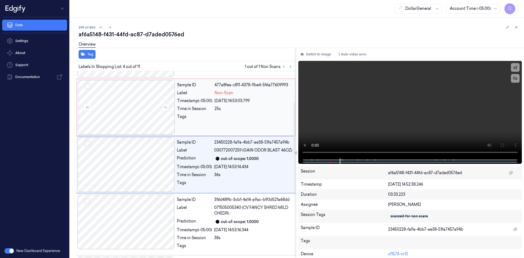
click at [242, 106] on div "Sample ID 477a8fea-c811-4378-9be4-5f6a77609993 Label Non-Scan Timestamp (-05:00…" at bounding box center [235, 107] width 120 height 55
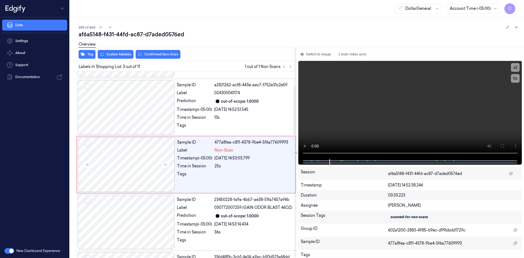
click at [127, 52] on div "Overview" at bounding box center [299, 45] width 441 height 14
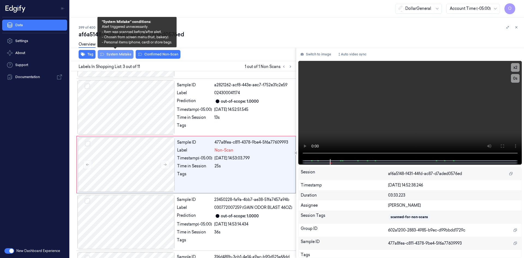
click at [128, 54] on button "System Mistake" at bounding box center [116, 54] width 36 height 9
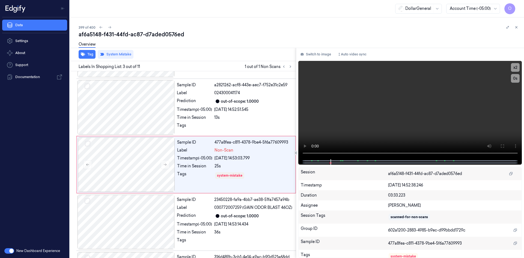
click at [178, 37] on div "af6a5148-f431-44fd-ac87-d7aded0576ed" at bounding box center [299, 35] width 441 height 8
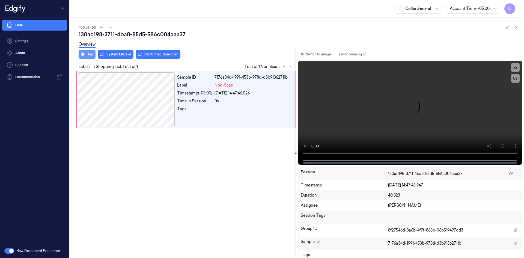
click at [82, 53] on icon "button" at bounding box center [83, 55] width 4 height 4
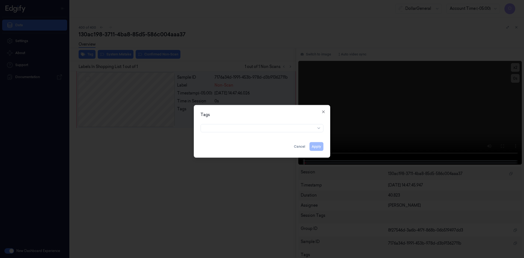
click at [251, 123] on div at bounding box center [262, 127] width 123 height 10
click at [251, 128] on div at bounding box center [259, 128] width 111 height 6
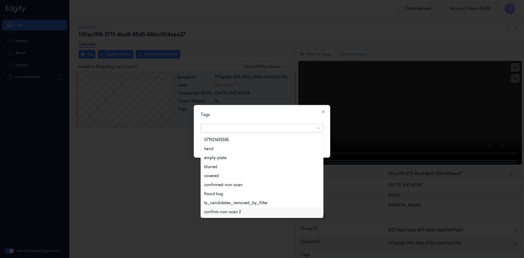
scroll to position [125, 0]
click at [223, 168] on div "flooid bug" at bounding box center [262, 167] width 116 height 6
click at [277, 102] on div at bounding box center [262, 129] width 524 height 258
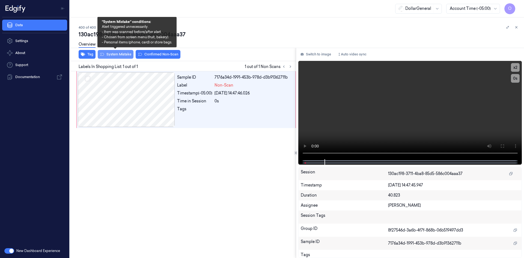
click at [113, 56] on button "System Mistake" at bounding box center [116, 54] width 36 height 9
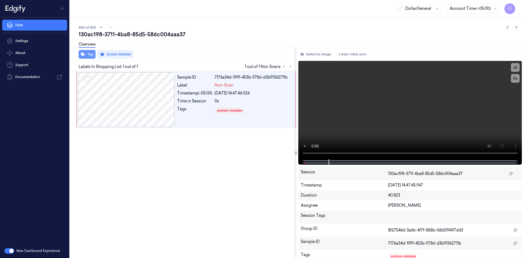
click at [90, 55] on button "Tag" at bounding box center [87, 54] width 17 height 9
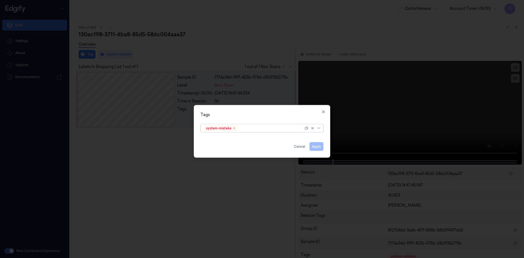
click at [270, 129] on div at bounding box center [271, 128] width 65 height 6
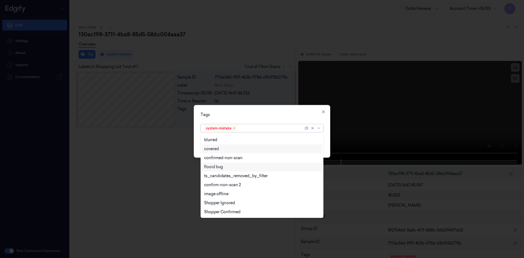
drag, startPoint x: 235, startPoint y: 168, endPoint x: 247, endPoint y: 154, distance: 18.8
click at [235, 168] on div "flooid bug" at bounding box center [262, 167] width 116 height 6
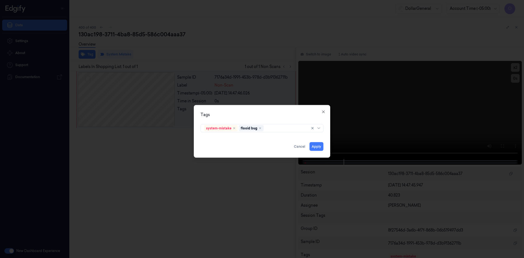
click at [274, 120] on div "Tags system-mistake flooid bug Apply Cancel Close" at bounding box center [262, 131] width 137 height 53
click at [318, 146] on button "Apply" at bounding box center [317, 146] width 14 height 9
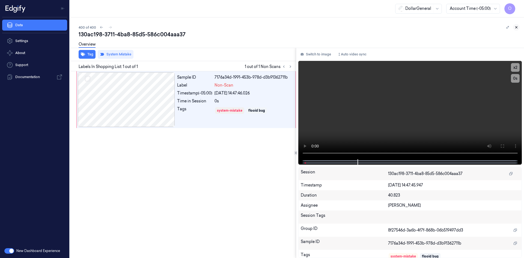
click at [515, 29] on icon at bounding box center [517, 27] width 4 height 4
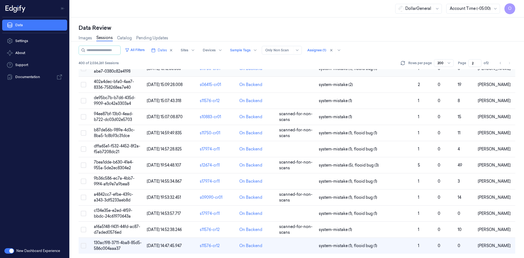
scroll to position [3049, 0]
click at [502, 61] on button "Go to previous page" at bounding box center [501, 63] width 8 height 8
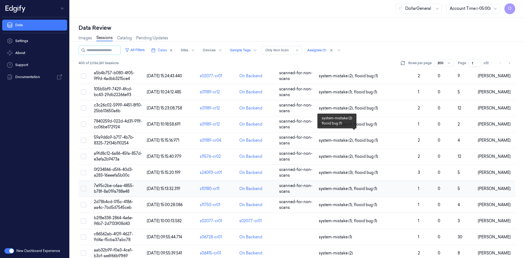
scroll to position [3049, 0]
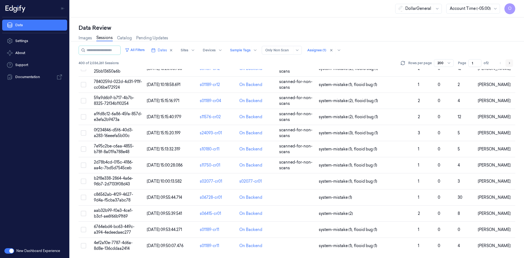
click at [510, 61] on icon "Go to next page" at bounding box center [509, 63] width 3 height 4
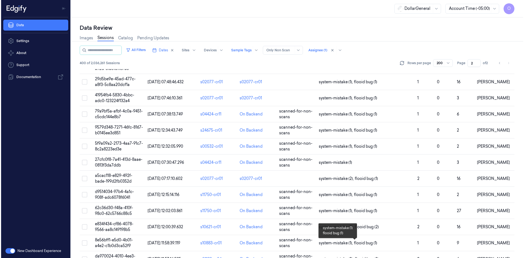
scroll to position [783, 0]
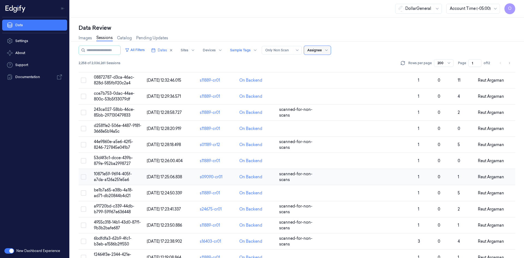
scroll to position [3049, 0]
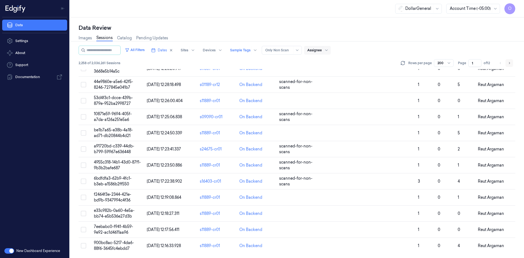
click at [512, 65] on button "Go to next page" at bounding box center [510, 63] width 8 height 8
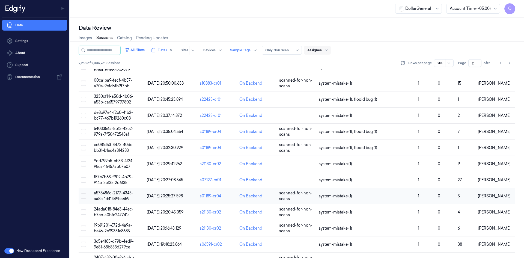
scroll to position [3049, 0]
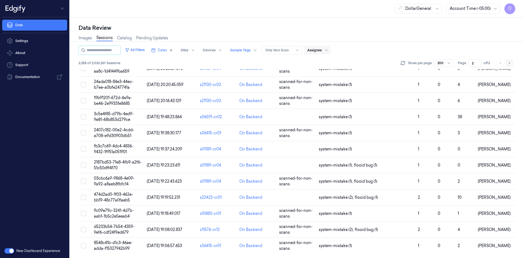
click at [509, 63] on icon "Go to next page" at bounding box center [509, 63] width 3 height 4
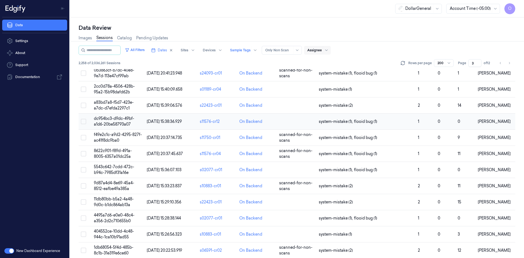
scroll to position [983, 0]
click at [510, 63] on icon "Go to next page" at bounding box center [509, 63] width 3 height 4
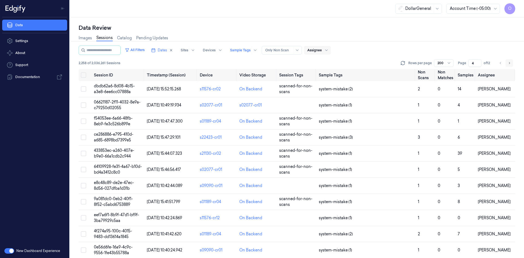
click at [510, 63] on icon "Go to next page" at bounding box center [509, 63] width 3 height 4
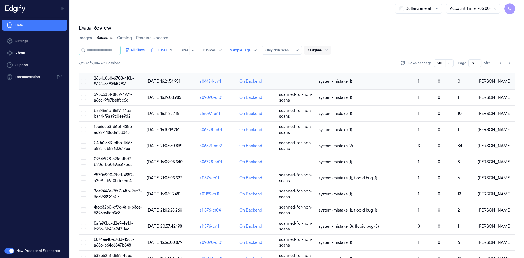
scroll to position [847, 0]
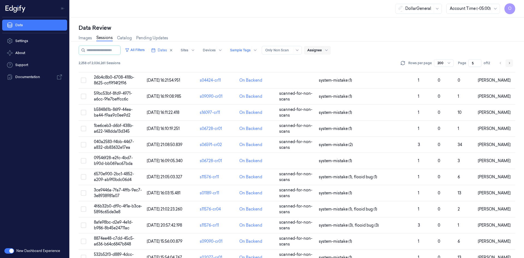
click at [510, 61] on icon "Go to next page" at bounding box center [509, 63] width 3 height 4
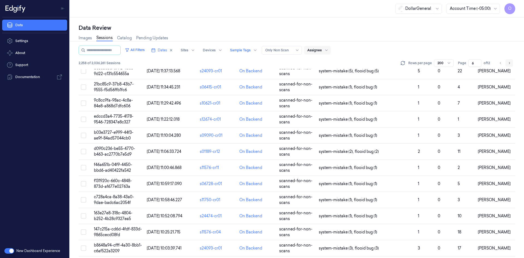
click at [510, 61] on icon "Go to next page" at bounding box center [509, 63] width 3 height 4
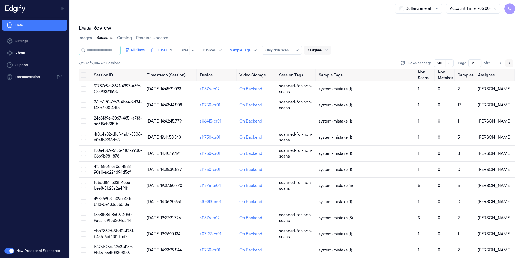
click at [510, 65] on icon "Go to next page" at bounding box center [509, 63] width 3 height 4
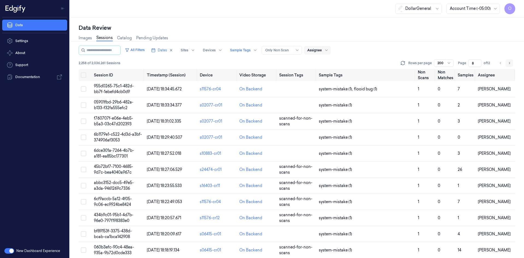
click at [510, 65] on icon "Go to next page" at bounding box center [509, 63] width 3 height 4
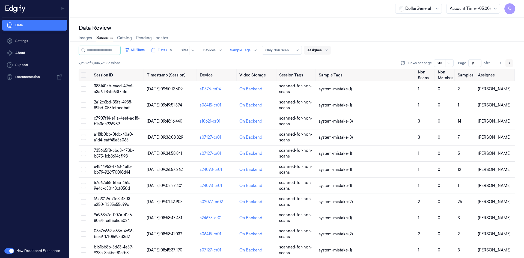
click at [510, 65] on icon "Go to next page" at bounding box center [509, 63] width 3 height 4
click at [510, 66] on button "Go to next page" at bounding box center [510, 63] width 8 height 8
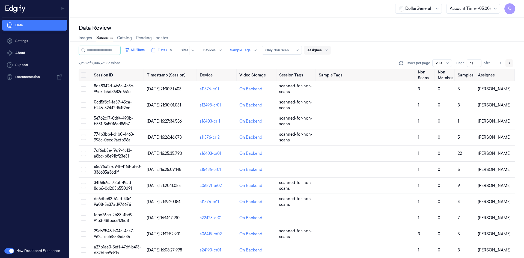
click at [510, 66] on button "Go to next page" at bounding box center [510, 63] width 8 height 8
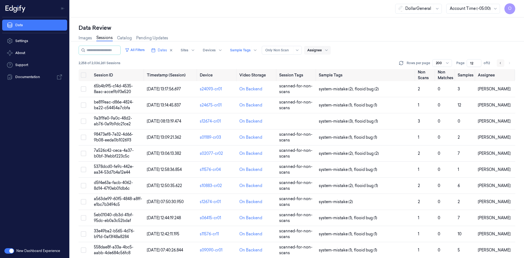
click at [503, 64] on button "Go to previous page" at bounding box center [501, 63] width 8 height 8
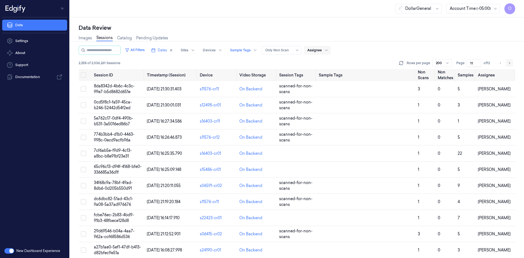
click at [511, 61] on icon "Go to next page" at bounding box center [509, 63] width 3 height 4
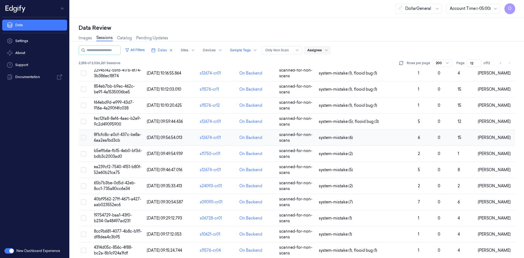
scroll to position [762, 0]
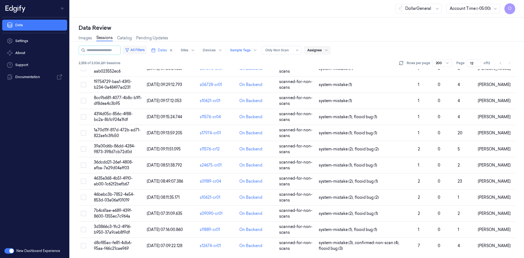
click at [144, 53] on button "All Filters" at bounding box center [135, 50] width 24 height 9
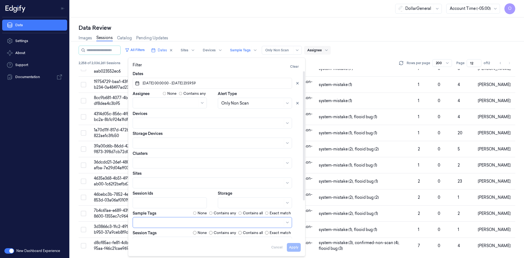
click at [201, 214] on label "None" at bounding box center [202, 213] width 9 height 5
click at [295, 248] on button "Apply" at bounding box center [294, 247] width 14 height 9
type input "1"
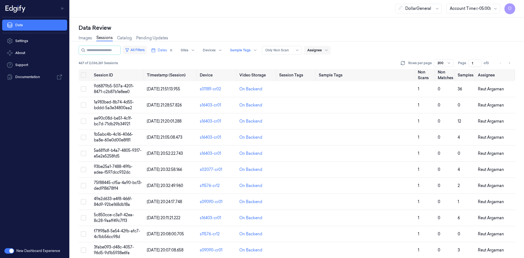
click at [136, 53] on button "All Filters" at bounding box center [135, 50] width 24 height 9
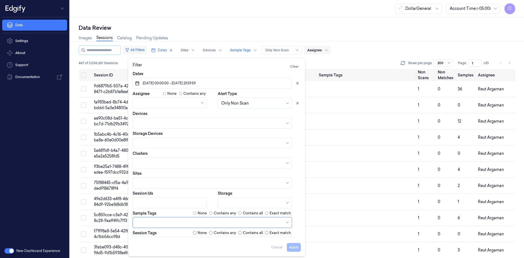
click at [136, 53] on button "All Filters" at bounding box center [135, 50] width 24 height 9
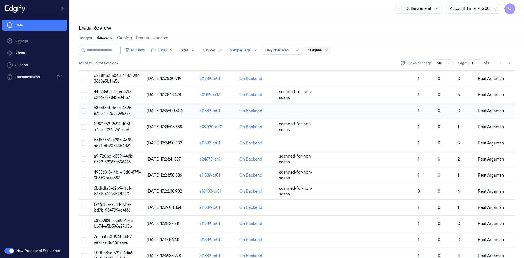
scroll to position [3049, 0]
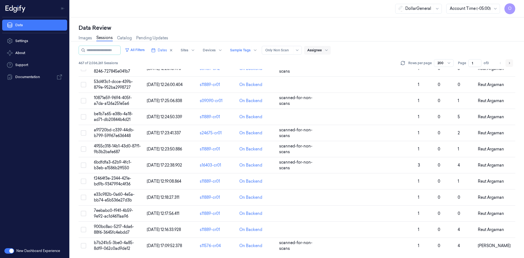
click at [512, 63] on button "Go to next page" at bounding box center [510, 63] width 8 height 8
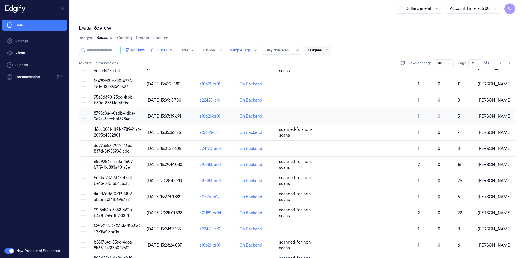
scroll to position [3049, 0]
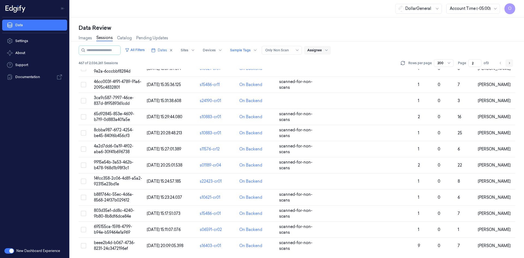
click at [511, 66] on button "Go to next page" at bounding box center [510, 63] width 8 height 8
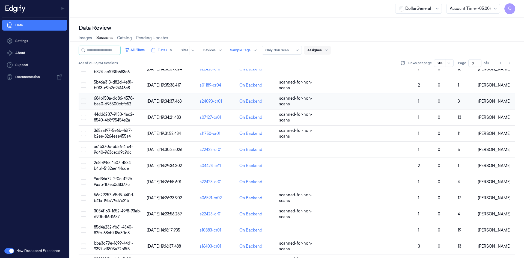
scroll to position [246, 0]
click at [501, 60] on button "Go to previous page" at bounding box center [501, 63] width 8 height 8
type input "2"
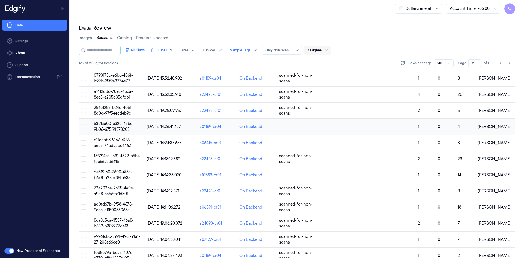
scroll to position [928, 0]
click at [322, 49] on div at bounding box center [314, 50] width 14 height 5
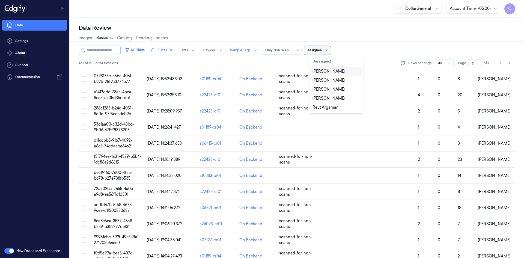
click at [322, 46] on div "Assignee" at bounding box center [314, 50] width 14 height 9
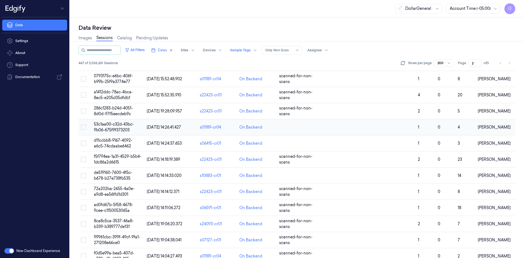
click at [366, 130] on td at bounding box center [366, 127] width 99 height 16
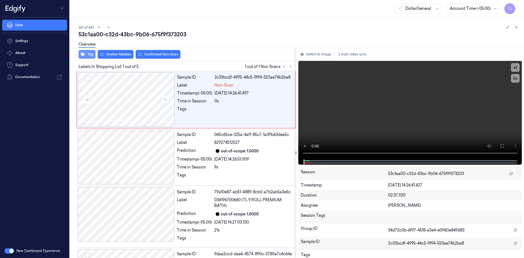
click at [86, 53] on button "Tag" at bounding box center [87, 54] width 17 height 9
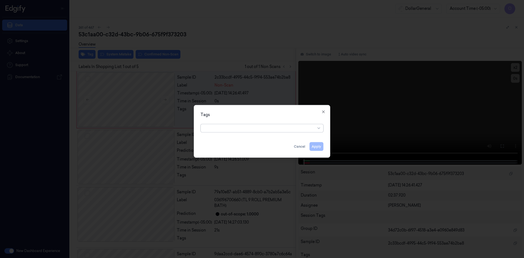
click at [294, 131] on div at bounding box center [259, 128] width 111 height 6
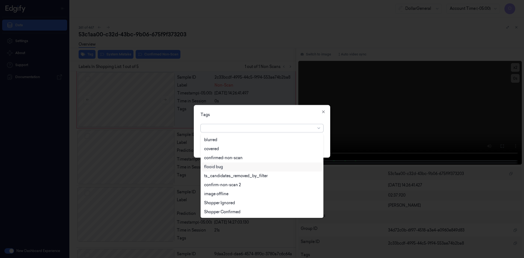
click at [247, 169] on div "flooid bug" at bounding box center [262, 167] width 116 height 6
click at [292, 119] on div "Tags option flooid bug , selected. 22 results available. Use Up and Down to cho…" at bounding box center [262, 131] width 137 height 53
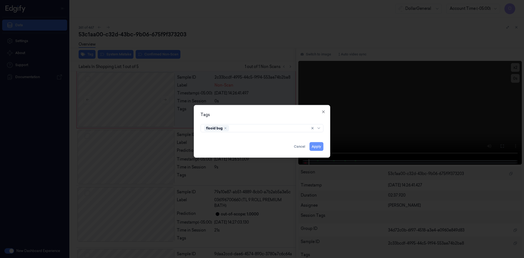
click at [320, 146] on button "Apply" at bounding box center [317, 146] width 14 height 9
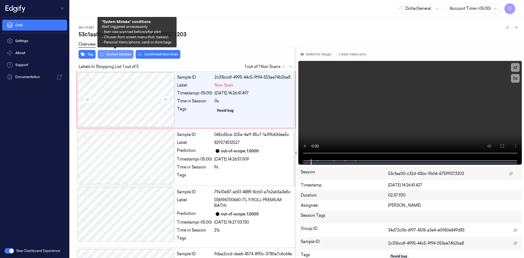
click at [127, 54] on button "System Mistake" at bounding box center [116, 54] width 36 height 9
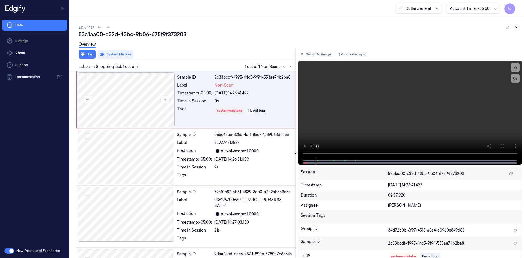
click at [517, 26] on icon at bounding box center [517, 27] width 4 height 4
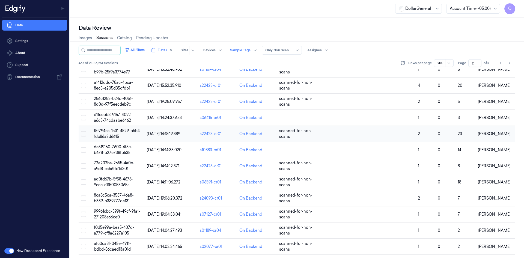
scroll to position [928, 0]
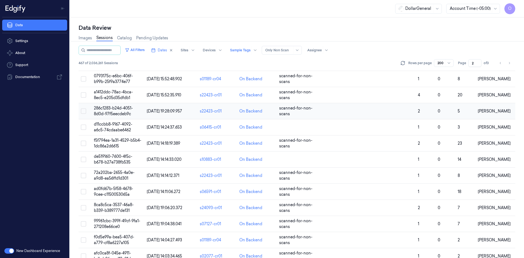
click at [399, 111] on td at bounding box center [366, 111] width 99 height 16
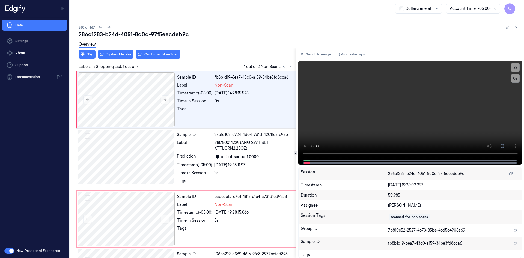
click at [88, 51] on div "Overview" at bounding box center [87, 45] width 17 height 14
click at [88, 52] on div "Overview" at bounding box center [87, 45] width 17 height 14
click at [90, 52] on button "Tag" at bounding box center [87, 54] width 17 height 9
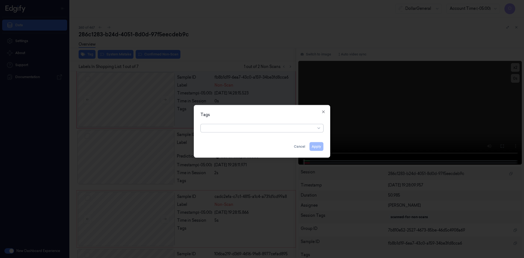
click at [248, 127] on div at bounding box center [259, 128] width 111 height 6
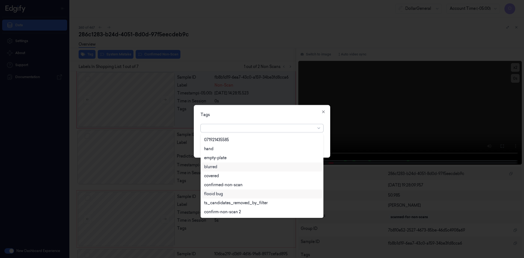
scroll to position [125, 0]
click at [228, 168] on div "flooid bug" at bounding box center [262, 167] width 116 height 6
click at [280, 121] on div "Tags option flooid bug , selected. 22 results available. Use Up and Down to cho…" at bounding box center [262, 131] width 137 height 53
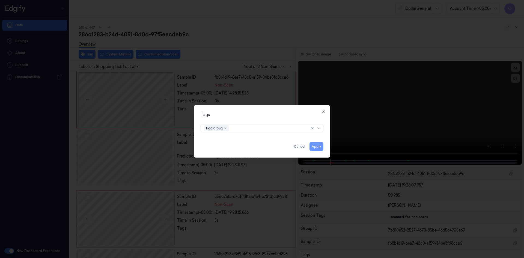
click at [323, 145] on button "Apply" at bounding box center [317, 146] width 14 height 9
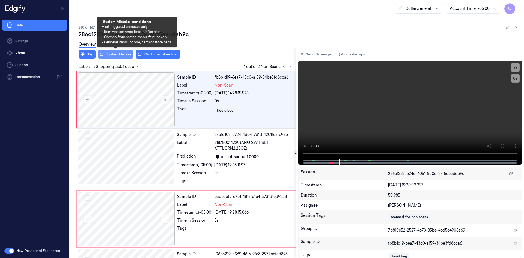
click at [116, 53] on button "System Mistake" at bounding box center [116, 54] width 36 height 9
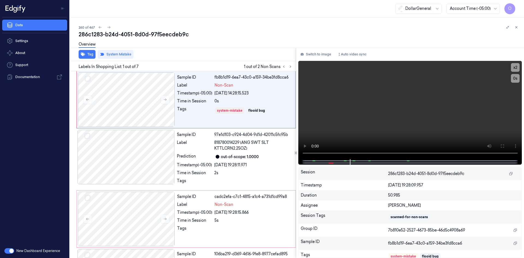
click at [177, 44] on div "Overview" at bounding box center [299, 45] width 441 height 14
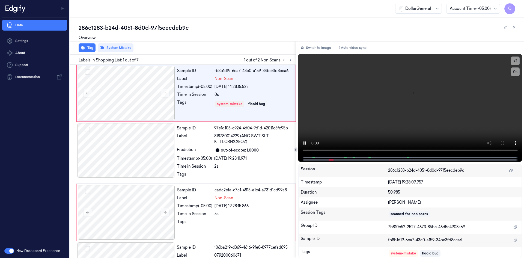
click at [253, 55] on div "Labels In Shopping List: 1 out of 7 1 out of 2 Non Scans" at bounding box center [182, 60] width 228 height 10
click at [256, 41] on div "Overview" at bounding box center [299, 39] width 441 height 14
click at [290, 60] on icon at bounding box center [291, 60] width 4 height 4
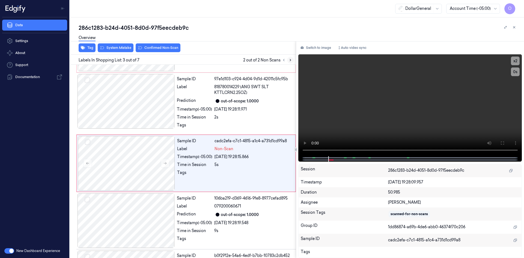
scroll to position [51, 0]
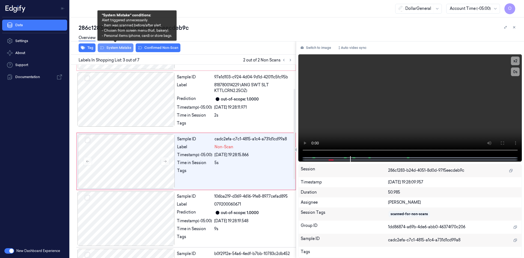
click at [105, 50] on button "System Mistake" at bounding box center [116, 47] width 36 height 9
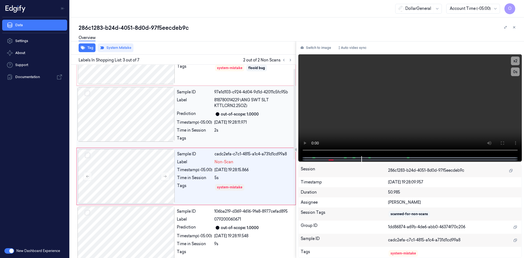
scroll to position [0, 0]
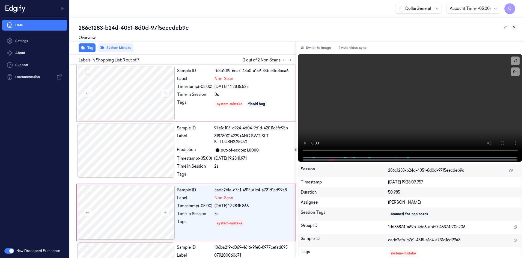
click at [513, 28] on icon at bounding box center [515, 27] width 4 height 4
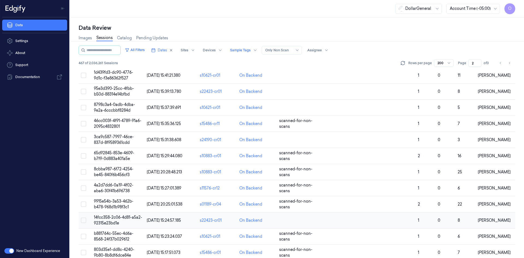
scroll to position [3049, 0]
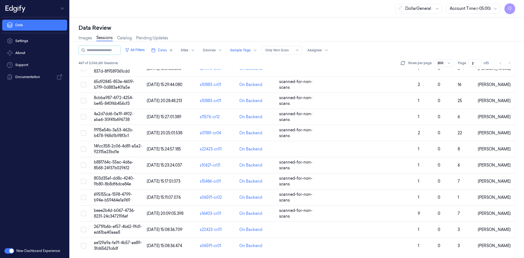
click at [501, 63] on icon "Go to previous page" at bounding box center [500, 63] width 3 height 4
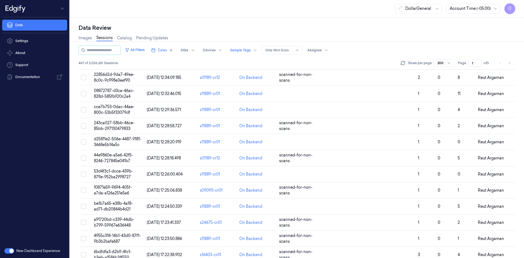
scroll to position [3049, 0]
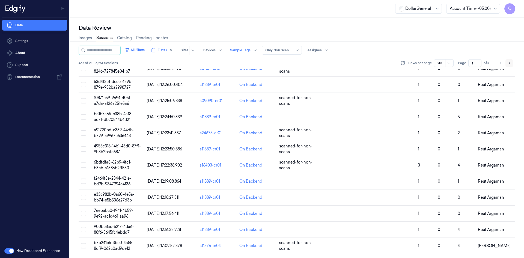
click at [510, 61] on icon "Go to next page" at bounding box center [509, 63] width 3 height 4
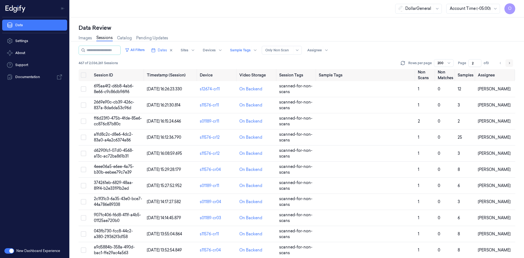
click at [512, 64] on button "Go to next page" at bounding box center [510, 63] width 8 height 8
type input "3"
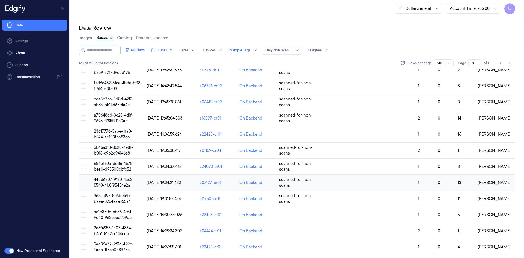
scroll to position [192, 0]
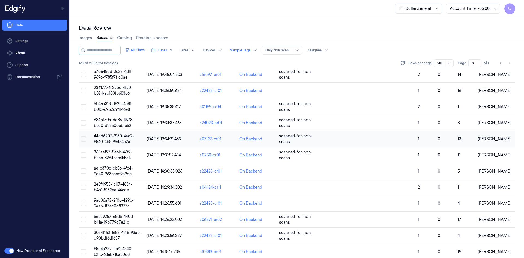
click at [480, 140] on span "[PERSON_NAME]" at bounding box center [494, 139] width 33 height 5
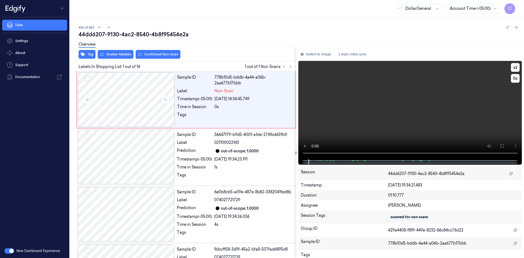
click at [400, 114] on video at bounding box center [410, 110] width 224 height 98
click at [91, 53] on button "Tag" at bounding box center [87, 54] width 17 height 9
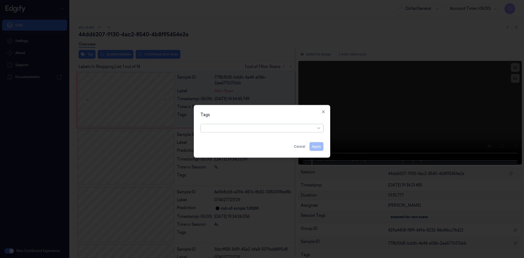
click at [258, 129] on div at bounding box center [259, 128] width 111 height 6
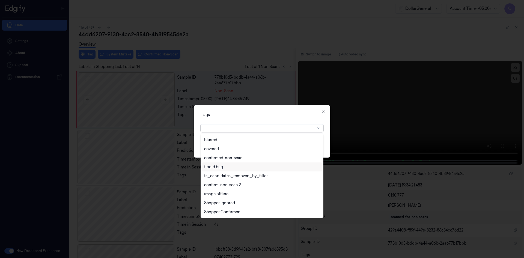
click at [226, 170] on div "flooid bug" at bounding box center [262, 166] width 120 height 9
click at [287, 122] on div "option flooid bug , selected. 22 results available. Use Up and Down to choose o…" at bounding box center [262, 127] width 123 height 10
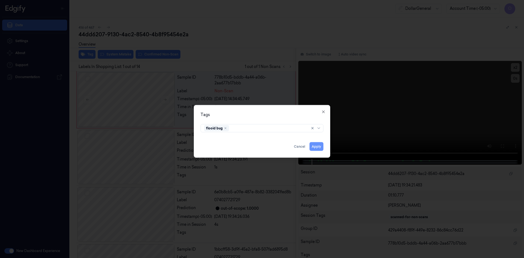
click at [322, 146] on button "Apply" at bounding box center [317, 146] width 14 height 9
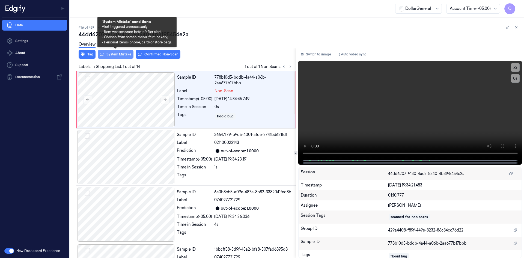
click at [128, 55] on button "System Mistake" at bounding box center [116, 54] width 36 height 9
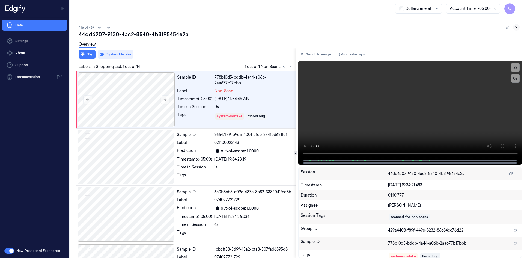
click at [519, 27] on button at bounding box center [516, 27] width 7 height 7
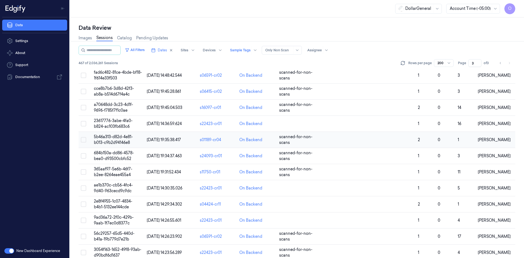
scroll to position [132, 0]
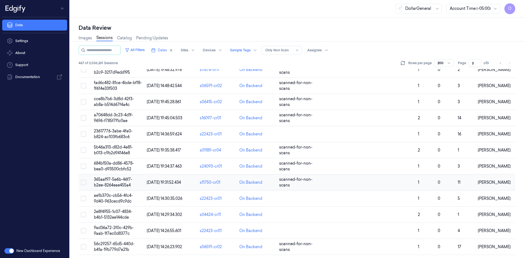
click at [371, 177] on td at bounding box center [366, 182] width 99 height 16
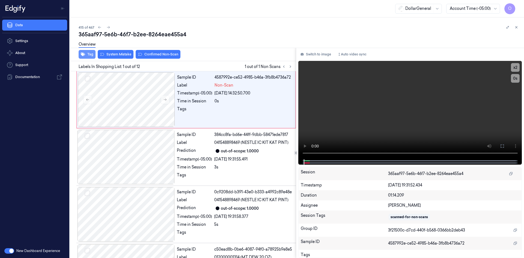
click at [93, 52] on button "Tag" at bounding box center [87, 54] width 17 height 9
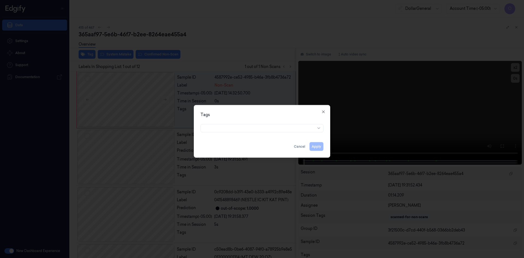
drag, startPoint x: 234, startPoint y: 123, endPoint x: 234, endPoint y: 126, distance: 3.3
click at [234, 123] on div at bounding box center [262, 127] width 123 height 10
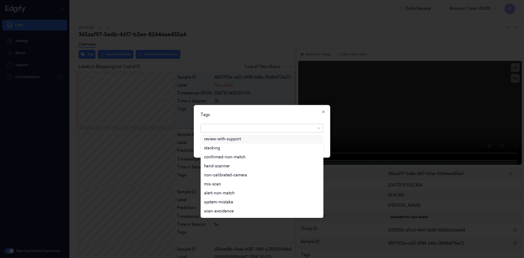
click at [234, 126] on div at bounding box center [259, 128] width 111 height 6
click at [259, 171] on div "flooid bug" at bounding box center [262, 166] width 120 height 9
click at [300, 123] on div "option flooid bug , selected. 22 results available. Use Up and Down to choose o…" at bounding box center [262, 127] width 123 height 10
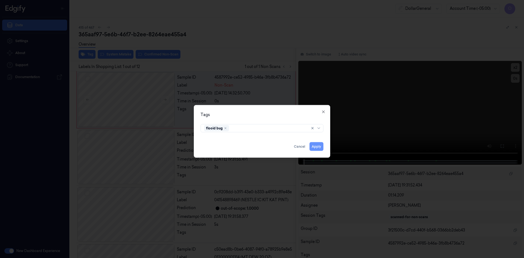
click at [322, 143] on button "Apply" at bounding box center [317, 146] width 14 height 9
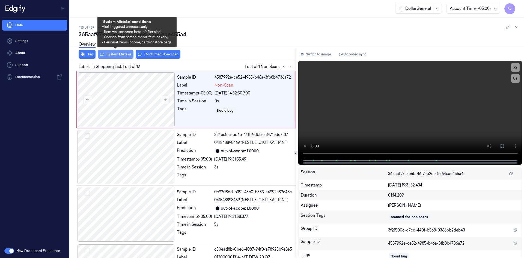
click at [122, 52] on button "System Mistake" at bounding box center [116, 54] width 36 height 9
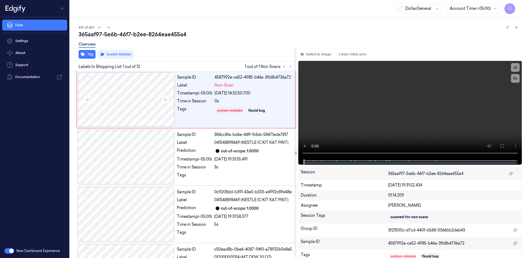
click at [187, 47] on div "Overview" at bounding box center [299, 45] width 441 height 14
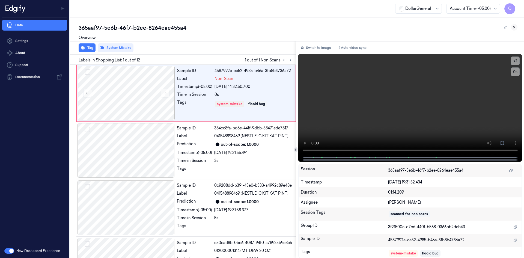
click at [516, 27] on icon at bounding box center [515, 27] width 4 height 4
